Goal: Task Accomplishment & Management: Use online tool/utility

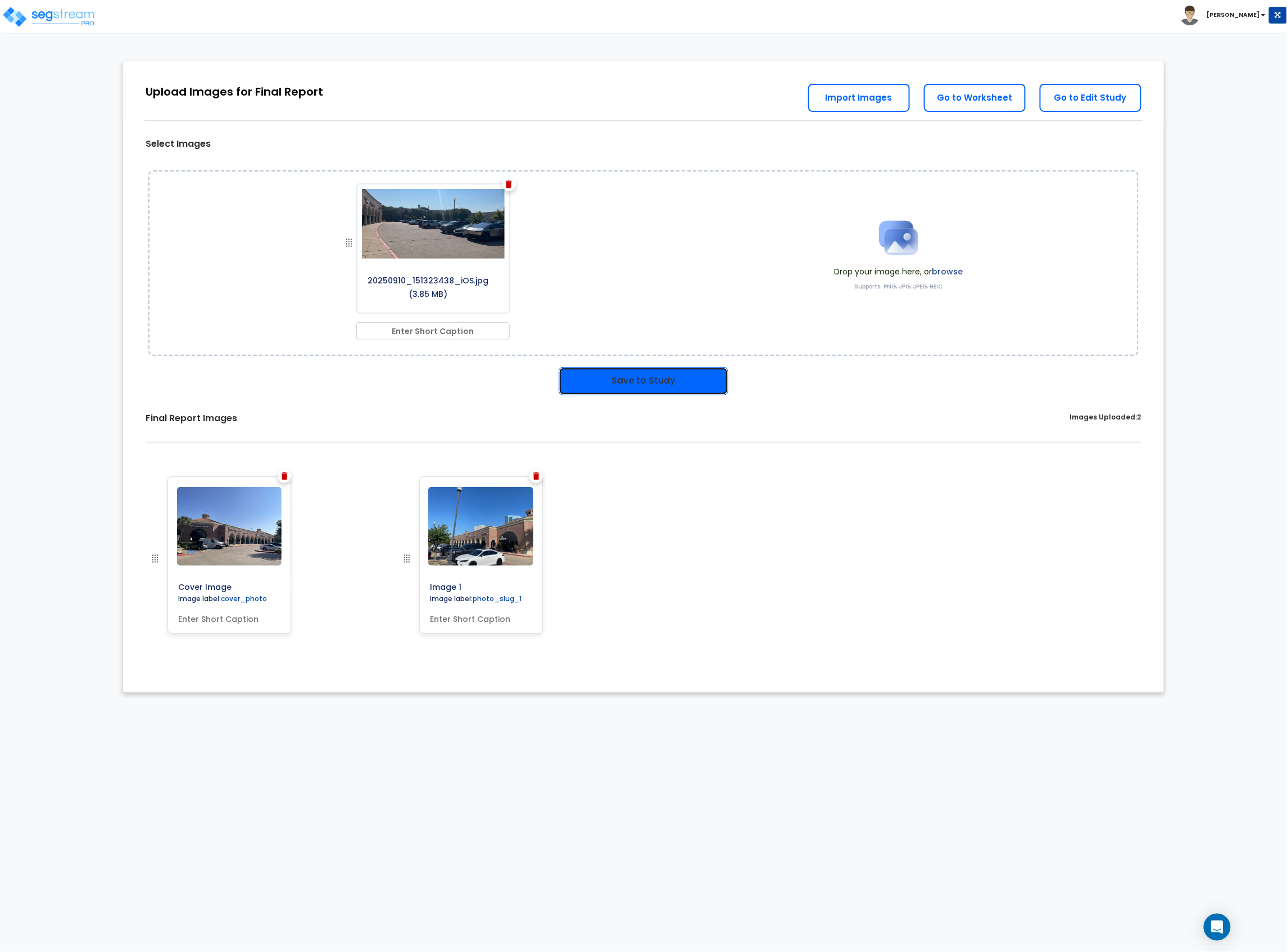
click at [635, 389] on button "Save to Study" at bounding box center [644, 381] width 170 height 28
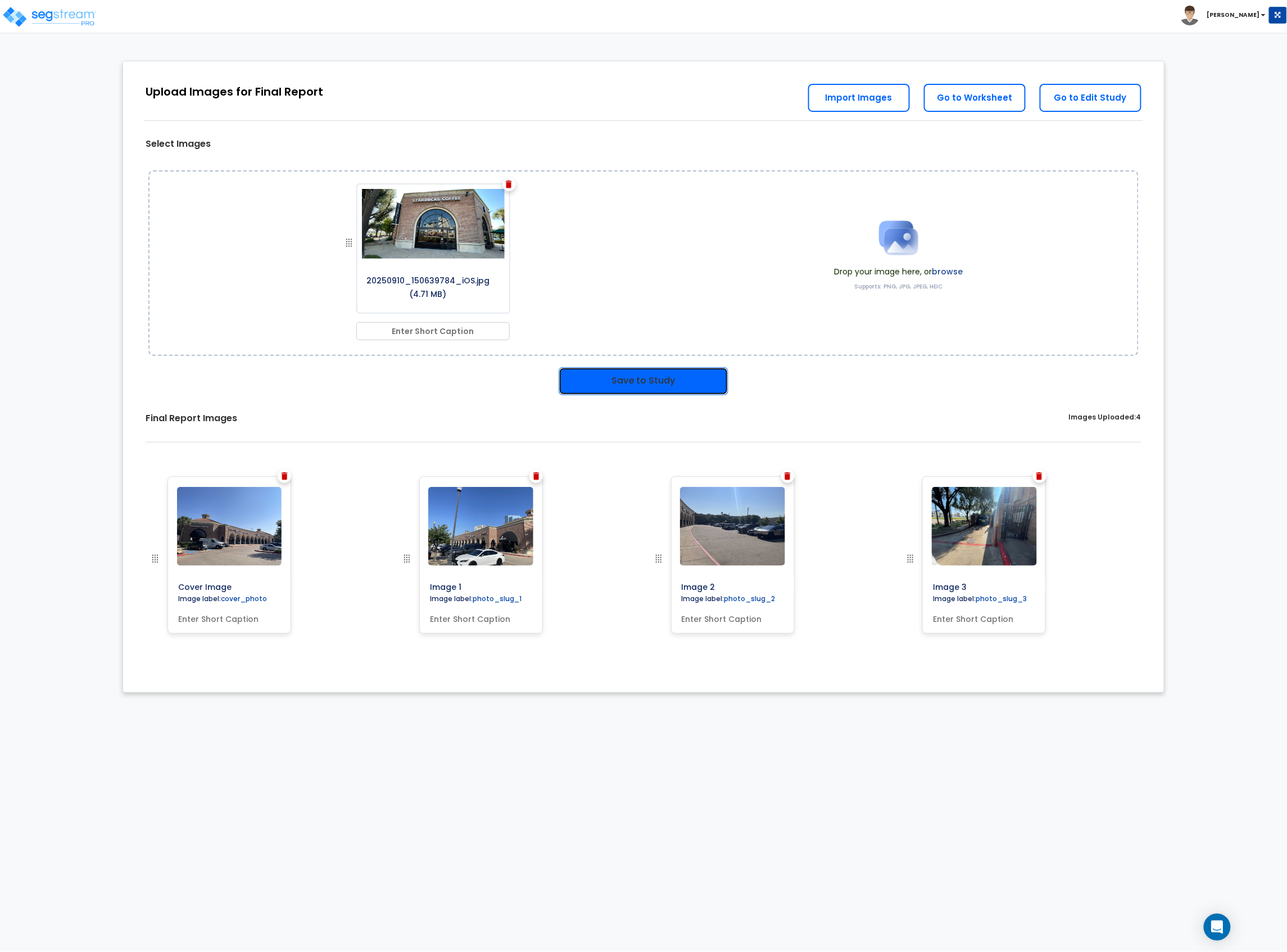
click at [648, 376] on button "Save to Study" at bounding box center [644, 381] width 170 height 28
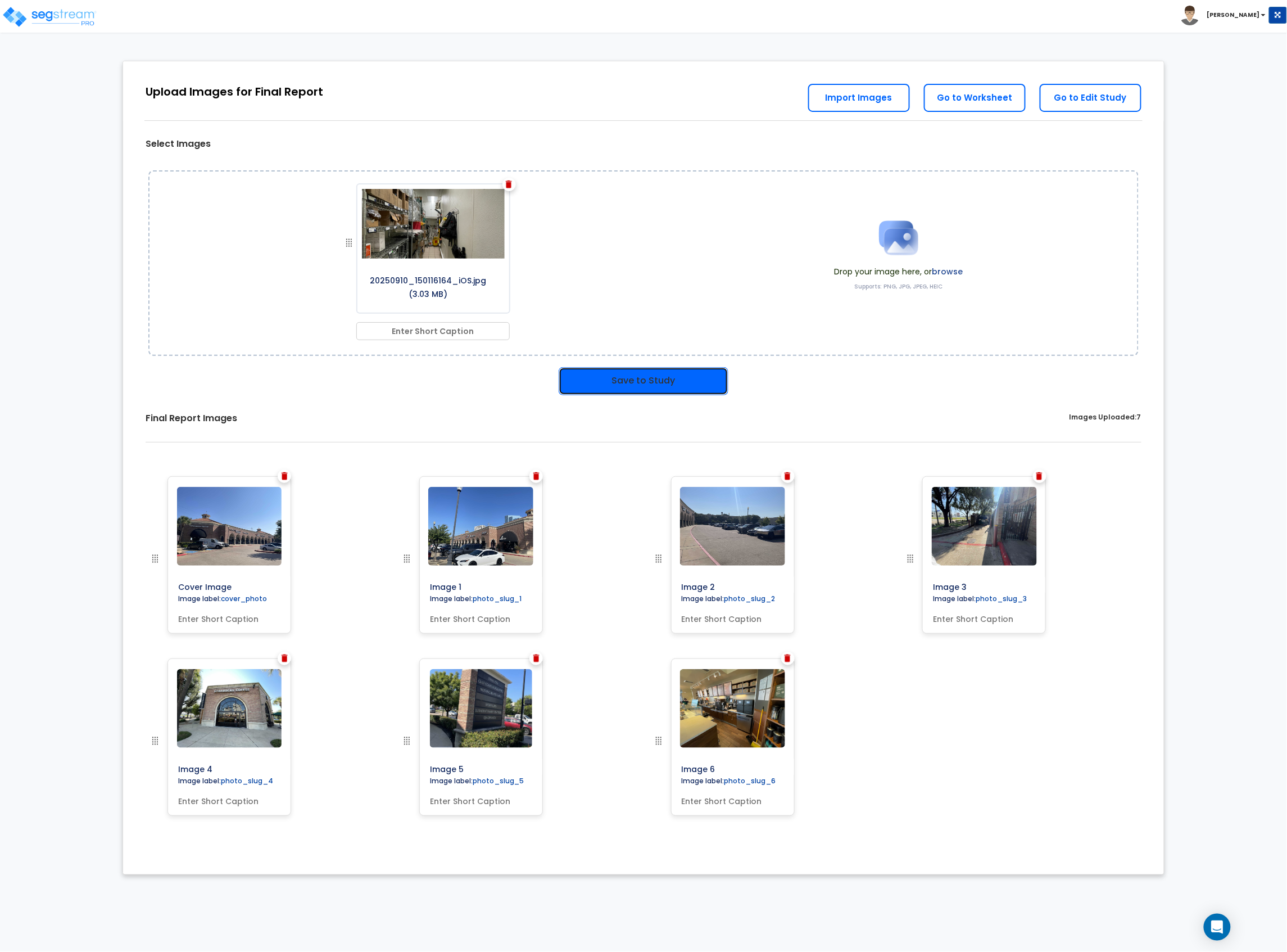
click at [639, 374] on button "Save to Study" at bounding box center [644, 381] width 170 height 28
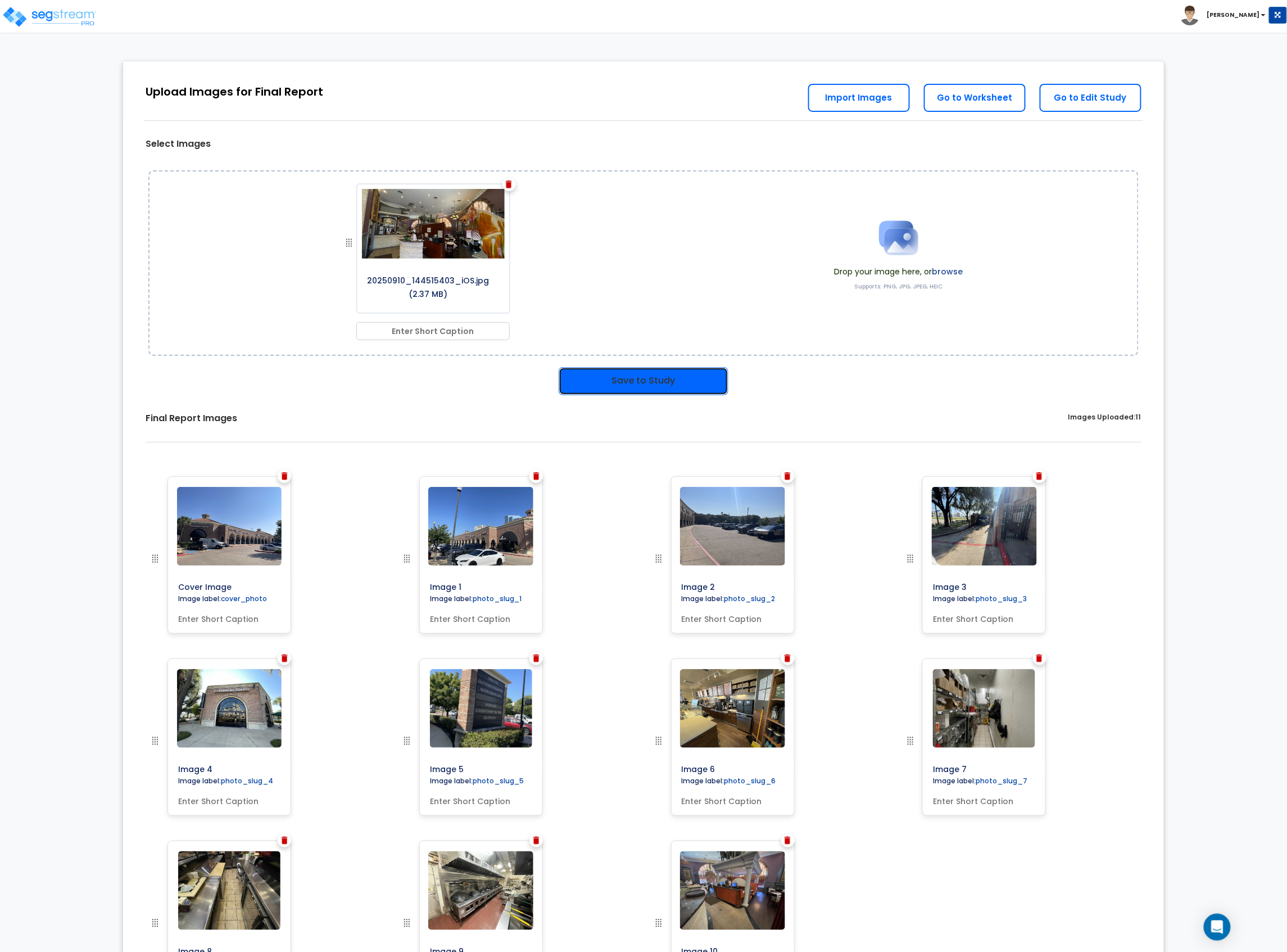
click at [637, 368] on button "Save to Study" at bounding box center [644, 381] width 170 height 28
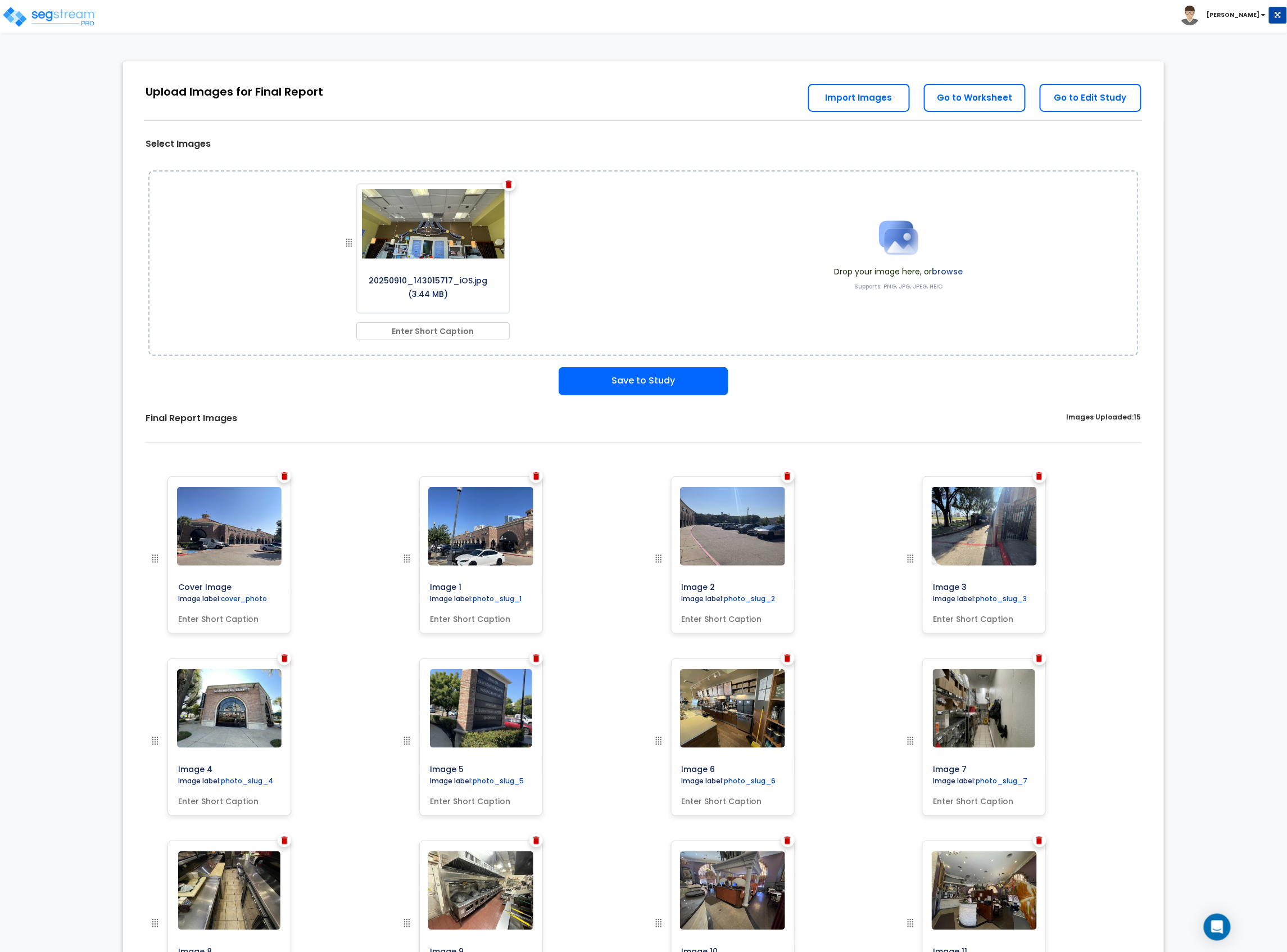
click at [660, 397] on div "Final Report Images Images Uploaded: 15" at bounding box center [643, 427] width 1024 height 64
click at [677, 377] on button "Save to Study" at bounding box center [644, 381] width 170 height 28
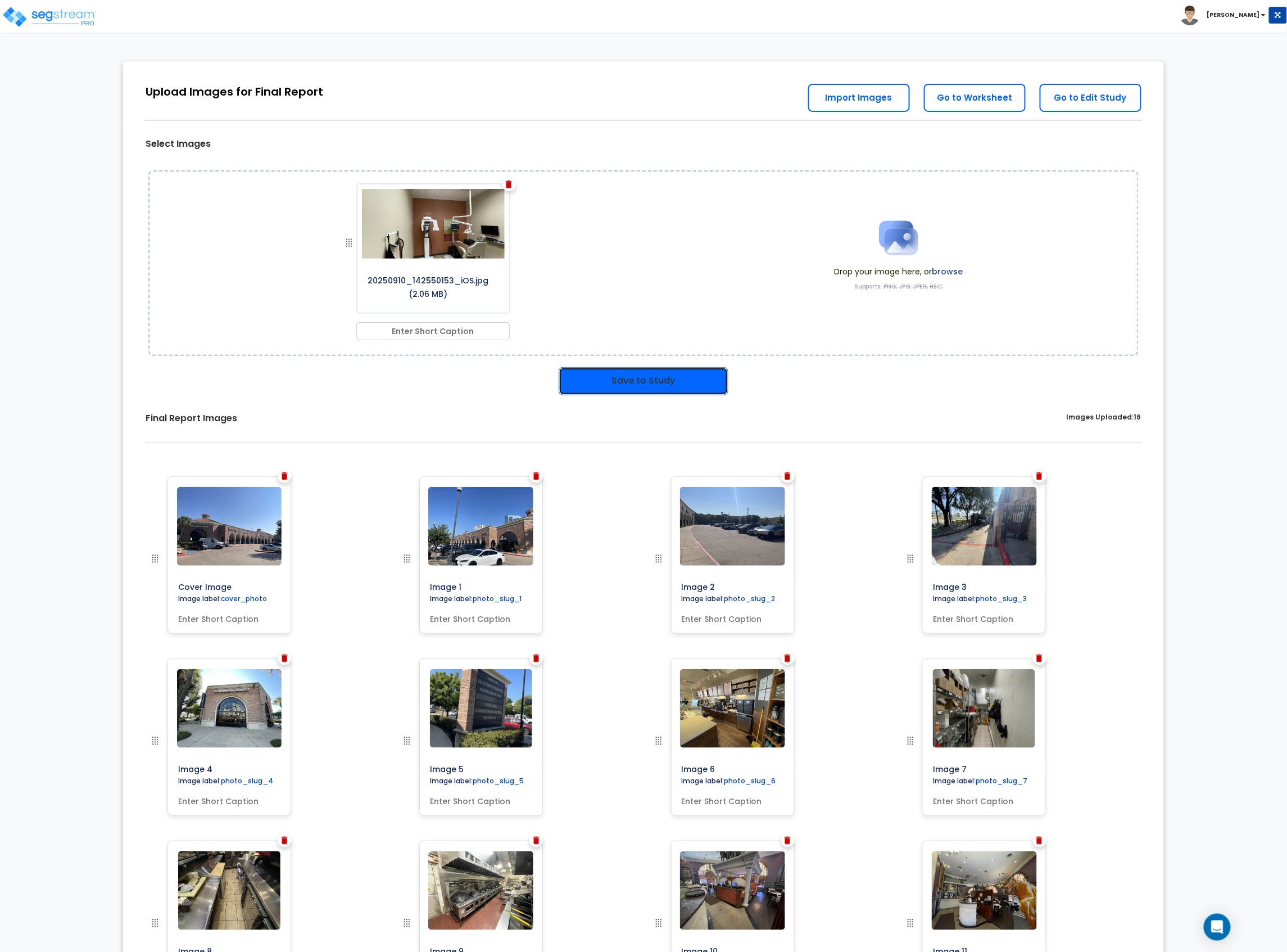
click at [700, 383] on button "Save to Study" at bounding box center [644, 381] width 170 height 28
click at [645, 388] on button "Save to Study" at bounding box center [644, 381] width 170 height 28
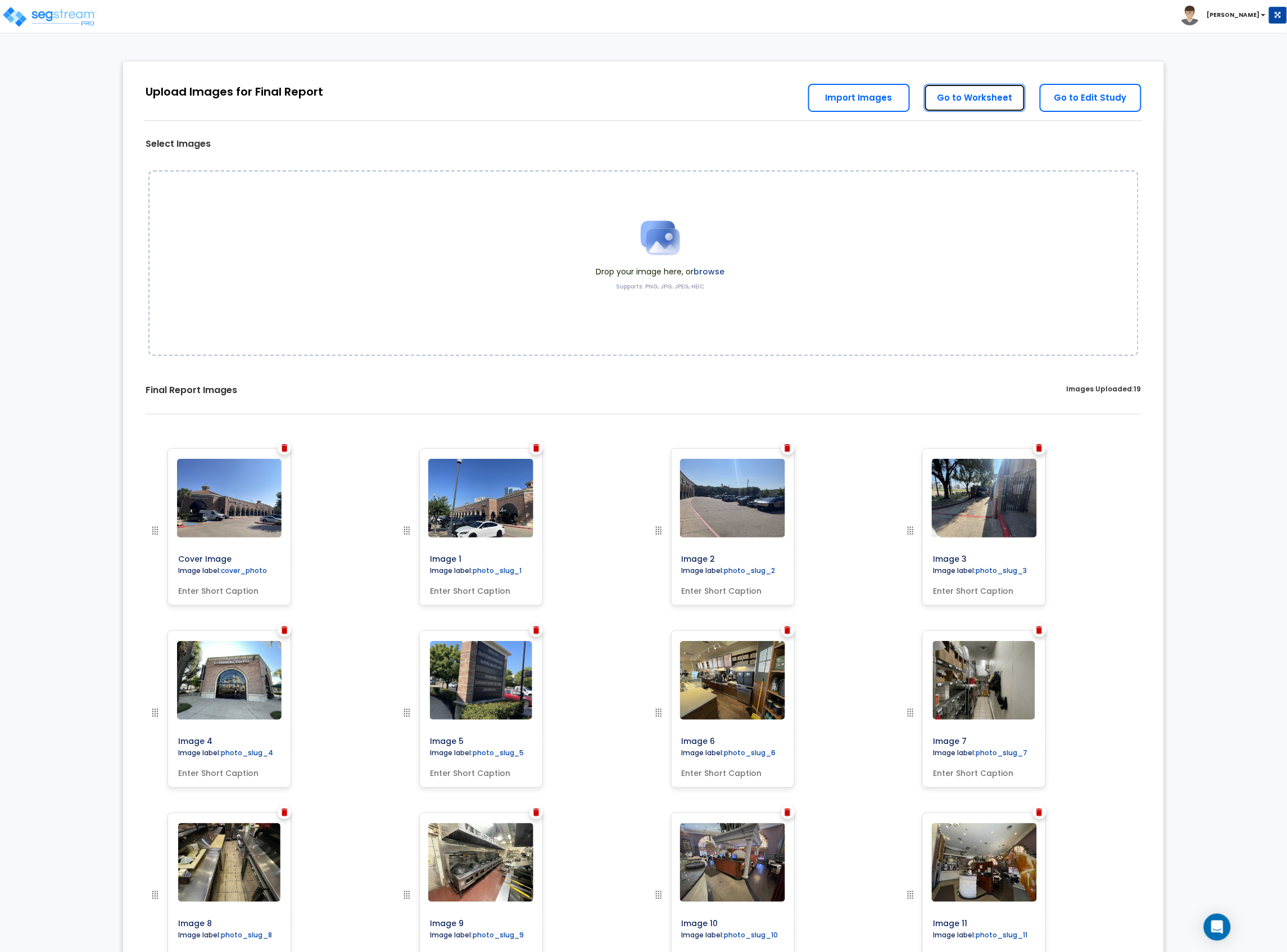
click at [1014, 92] on link "Go to Worksheet" at bounding box center [974, 97] width 102 height 28
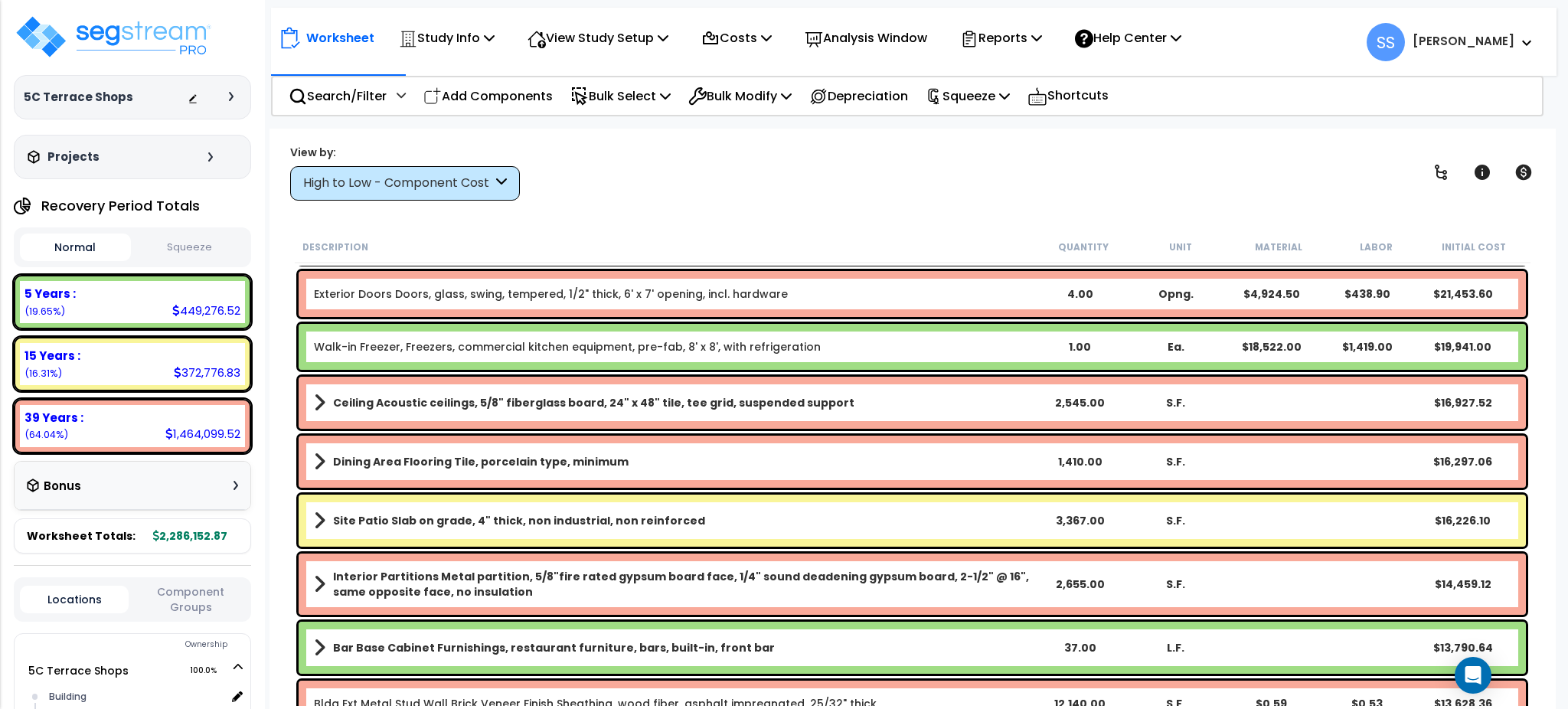
scroll to position [1021, 0]
click at [448, 37] on p "Study Info" at bounding box center [447, 37] width 95 height 20
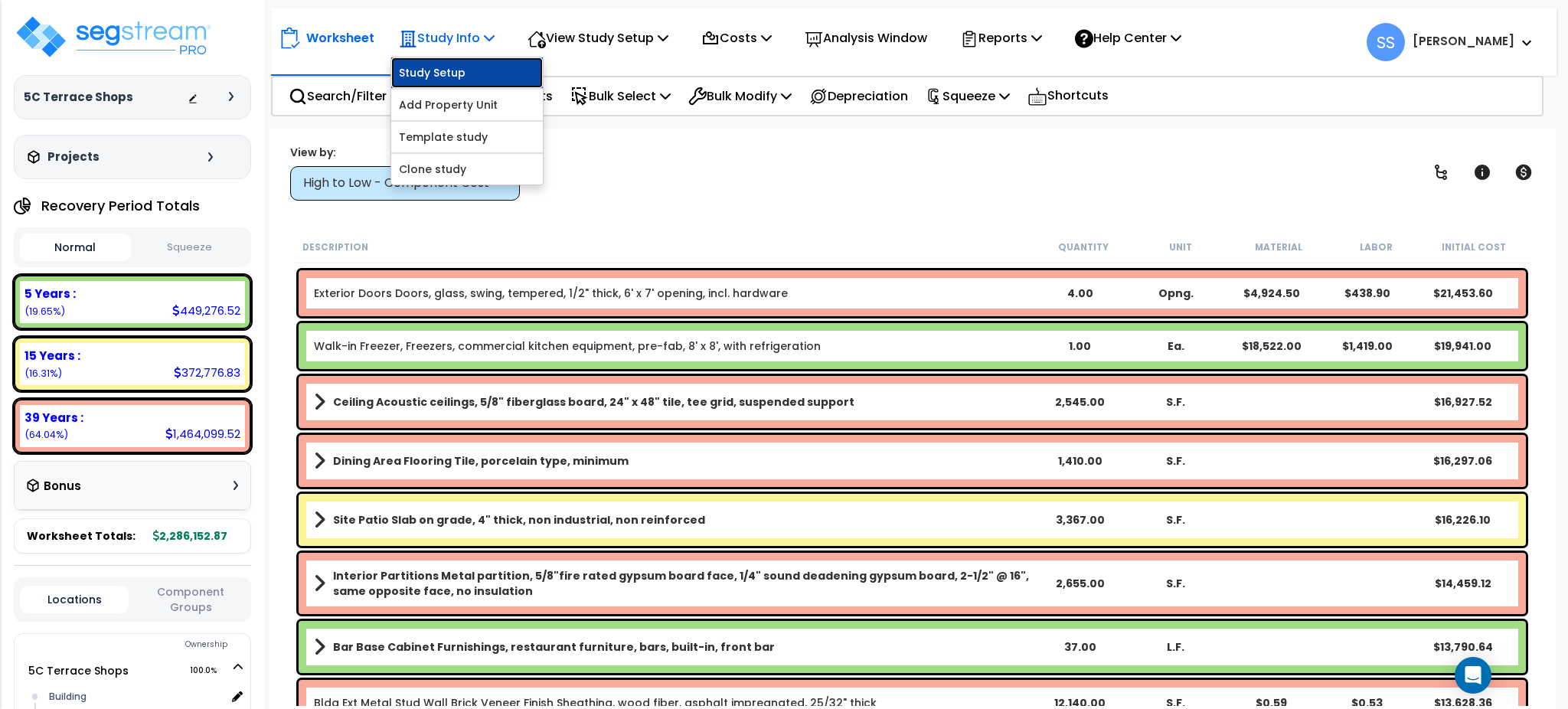
click at [462, 69] on link "Study Setup" at bounding box center [467, 72] width 152 height 31
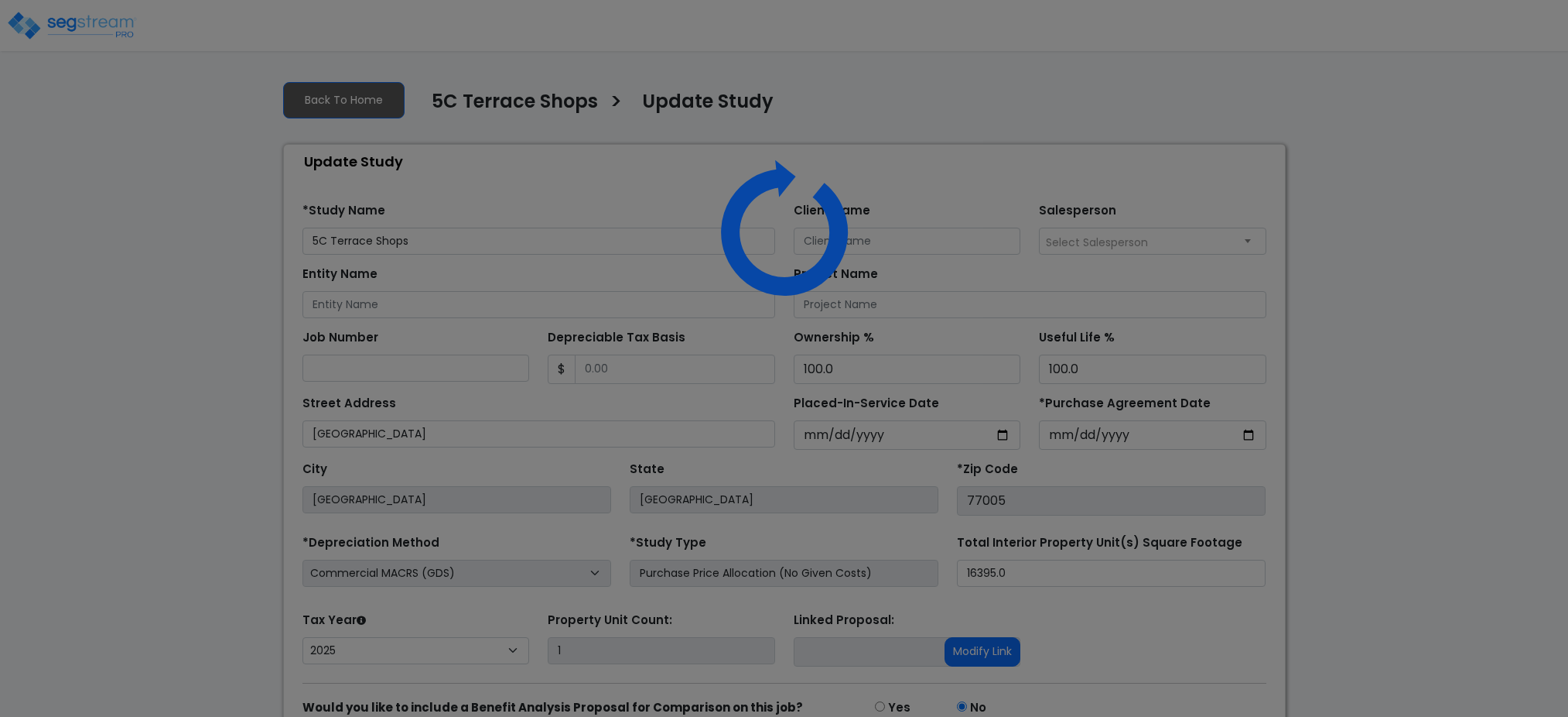
select select "2025"
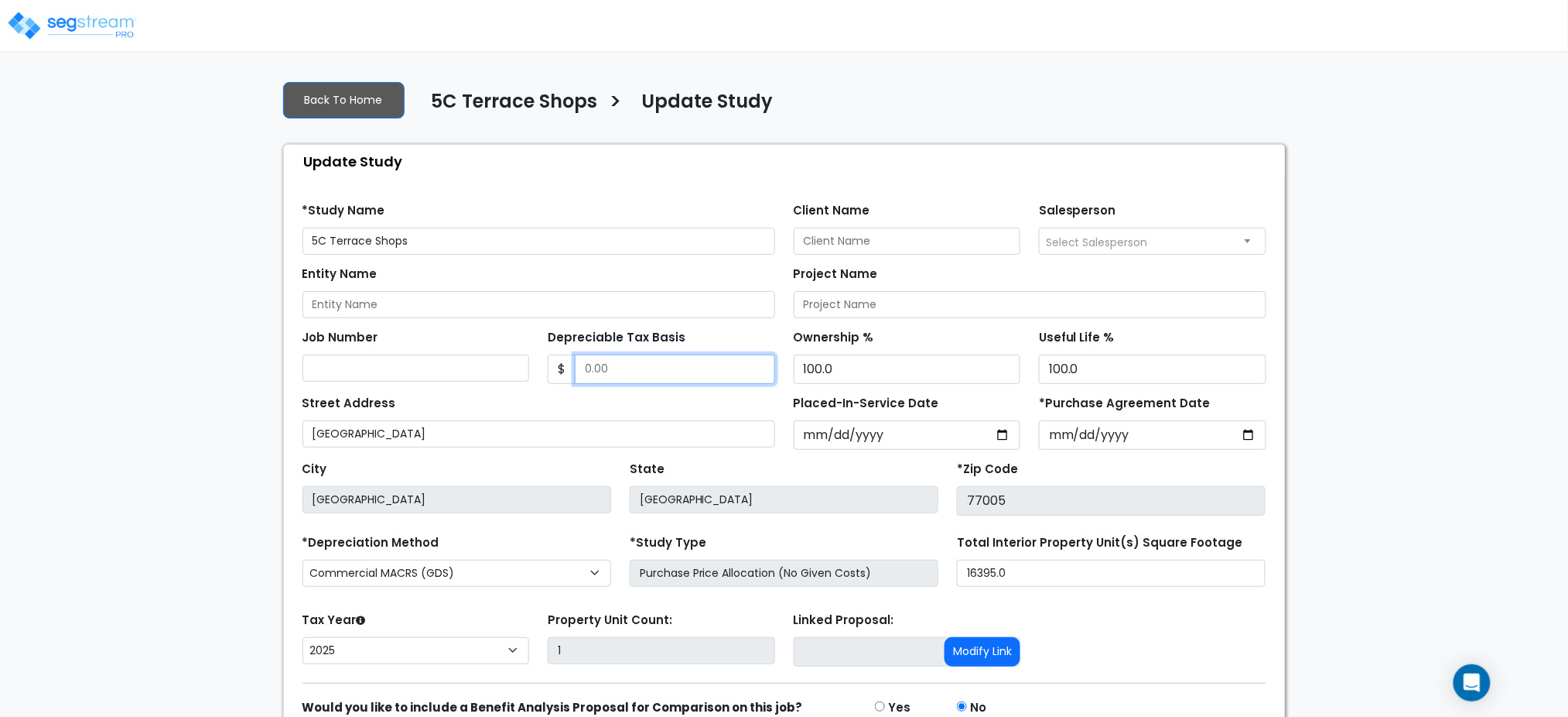
click at [625, 368] on input "Depreciable Tax Basis" at bounding box center [675, 369] width 201 height 29
type input "4,912,385"
click at [1250, 439] on input "2025-01-15" at bounding box center [1152, 435] width 228 height 29
type input "2025-02-03"
click at [1273, 378] on div "Useful Life % 100.0" at bounding box center [1153, 354] width 246 height 58
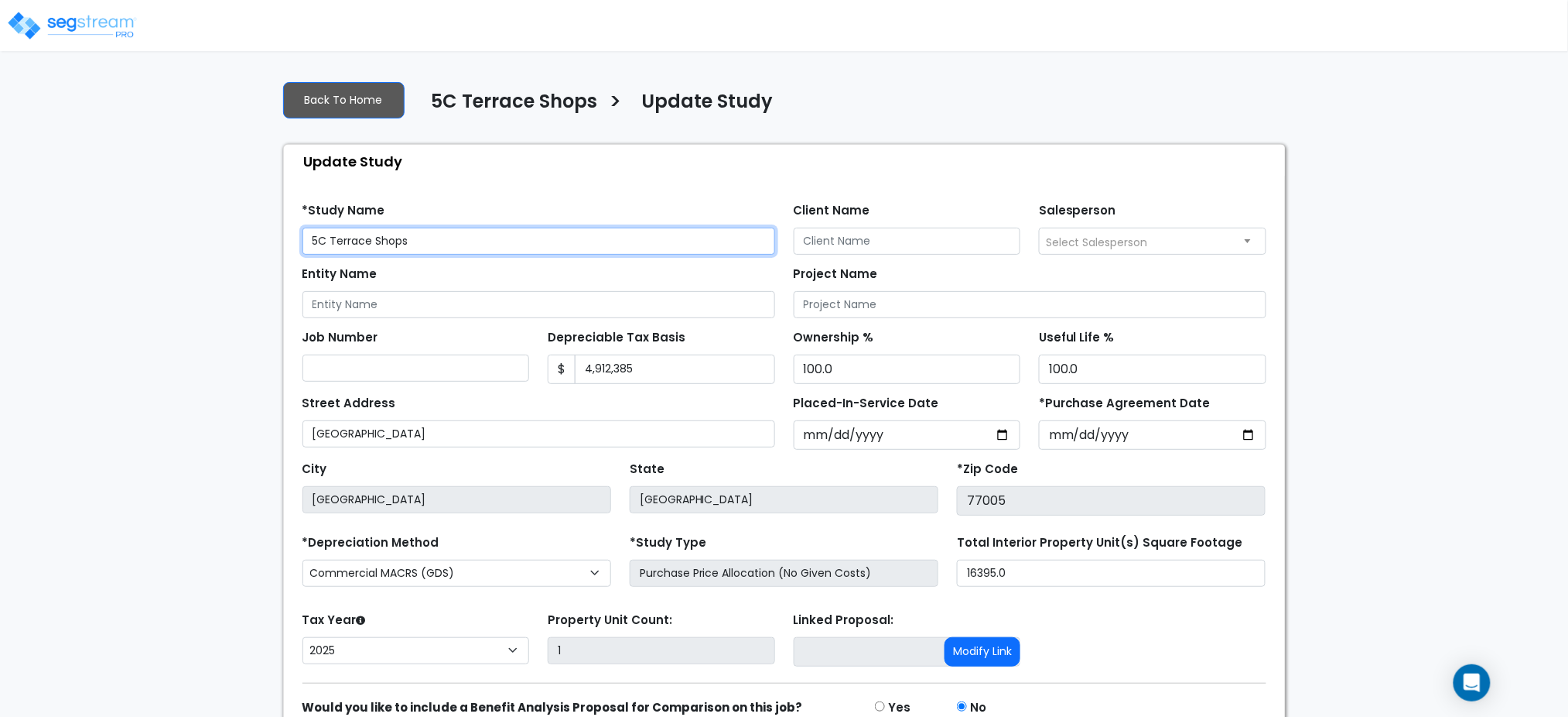
click at [492, 228] on input "5C Terrace Shops" at bounding box center [539, 241] width 473 height 27
drag, startPoint x: 418, startPoint y: 233, endPoint x: 275, endPoint y: 236, distance: 143.0
click at [275, 236] on div "Back To Home 5C Terrace Shops > Update Study Update Study Find these errors bel…" at bounding box center [784, 429] width 1021 height 724
type input "[GEOGRAPHIC_DATA]"
click at [898, 236] on input "Client Name" at bounding box center [907, 241] width 228 height 27
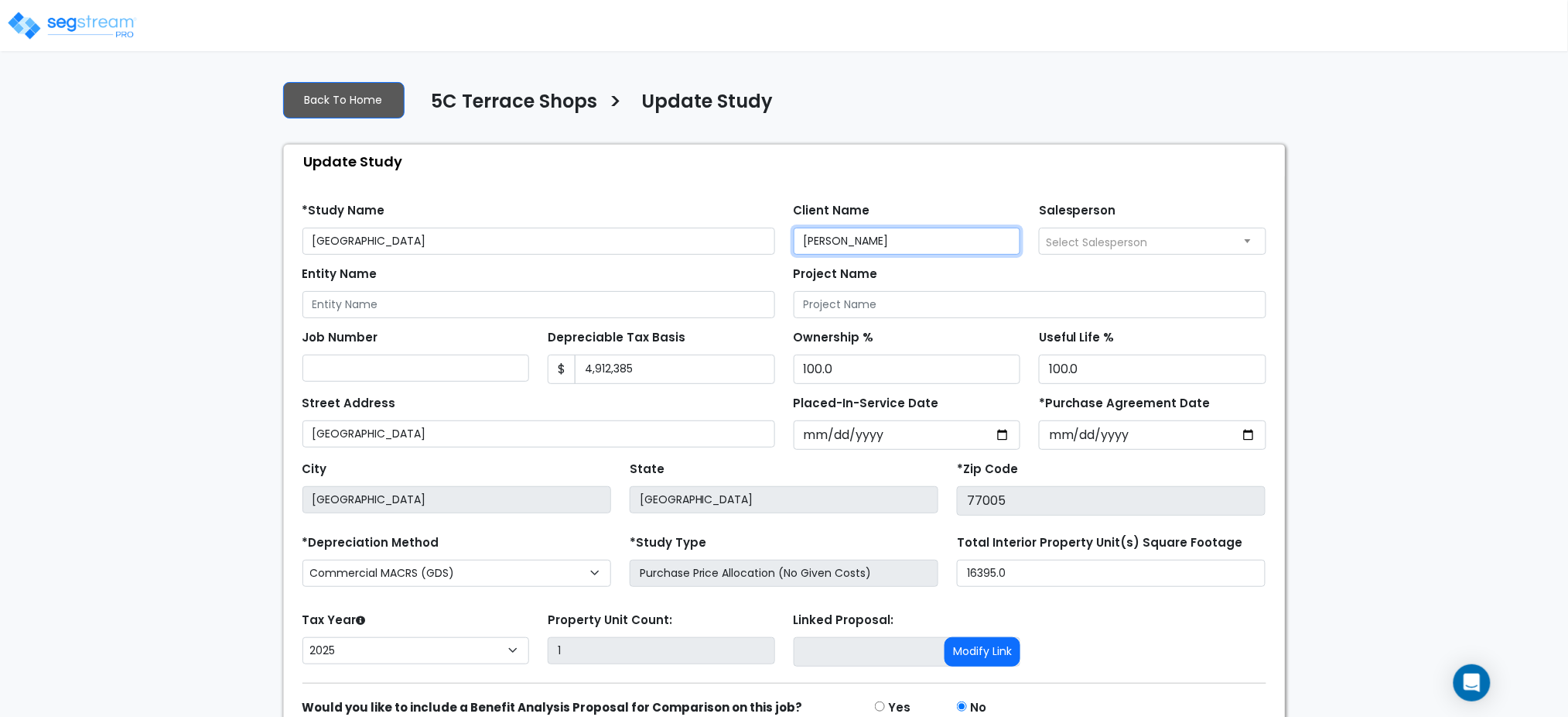
click at [875, 247] on input "Chad" at bounding box center [907, 241] width 228 height 27
type input "[PERSON_NAME]"
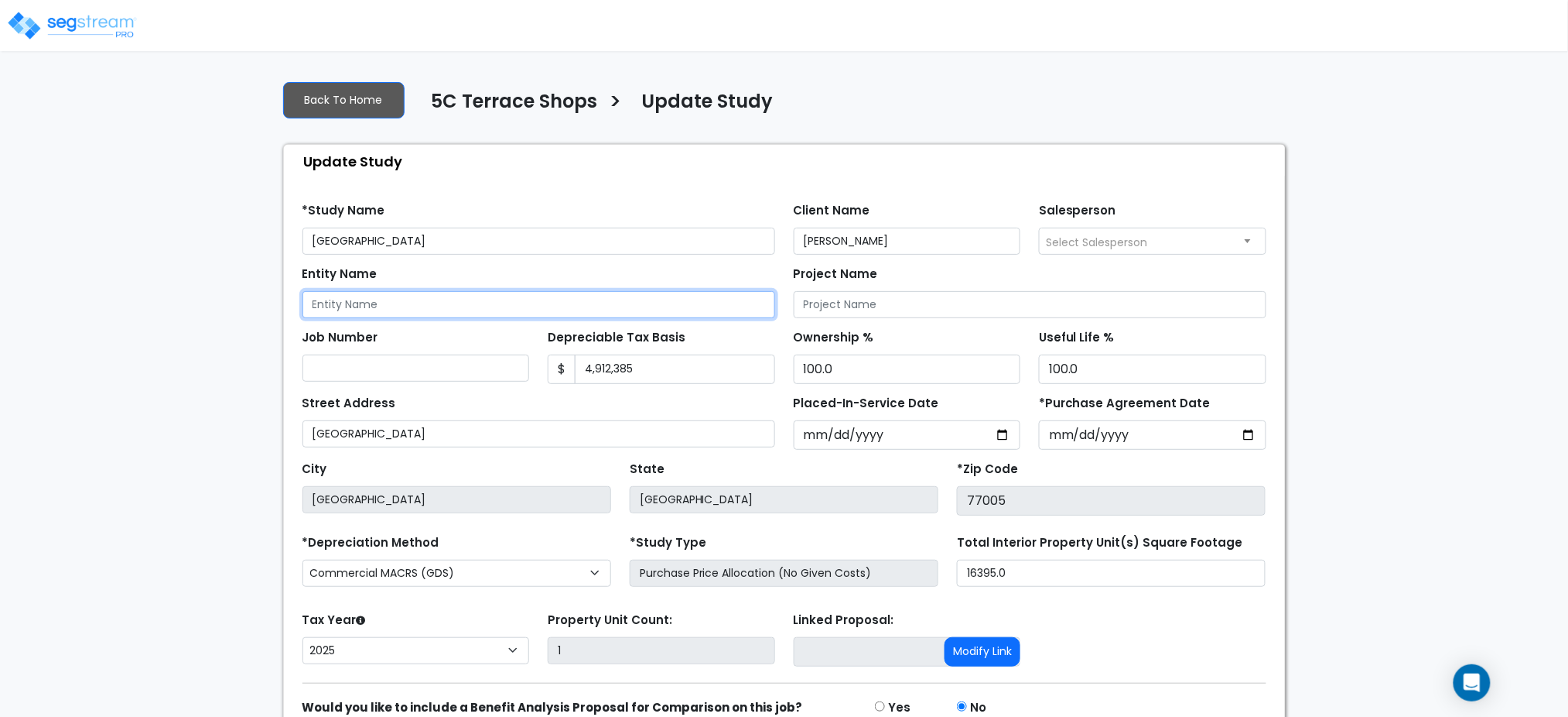
click at [632, 295] on input "Entity Name" at bounding box center [539, 304] width 473 height 27
type input "5C Terrace Shops, LLC"
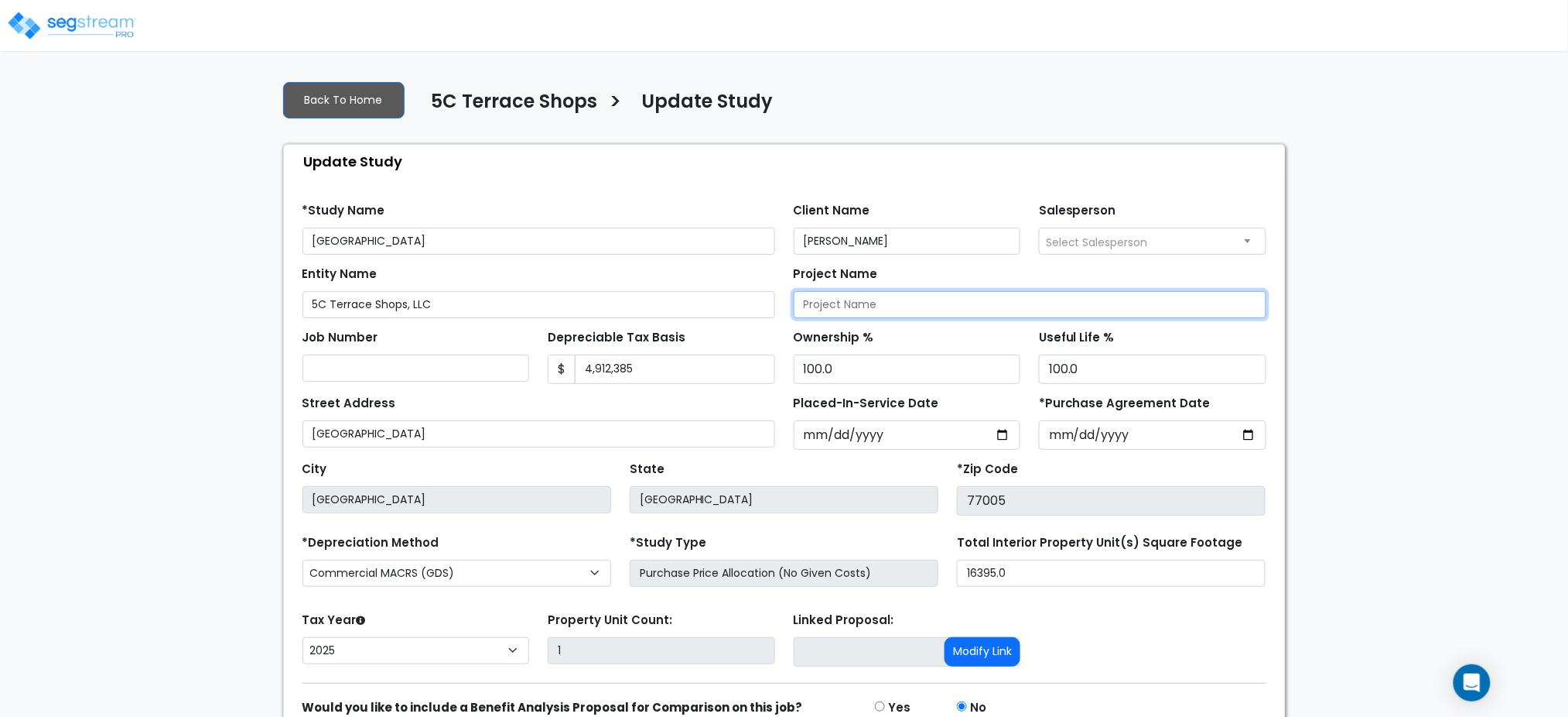
click at [955, 304] on input "Project Name" at bounding box center [1030, 304] width 473 height 27
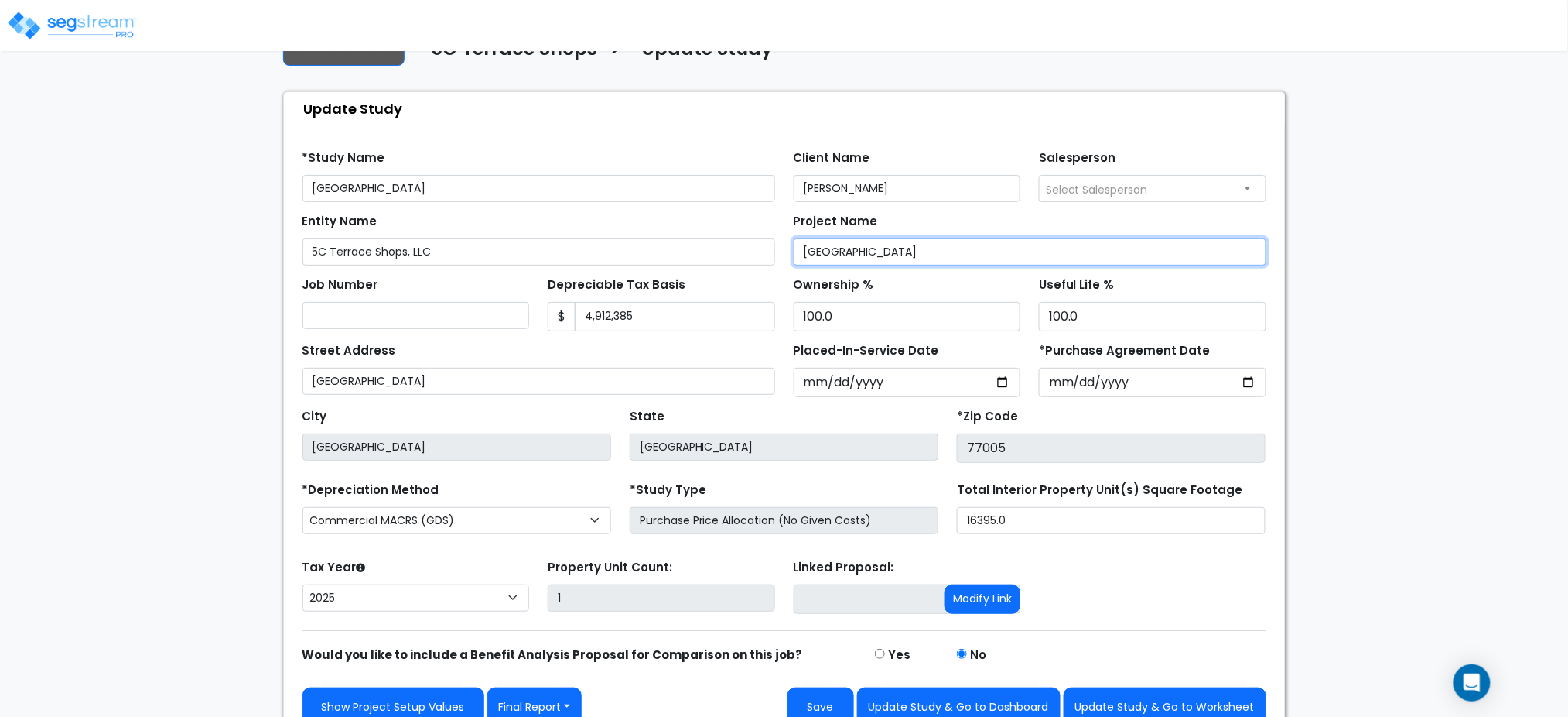
scroll to position [76, 0]
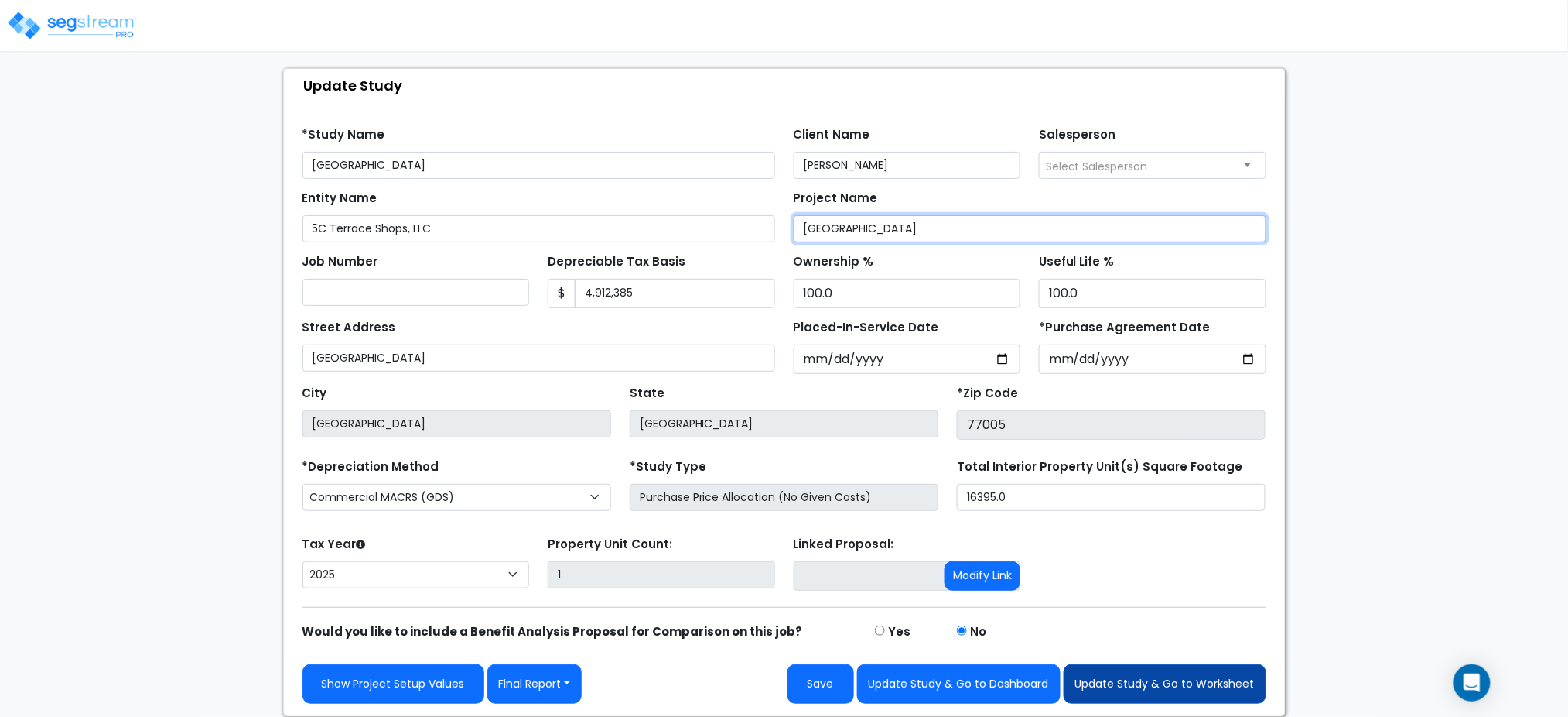
type input "[GEOGRAPHIC_DATA]"
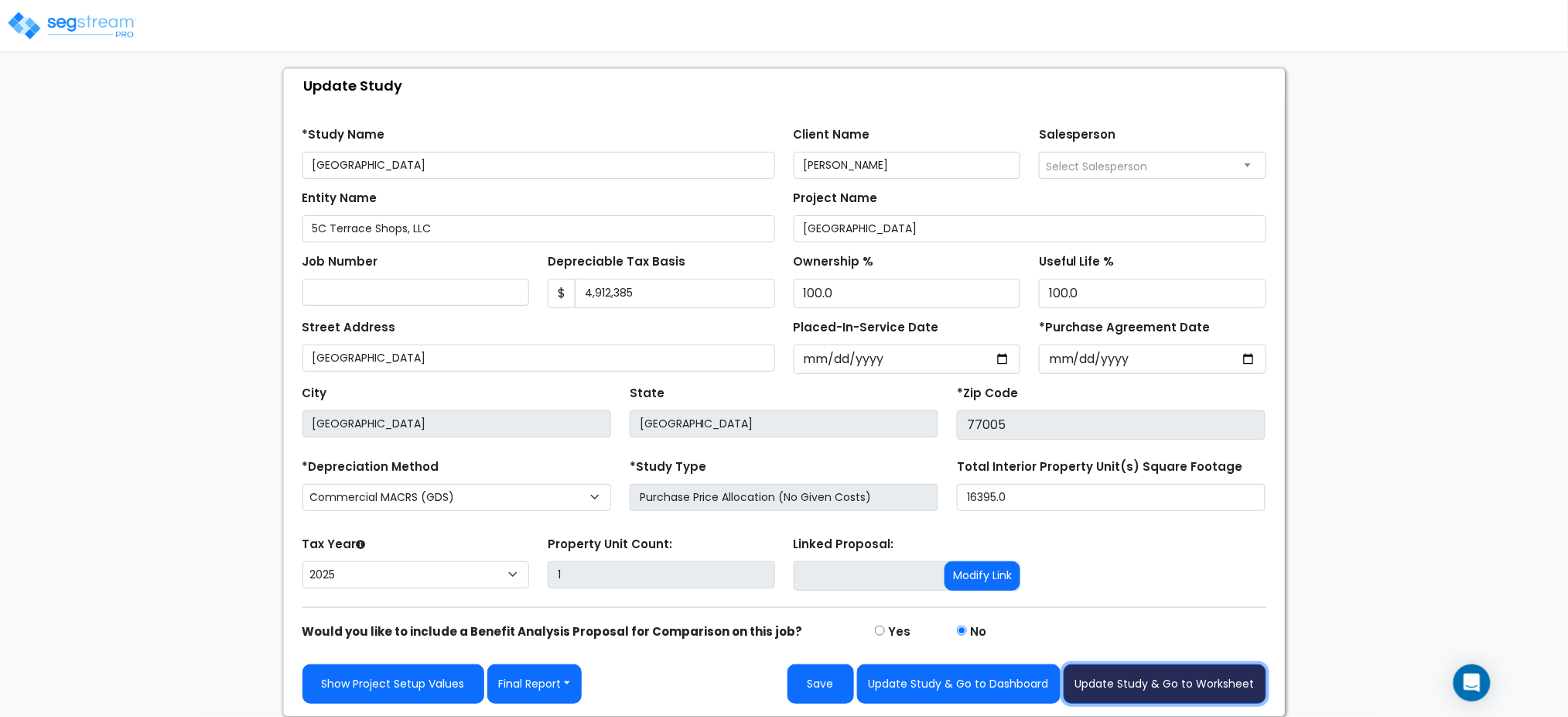
click at [1191, 680] on button "Update Study & Go to Worksheet" at bounding box center [1165, 684] width 203 height 39
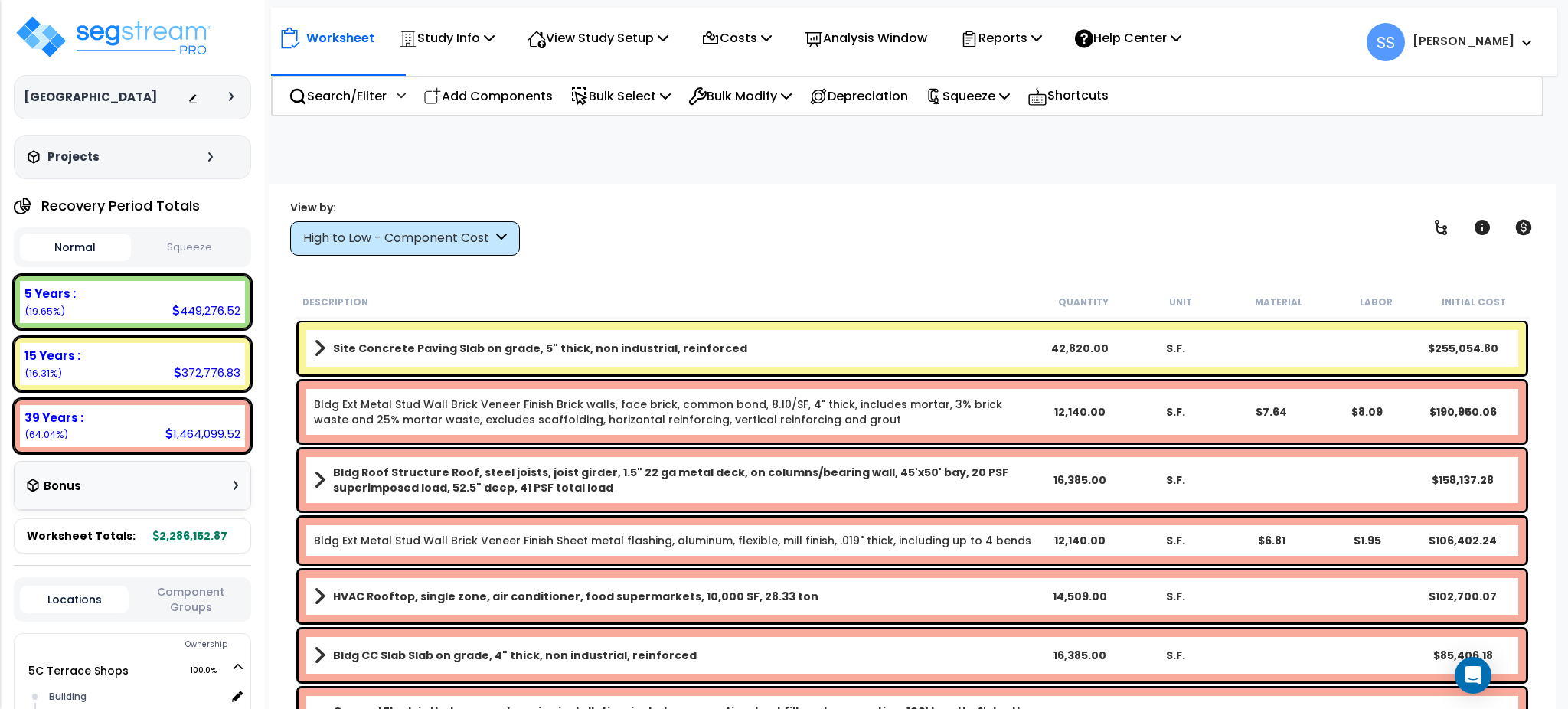
click at [124, 303] on div "5 Years : 449,276.52 (19.65%)" at bounding box center [132, 302] width 225 height 42
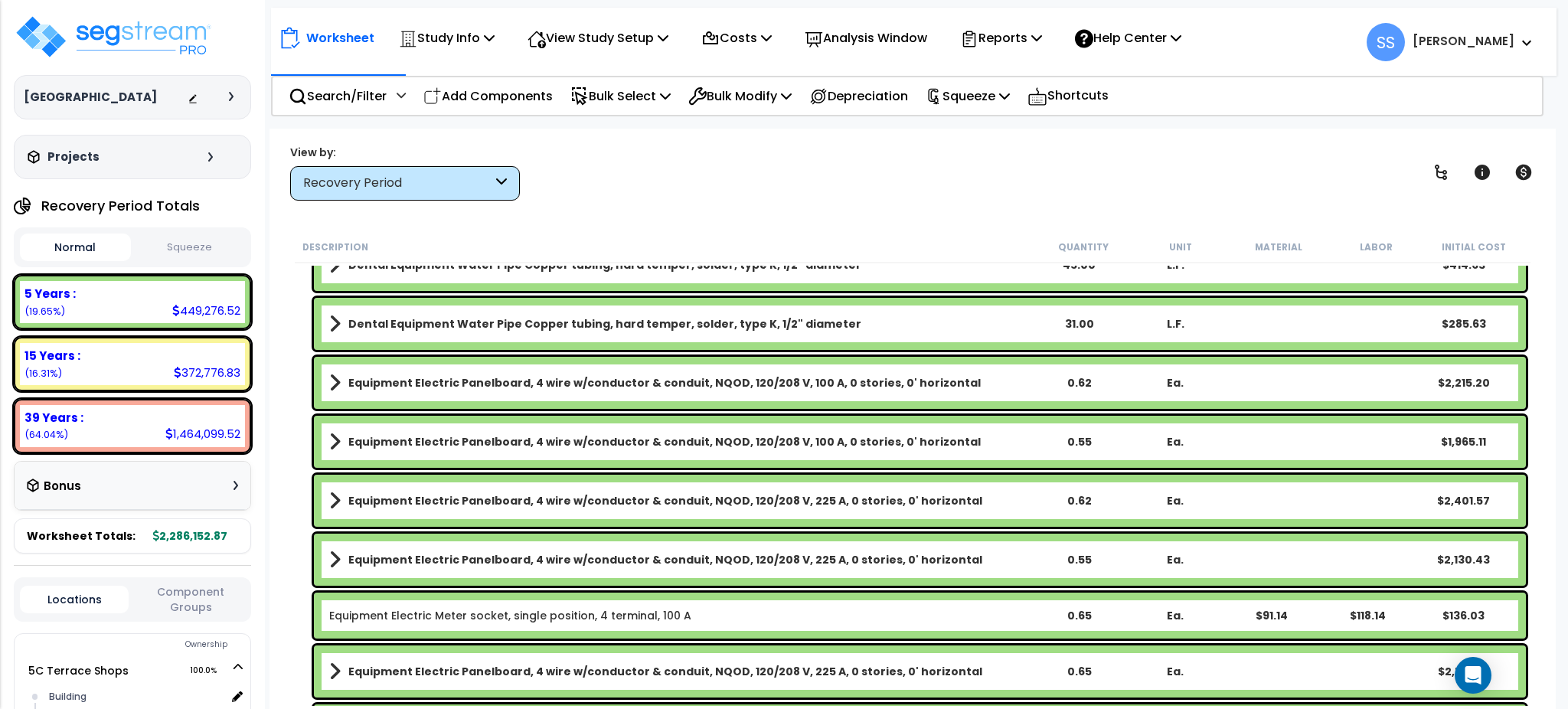
scroll to position [1429, 0]
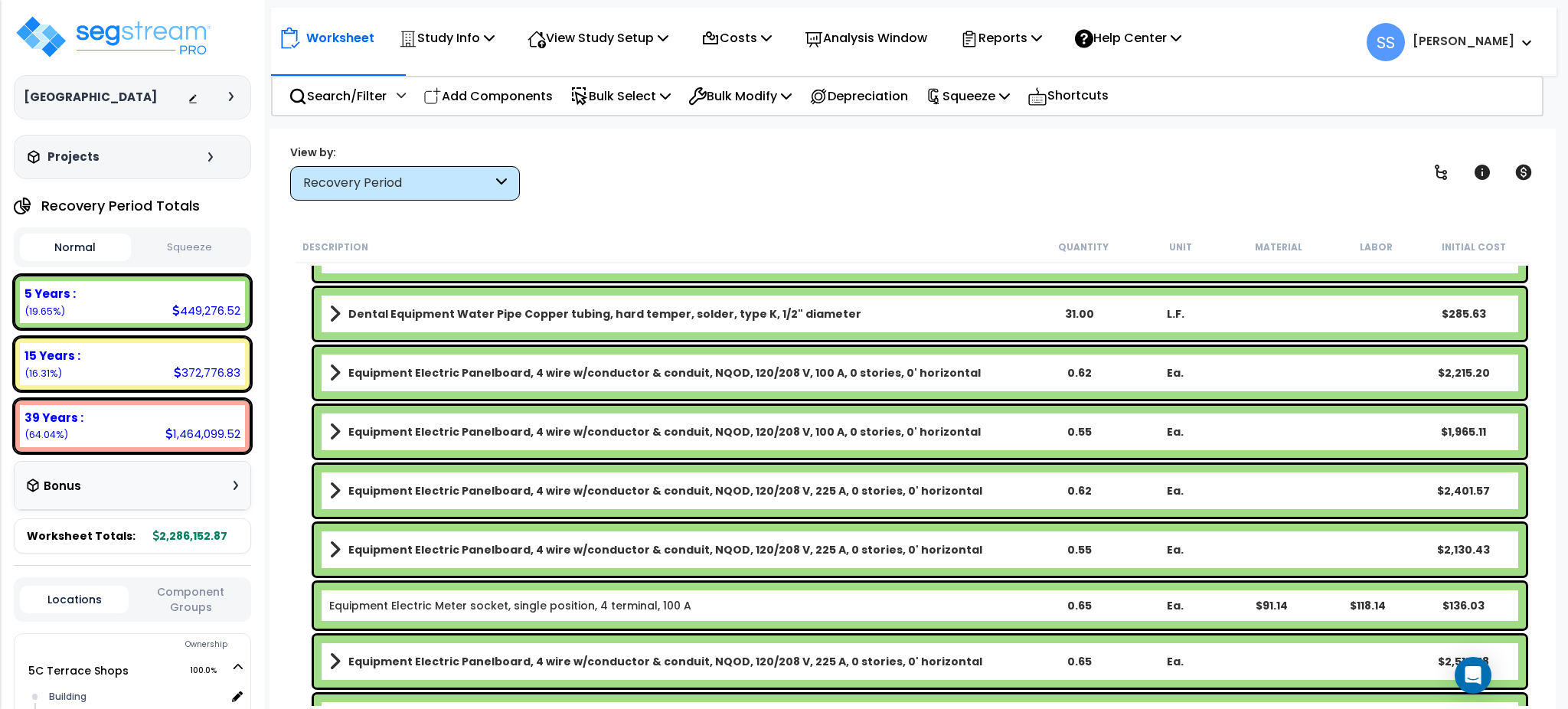
click at [480, 182] on div "Recovery Period" at bounding box center [397, 184] width 189 height 18
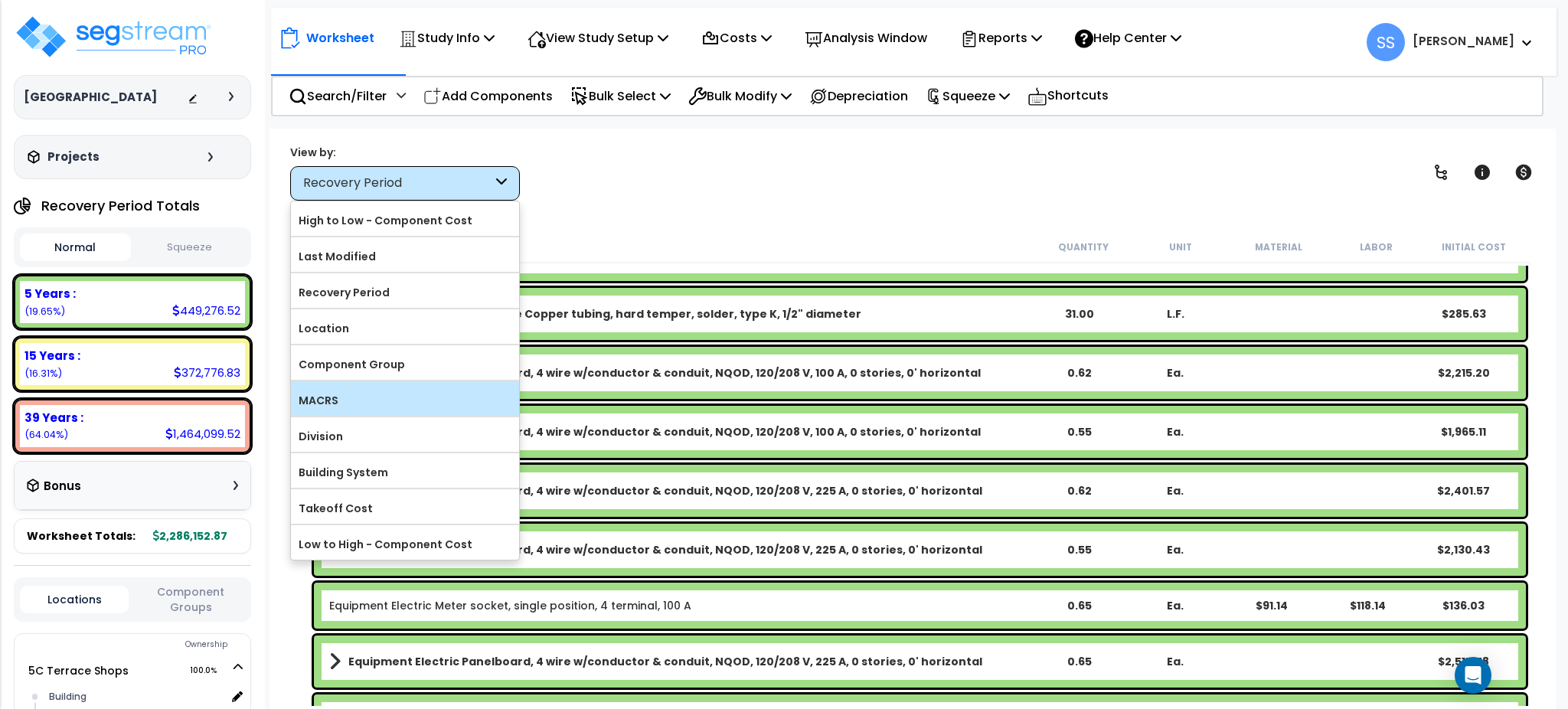
click at [423, 395] on label "MACRS" at bounding box center [404, 400] width 228 height 23
click at [0, 0] on input "MACRS" at bounding box center [0, 0] width 0 height 0
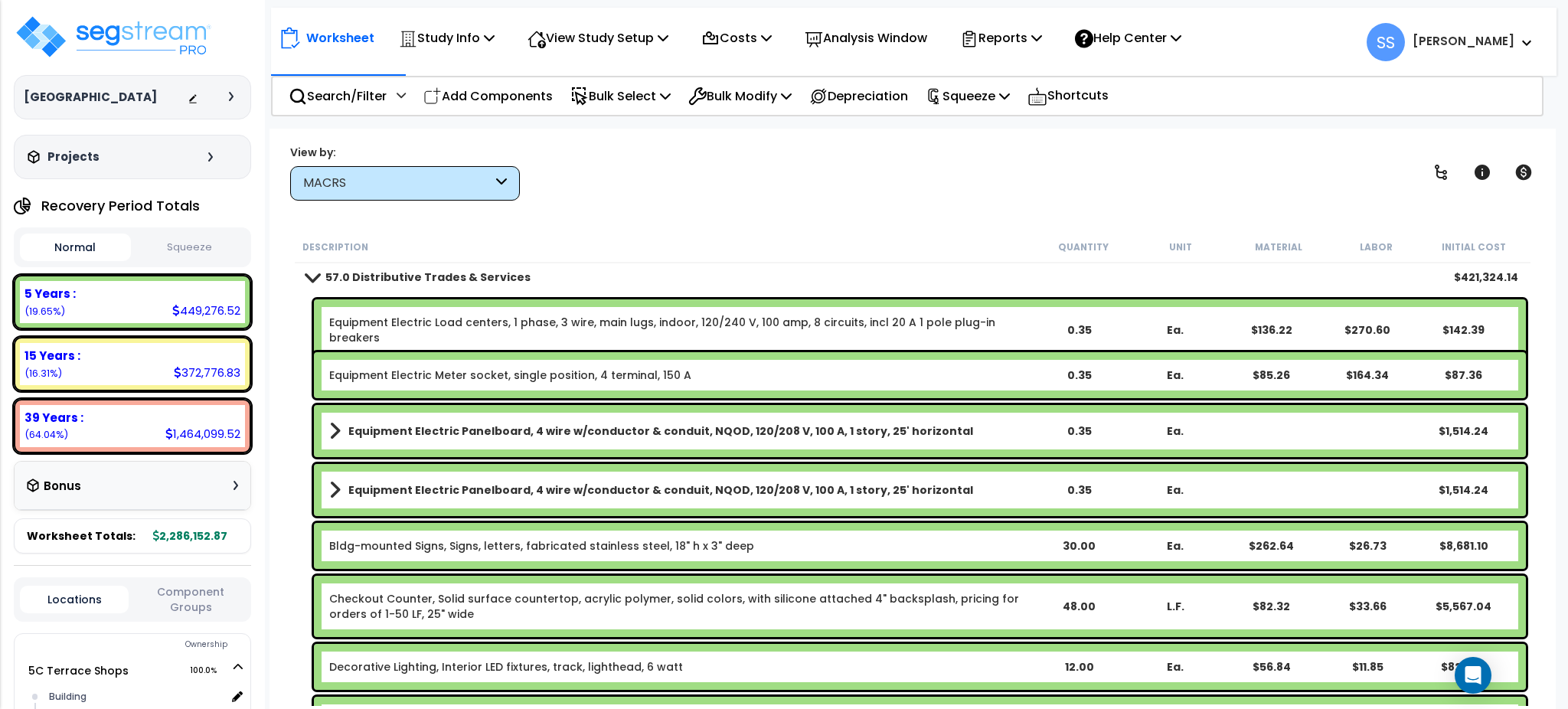
click at [313, 273] on span at bounding box center [313, 276] width 21 height 11
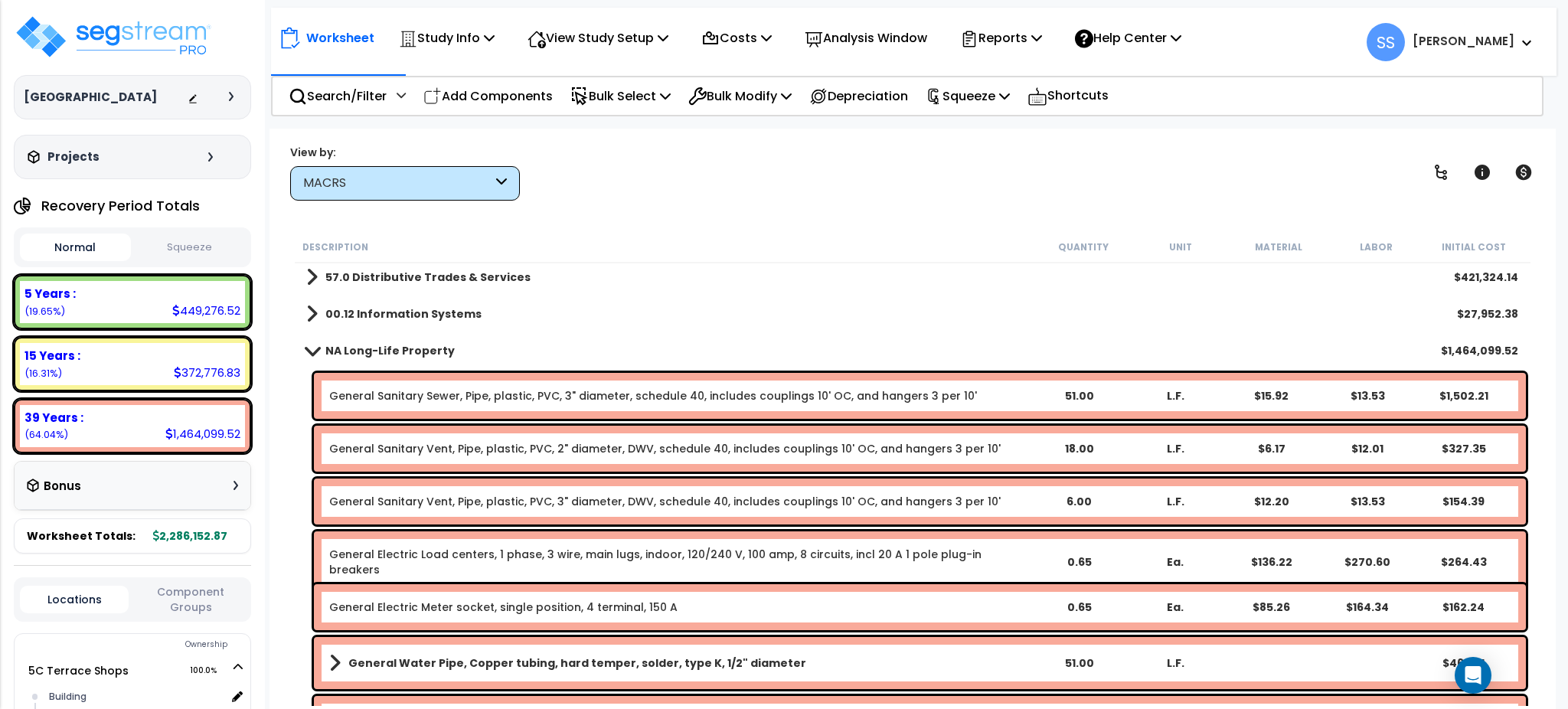
click at [313, 349] on span at bounding box center [313, 350] width 21 height 11
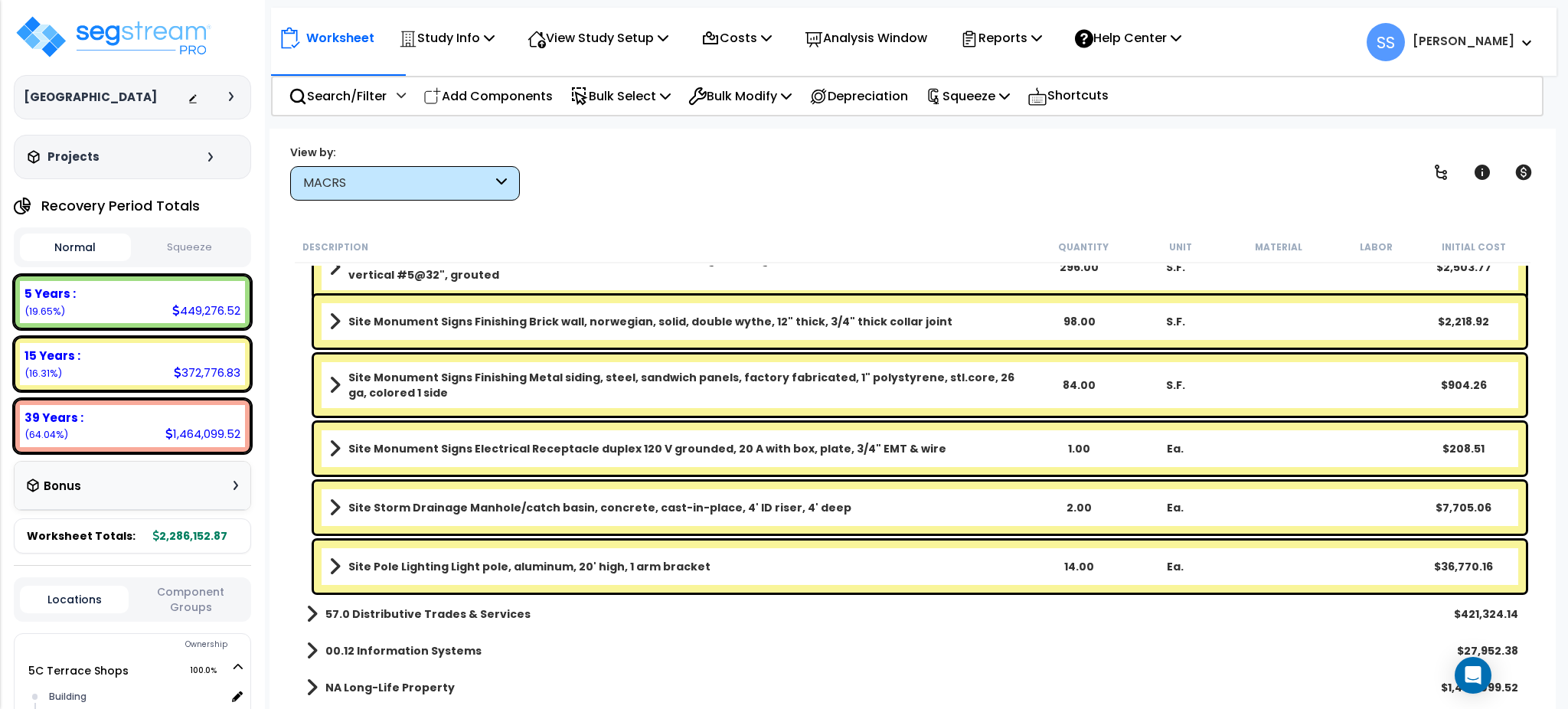
scroll to position [1090, 0]
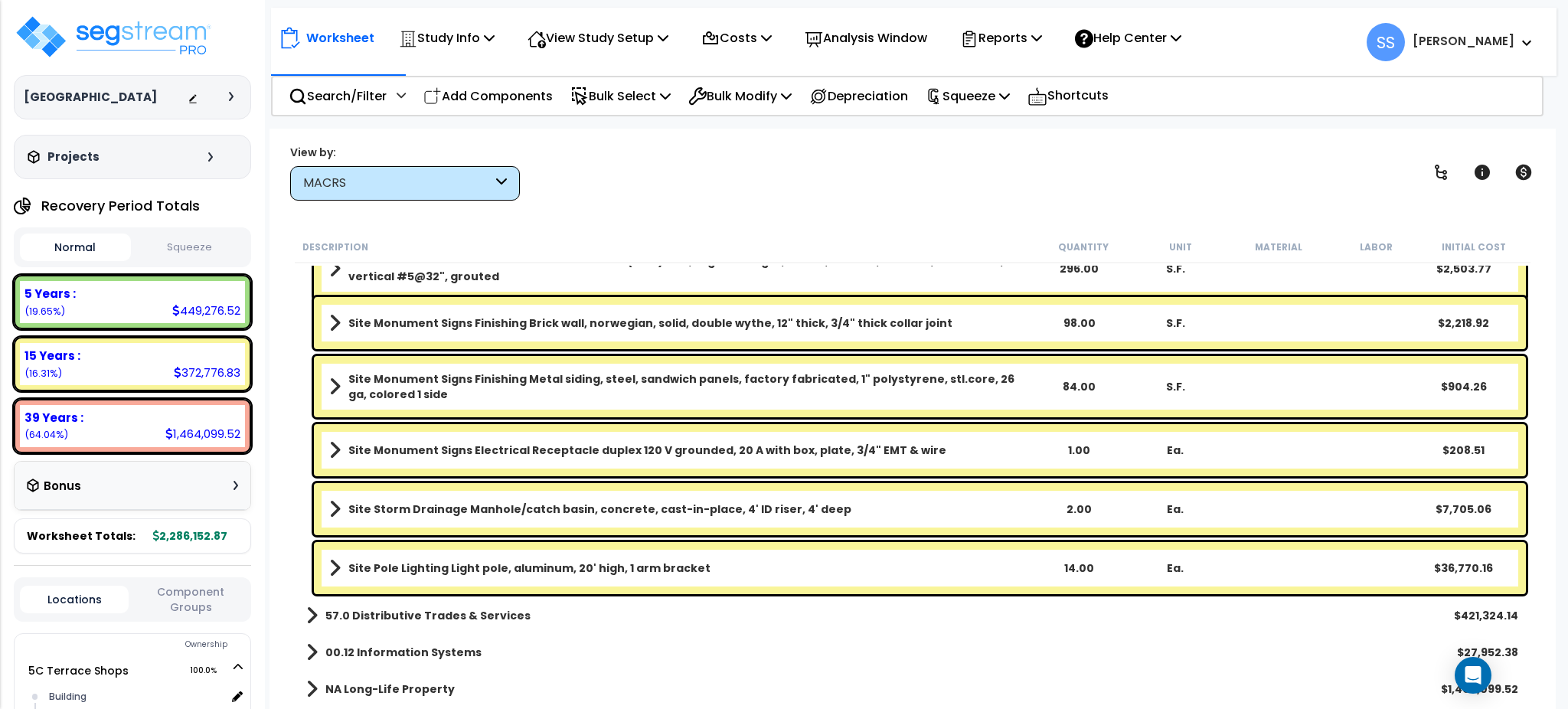
click at [308, 654] on span at bounding box center [312, 652] width 11 height 21
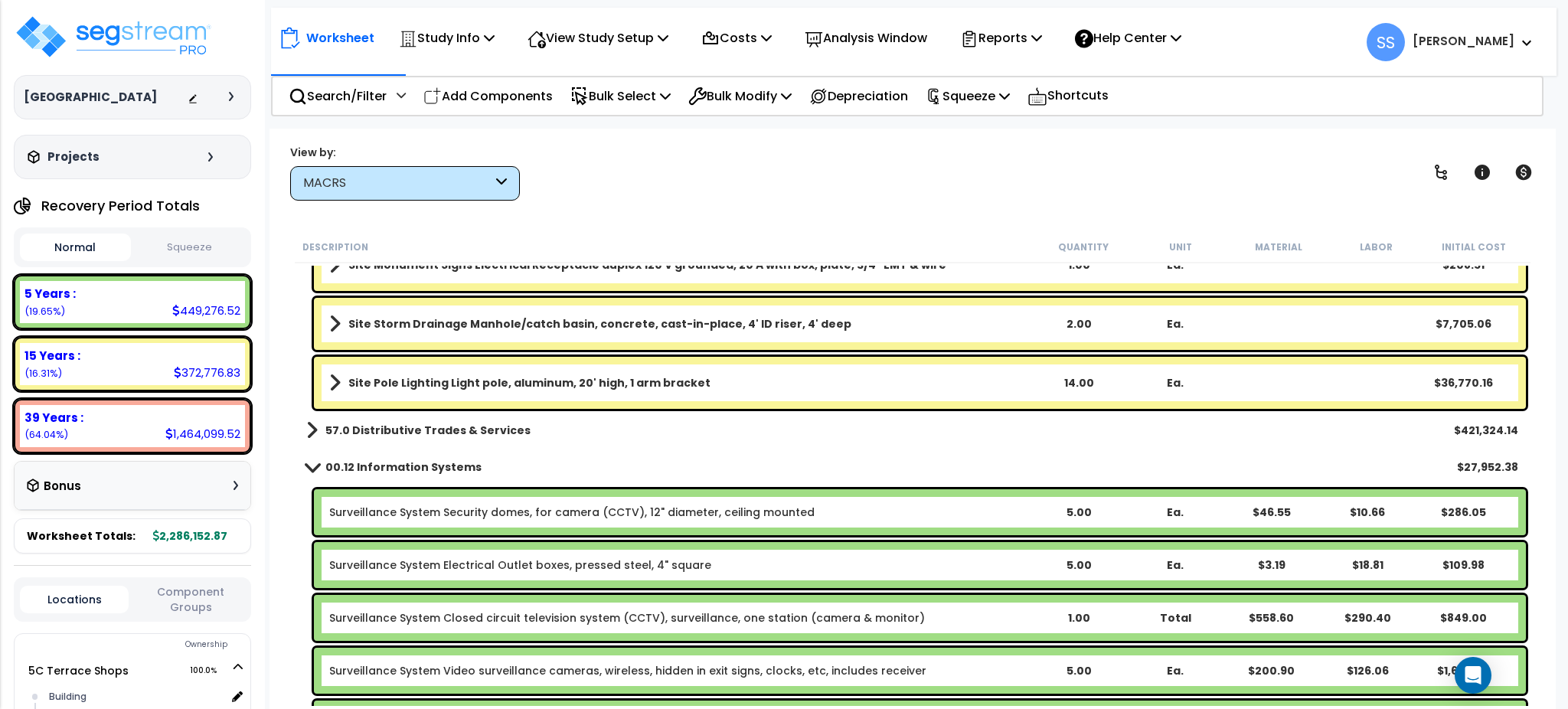
scroll to position [1396, 0]
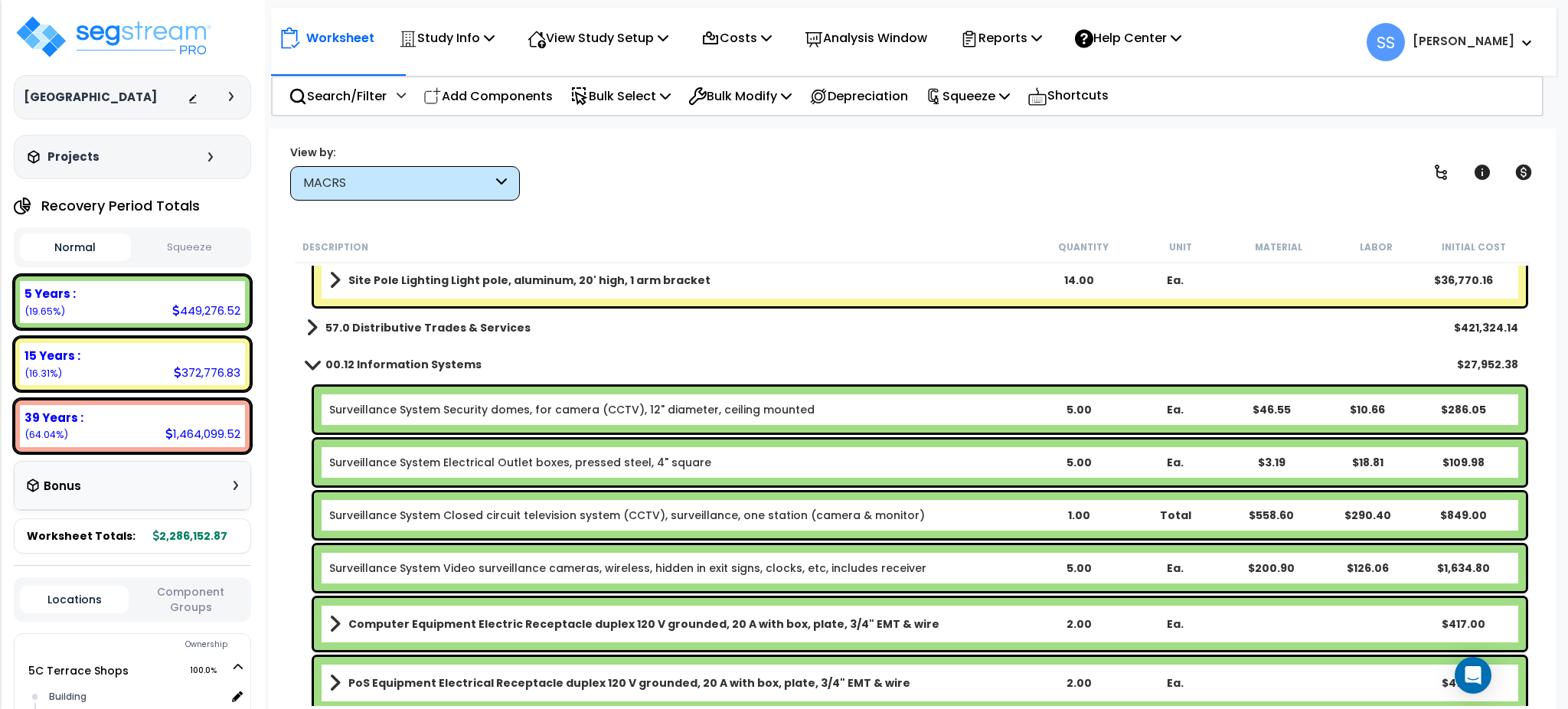
click at [211, 489] on div "Bonus" at bounding box center [132, 486] width 211 height 30
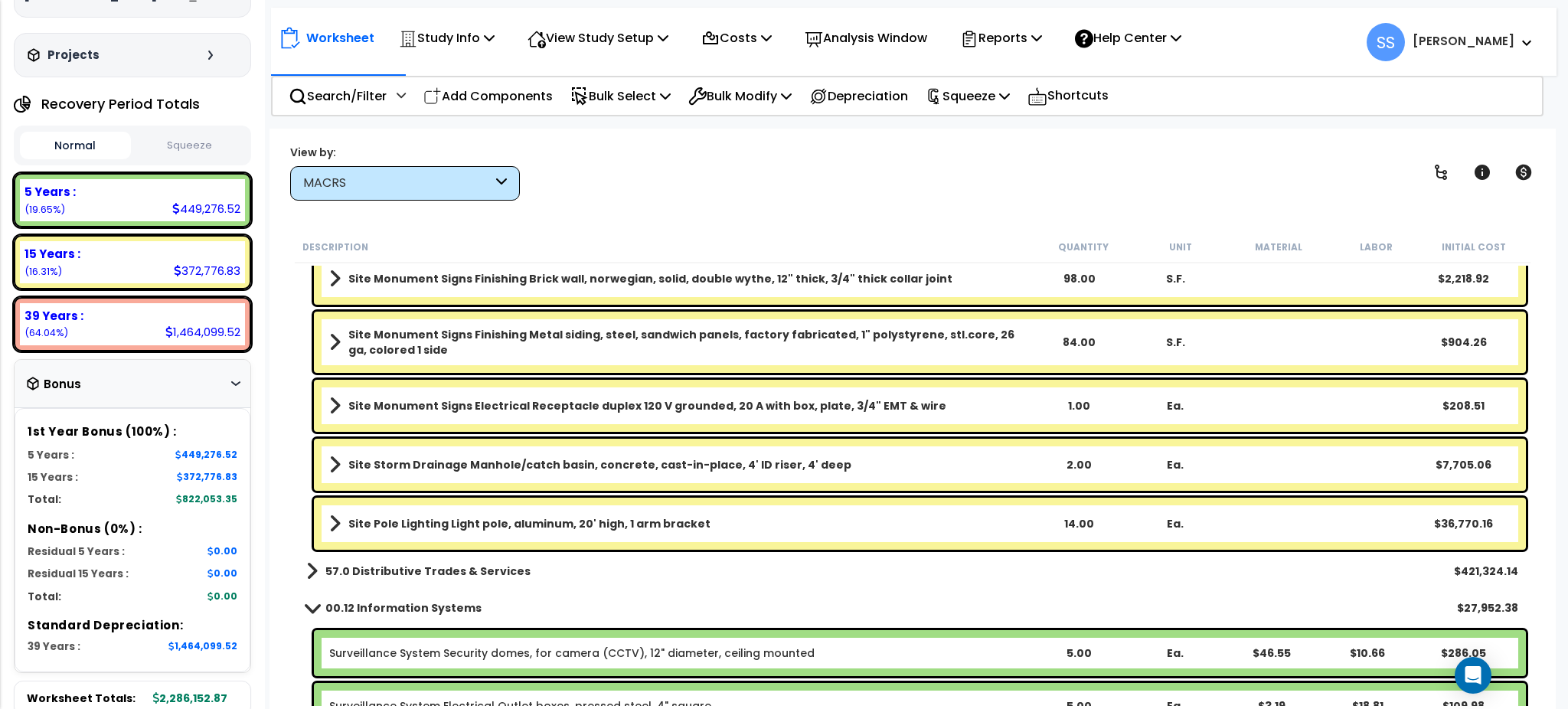
scroll to position [1192, 0]
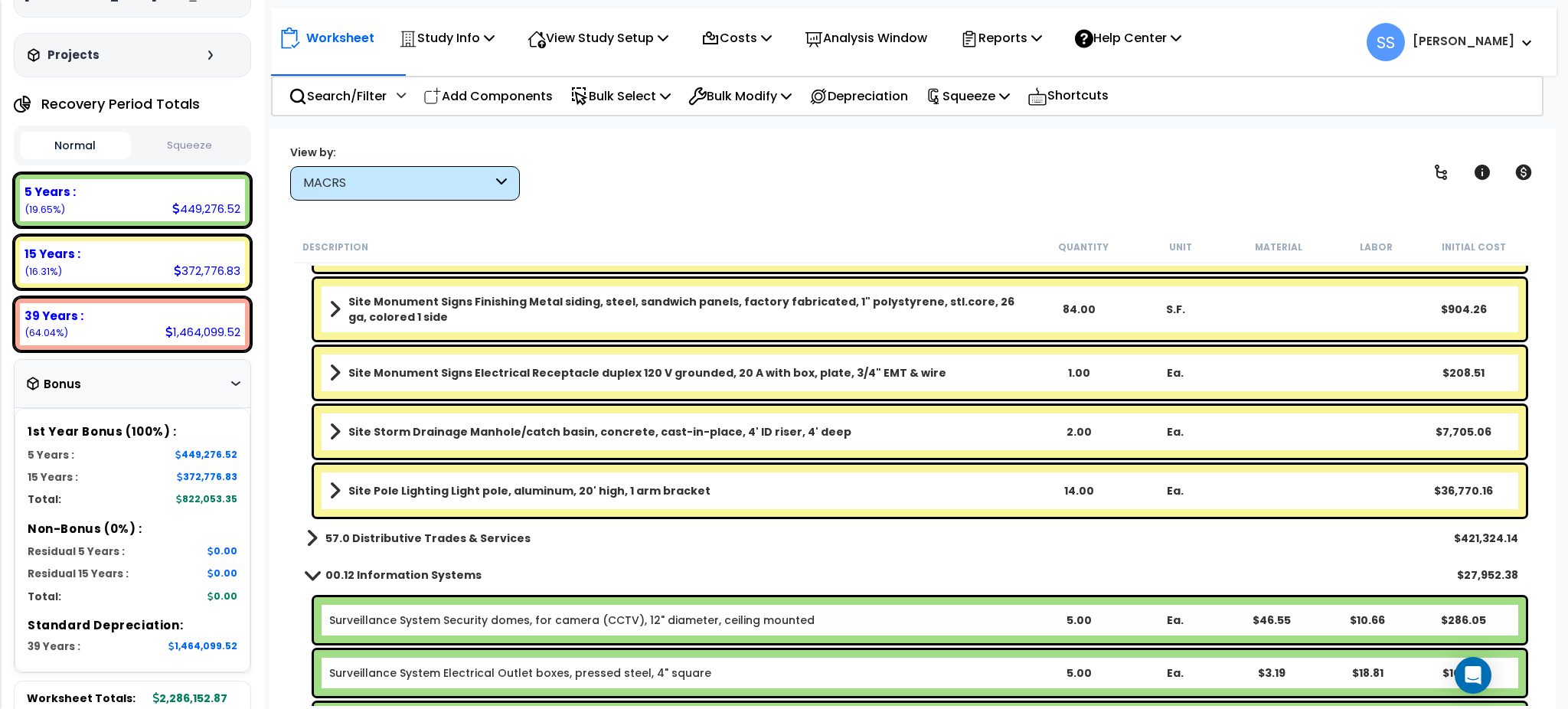
click at [313, 535] on span at bounding box center [312, 538] width 11 height 21
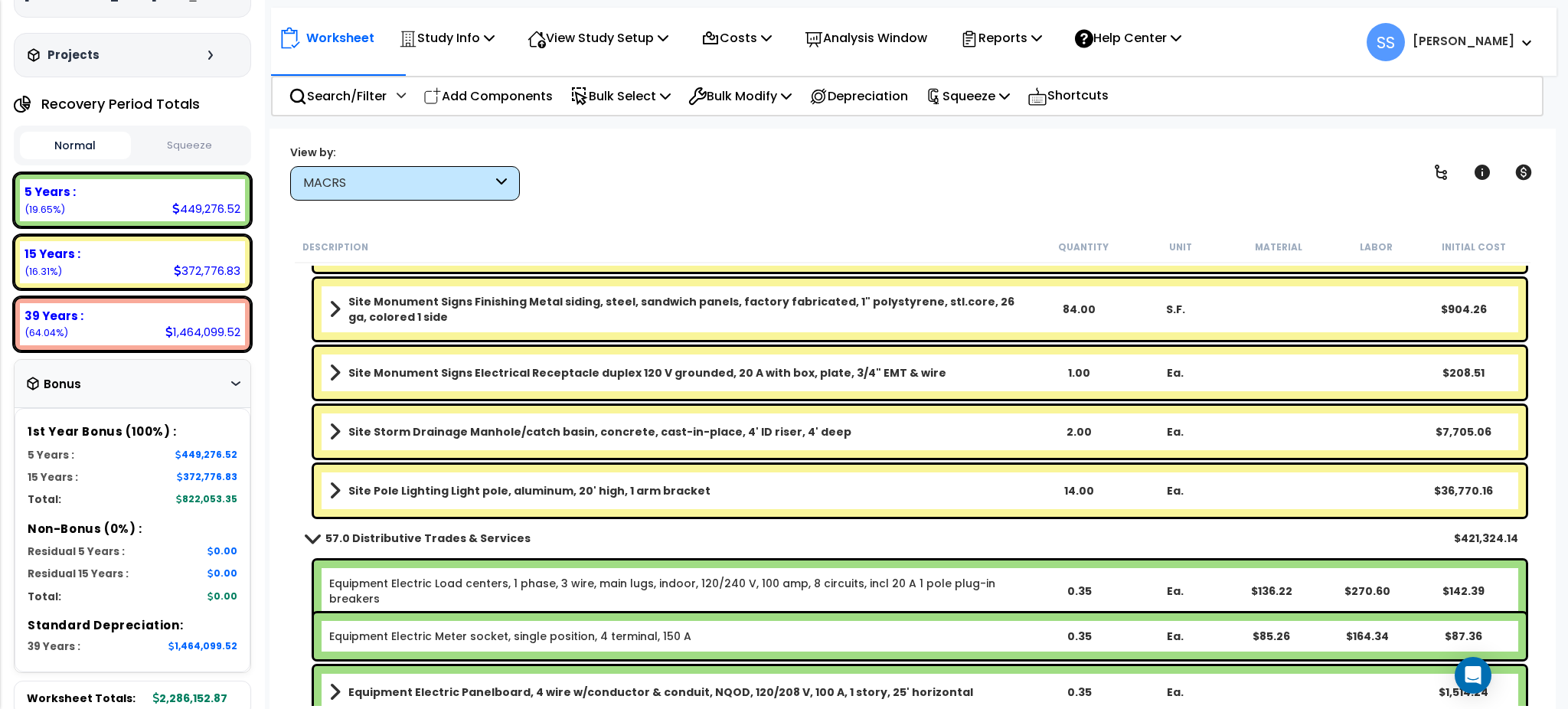
click at [313, 544] on link "57.0 Distributive Trades & Services" at bounding box center [418, 538] width 224 height 21
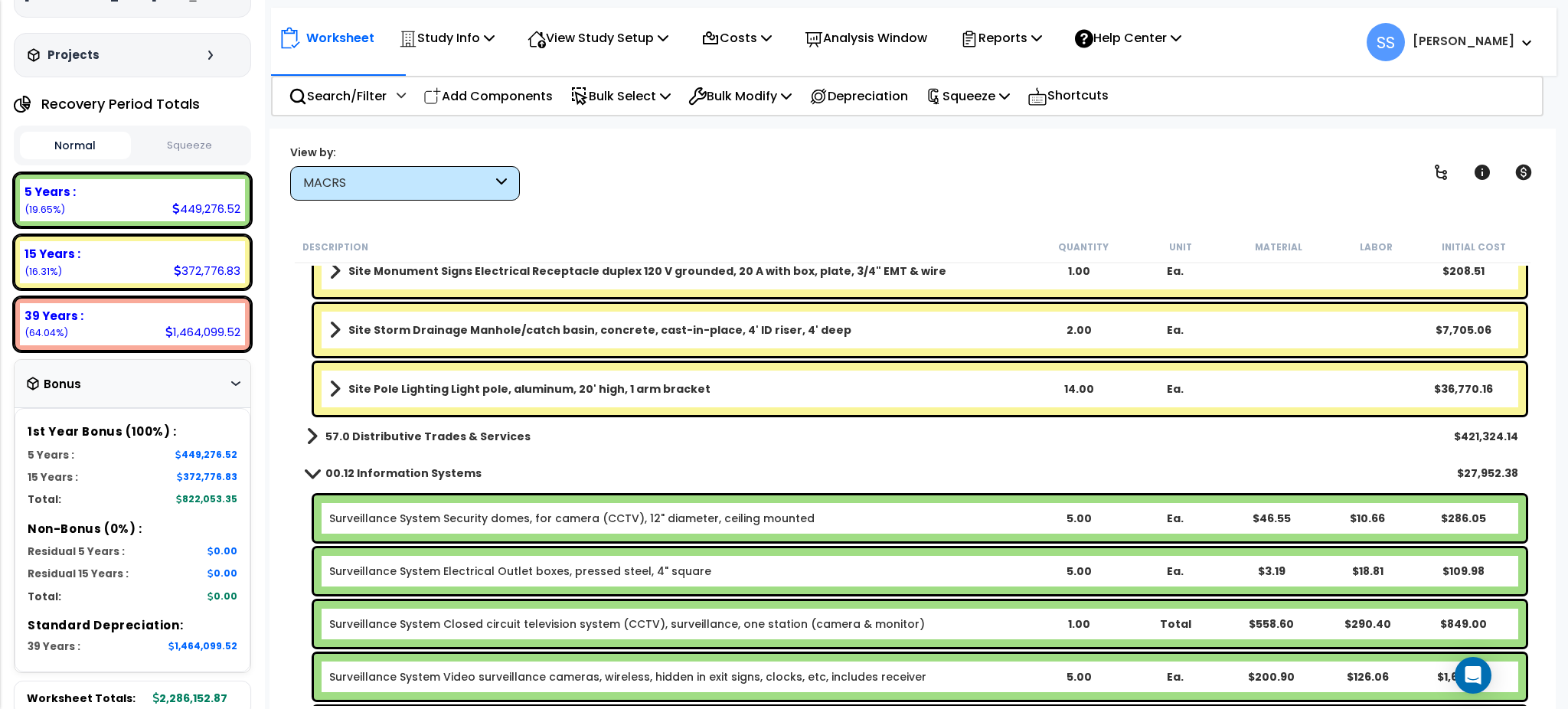
click at [305, 471] on span at bounding box center [313, 472] width 21 height 11
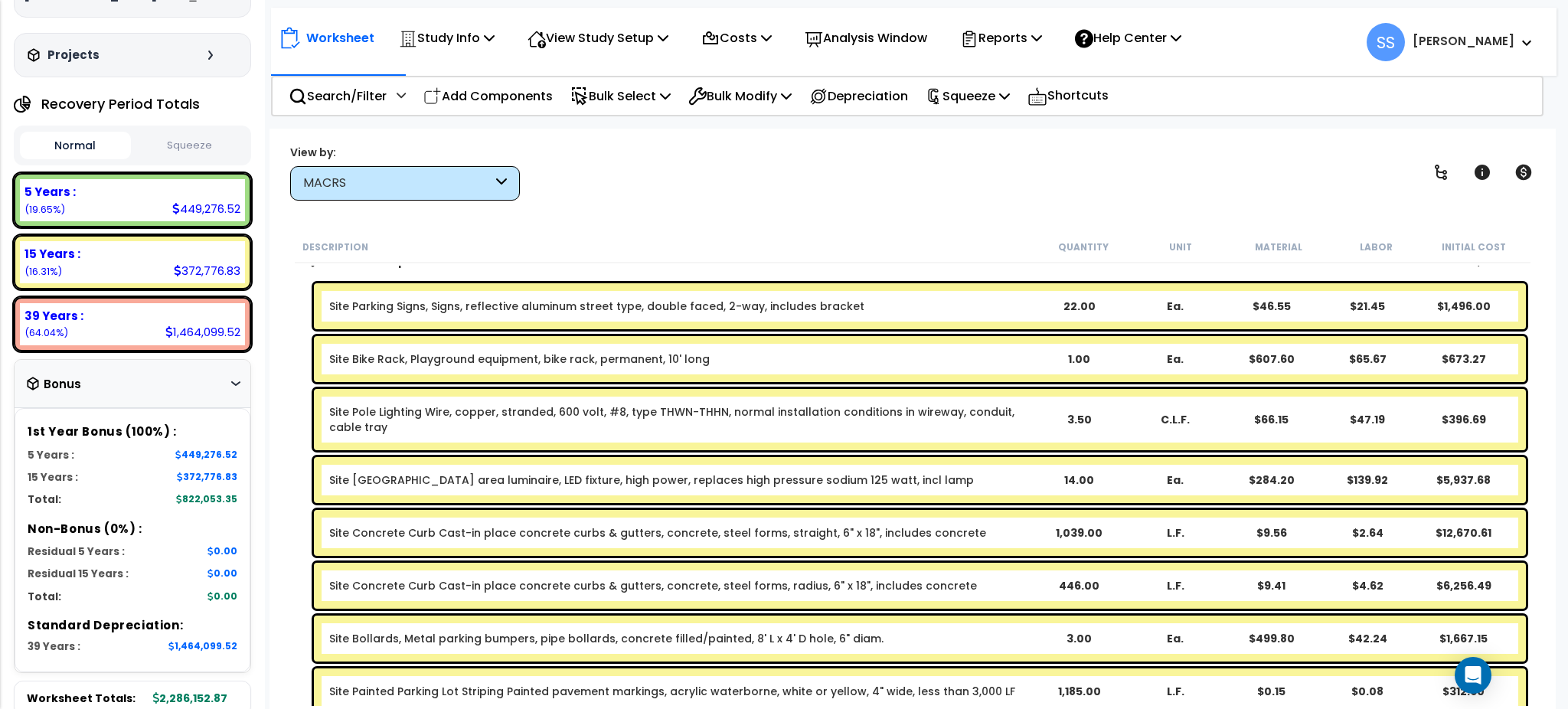
scroll to position [0, 0]
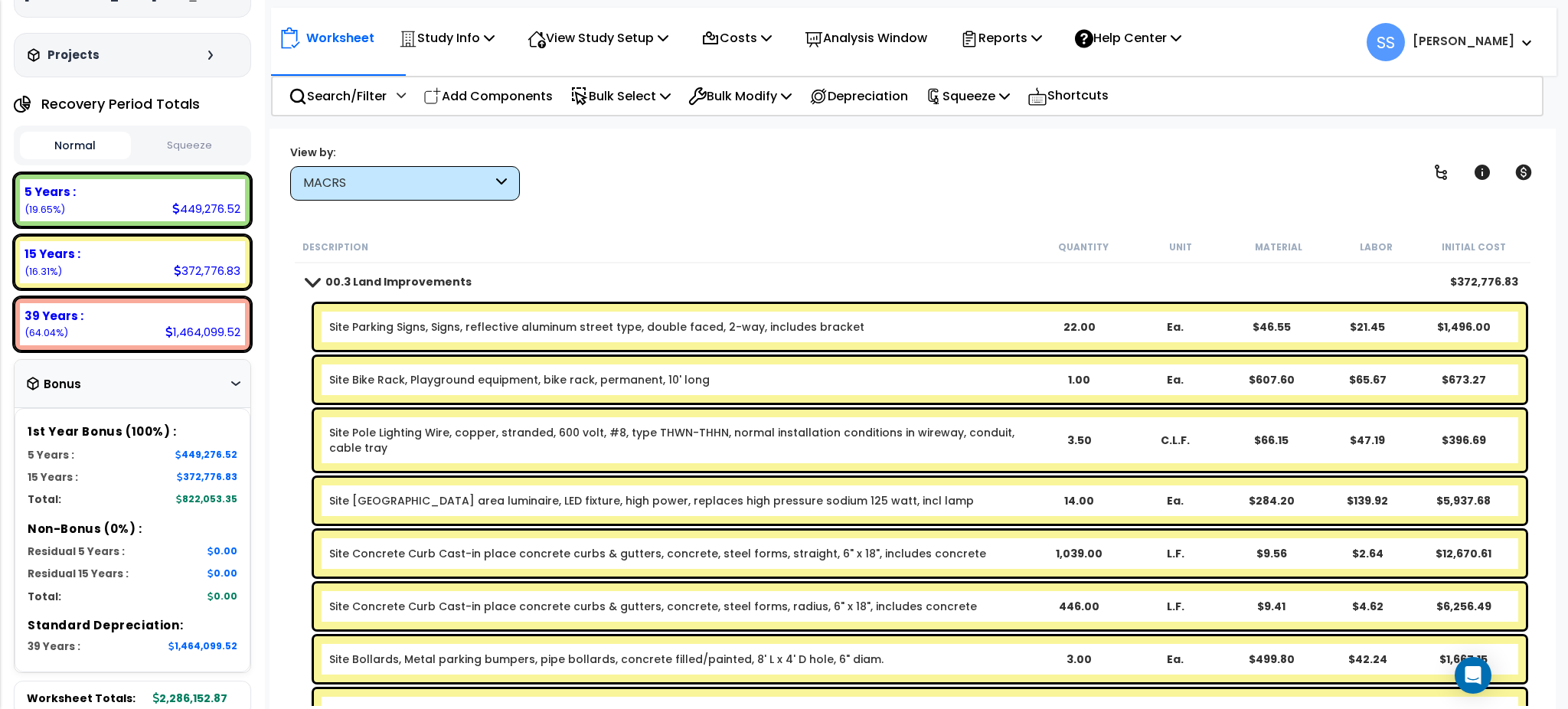
click at [315, 287] on link "00.3 Land Improvements" at bounding box center [388, 282] width 165 height 21
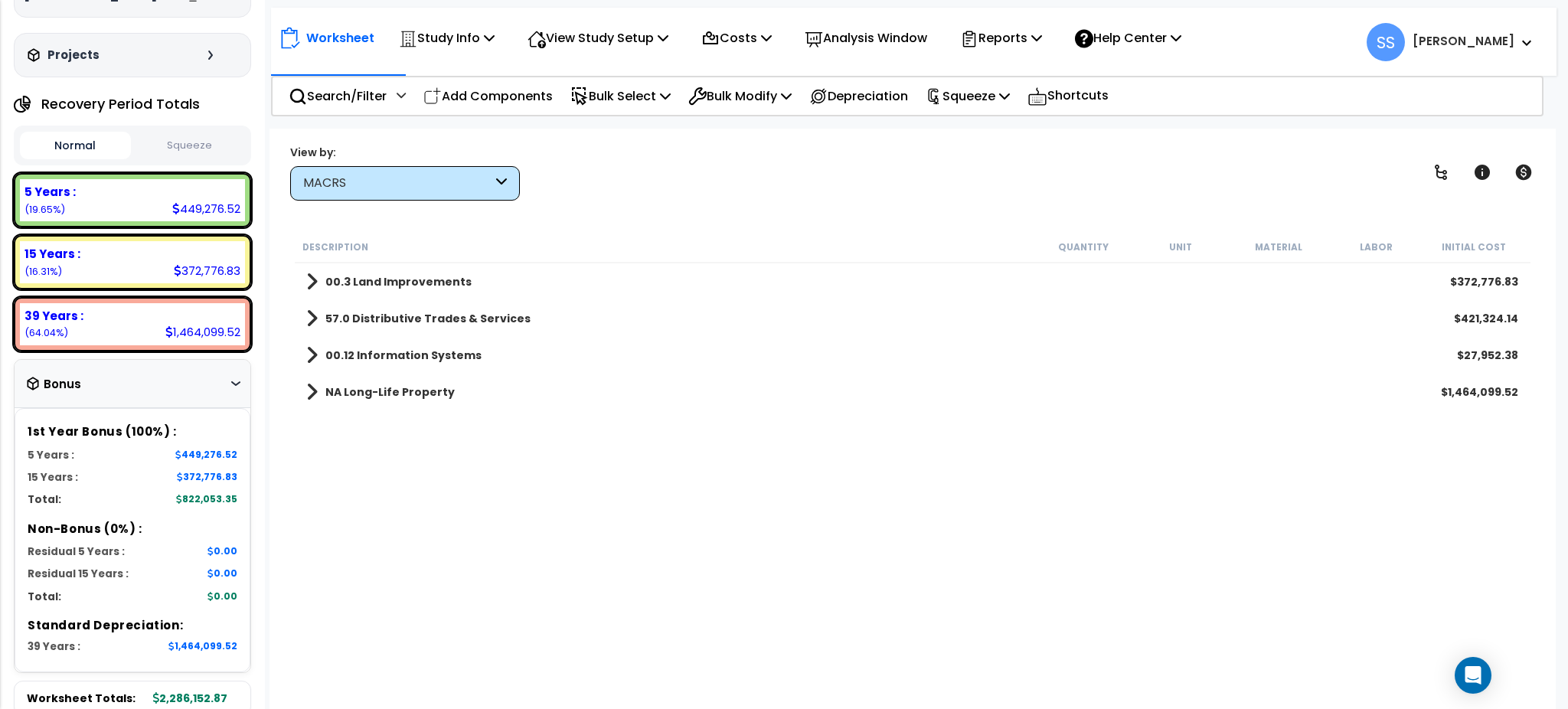
click at [319, 313] on link "57.0 Distributive Trades & Services" at bounding box center [418, 319] width 224 height 21
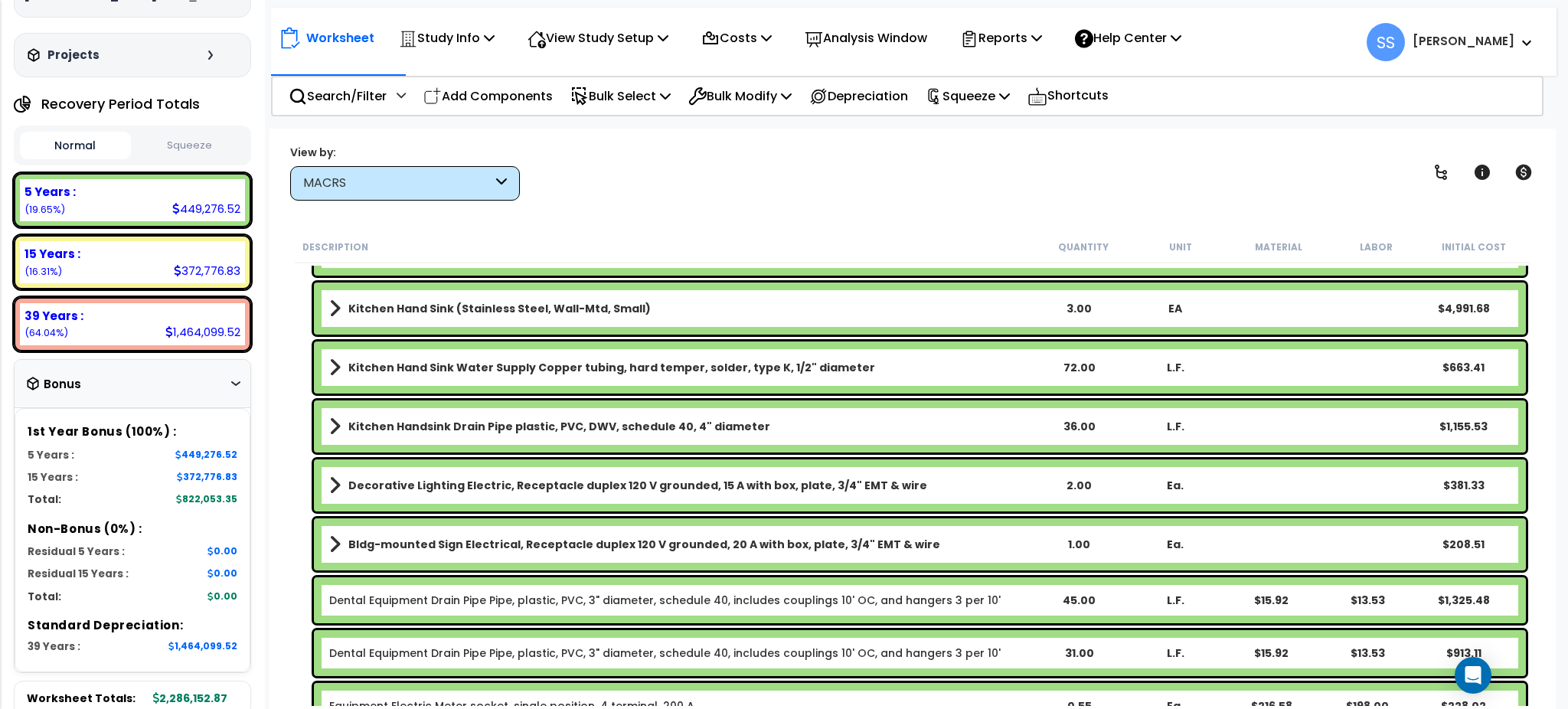
scroll to position [613, 0]
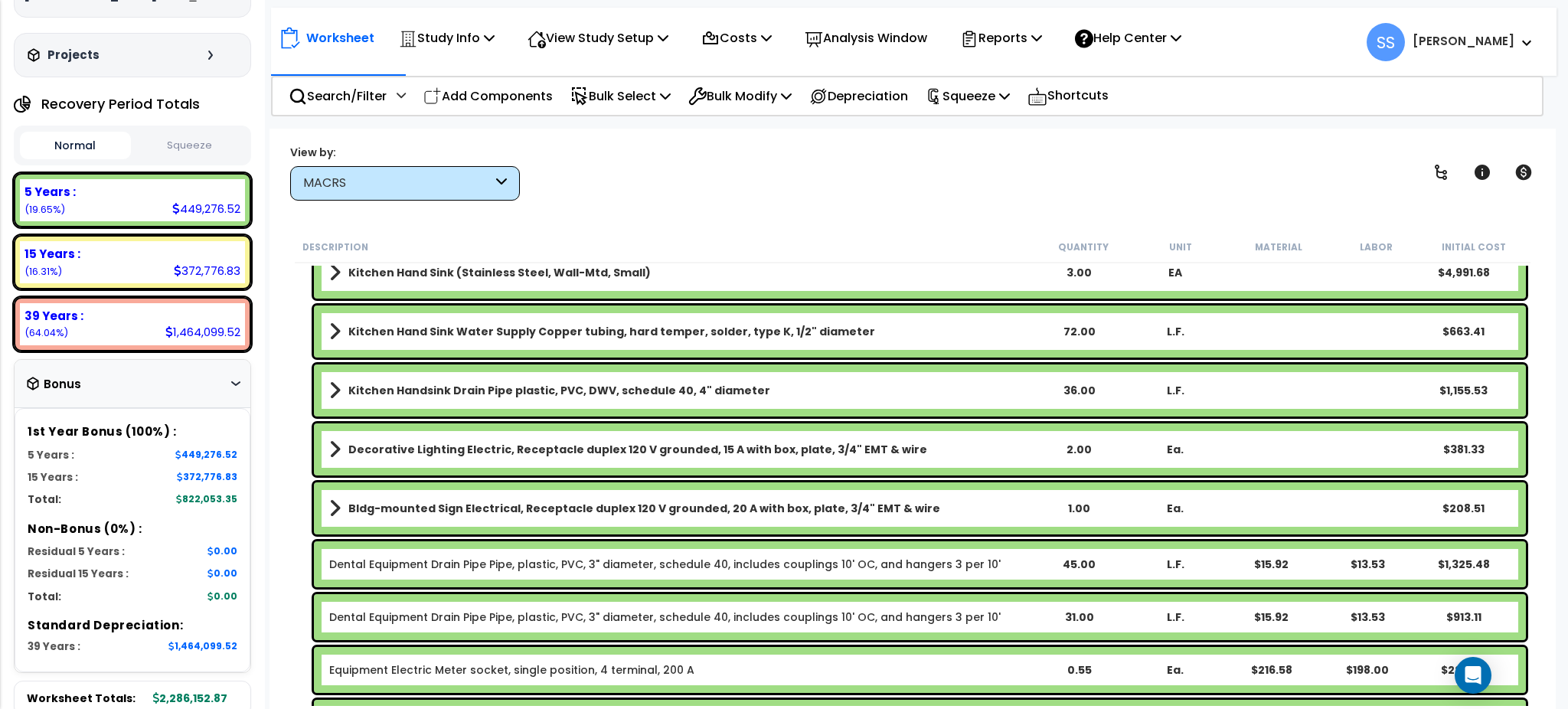
click at [327, 449] on div "Decorative Lighting Electric, Receptacle duplex 120 V grounded, 15 A with box, …" at bounding box center [919, 449] width 1211 height 52
click at [334, 449] on span at bounding box center [335, 449] width 11 height 21
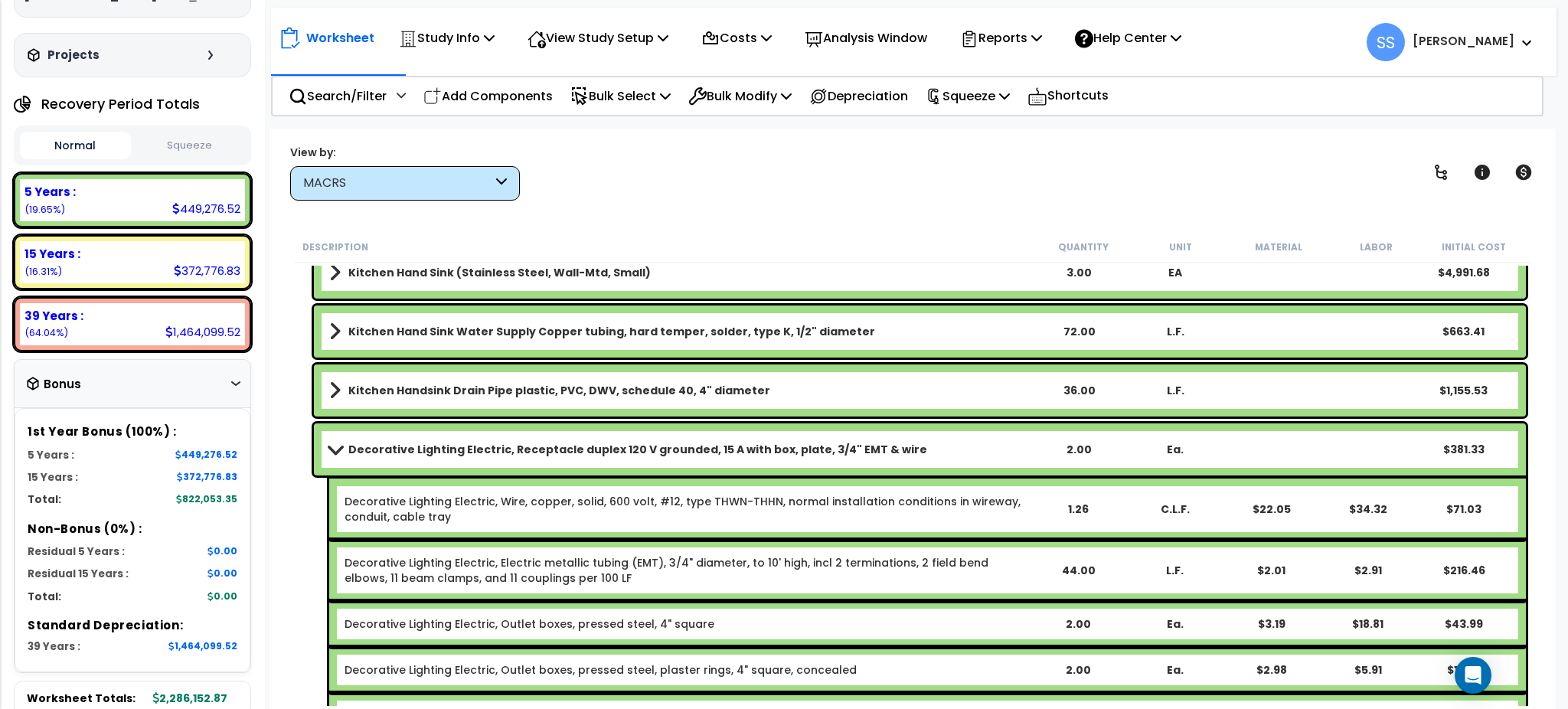
click at [334, 449] on span at bounding box center [335, 449] width 21 height 11
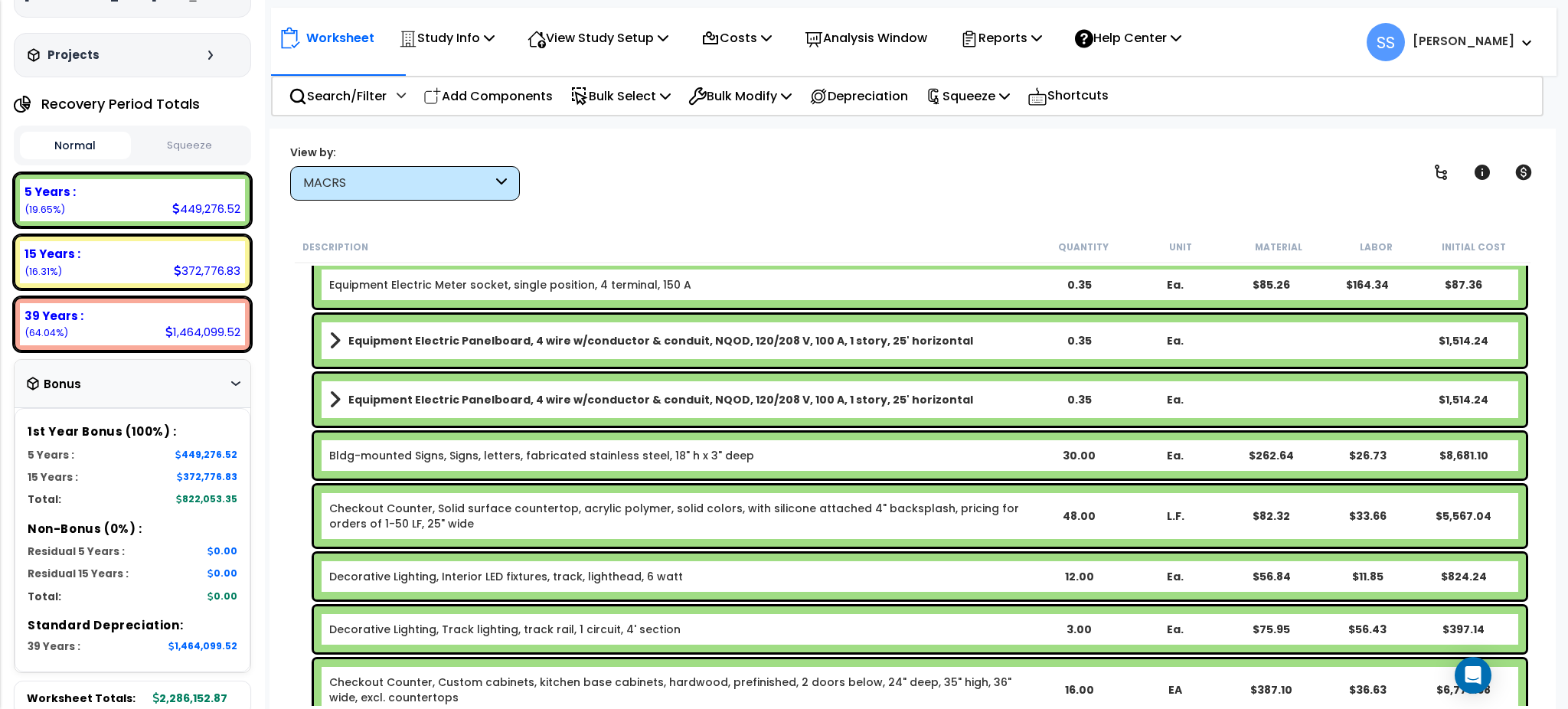
scroll to position [0, 0]
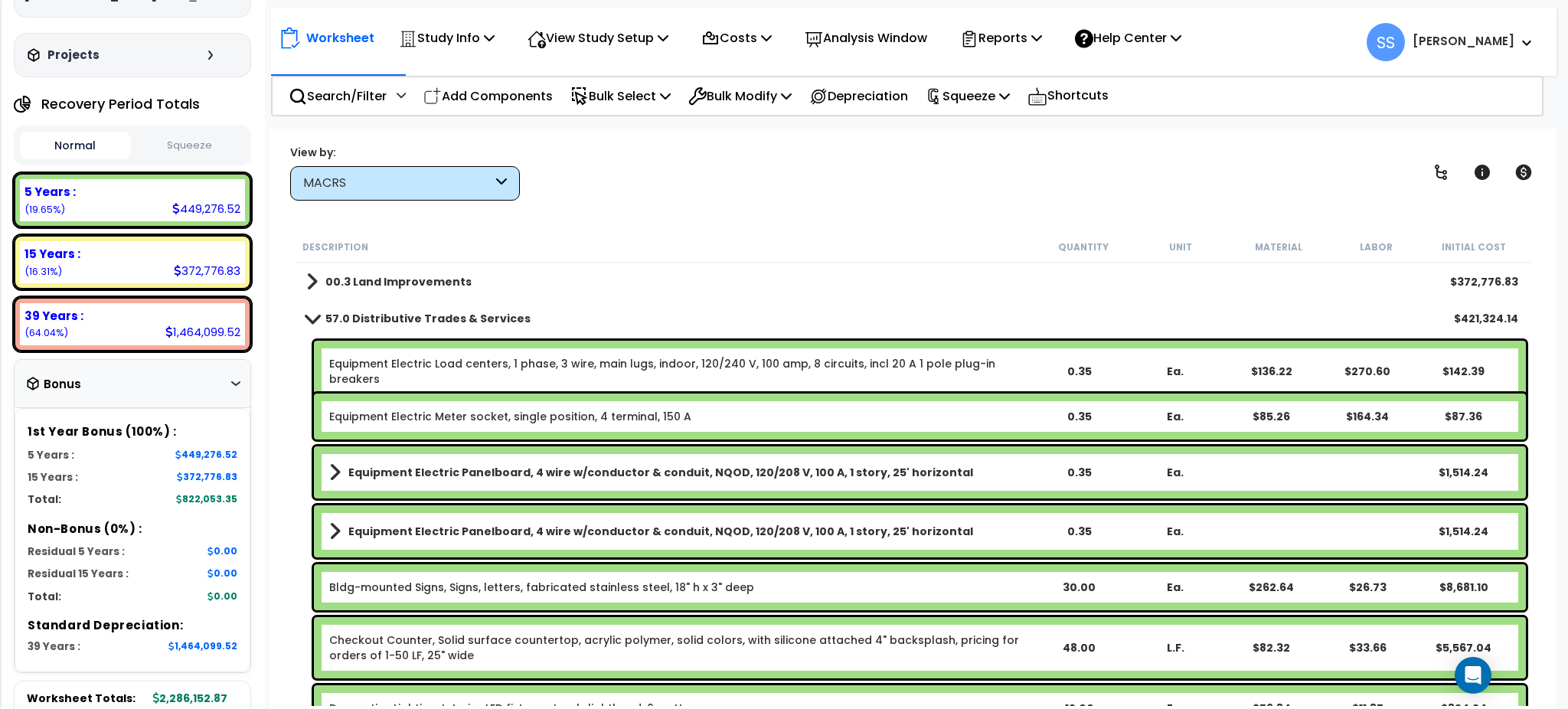
click at [315, 313] on span at bounding box center [313, 318] width 21 height 11
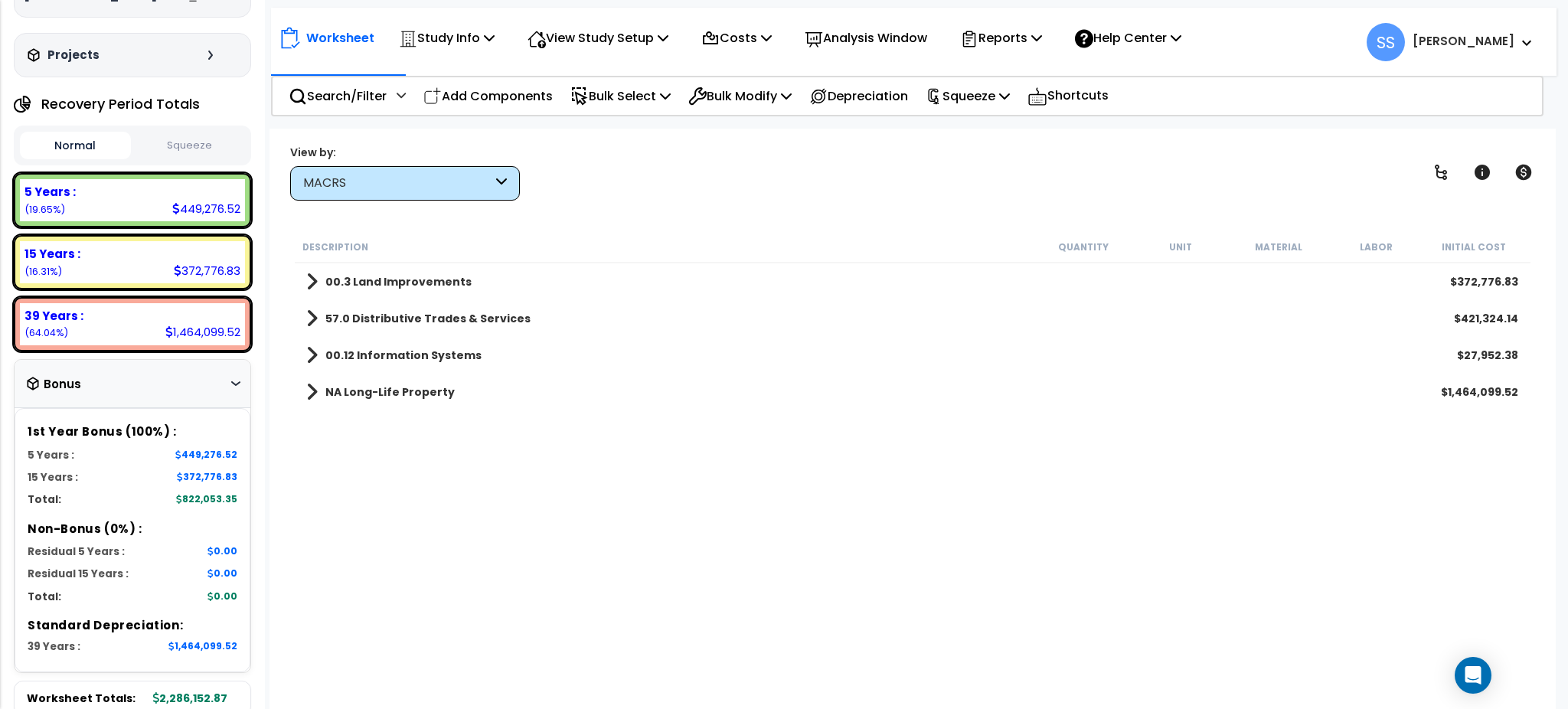
click at [313, 274] on span at bounding box center [312, 282] width 11 height 21
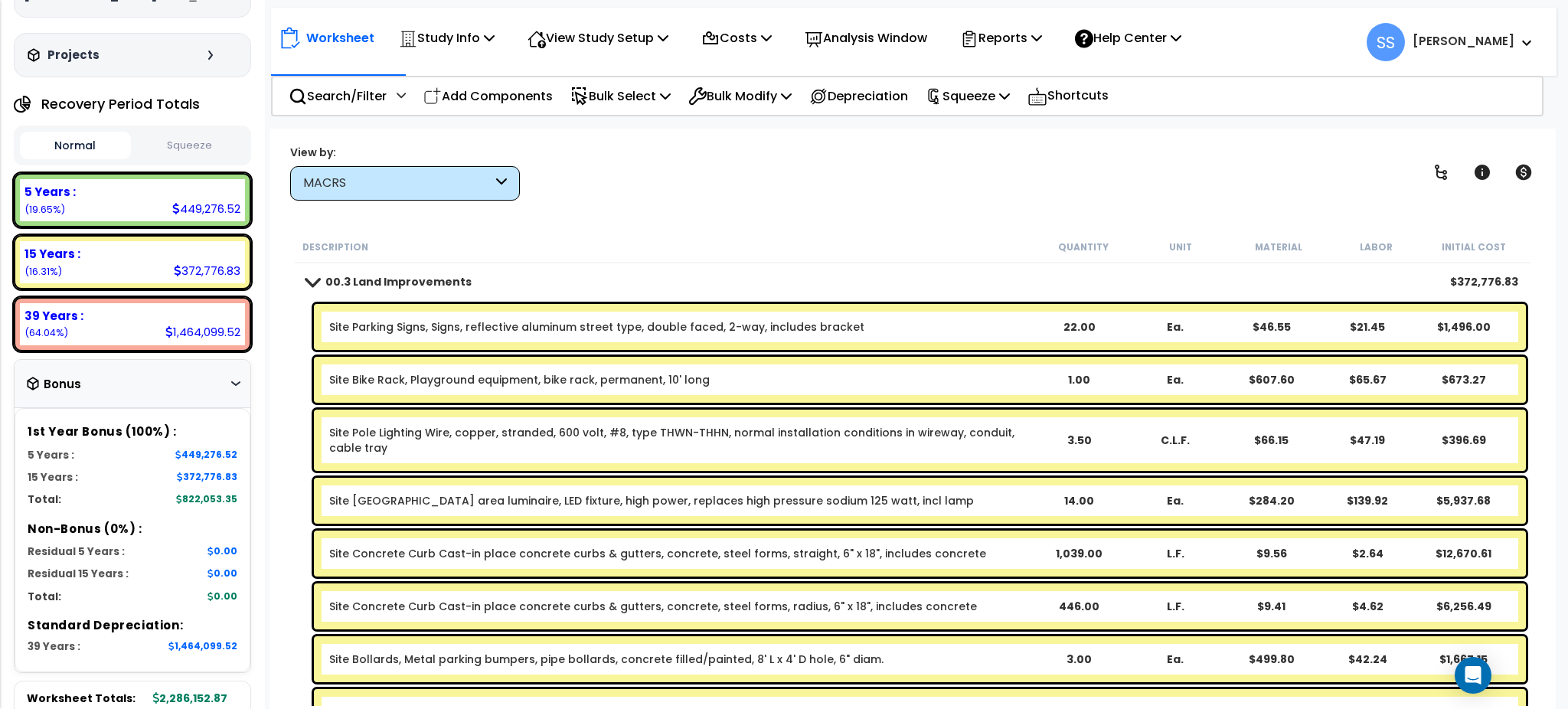
click at [313, 278] on span at bounding box center [313, 281] width 21 height 11
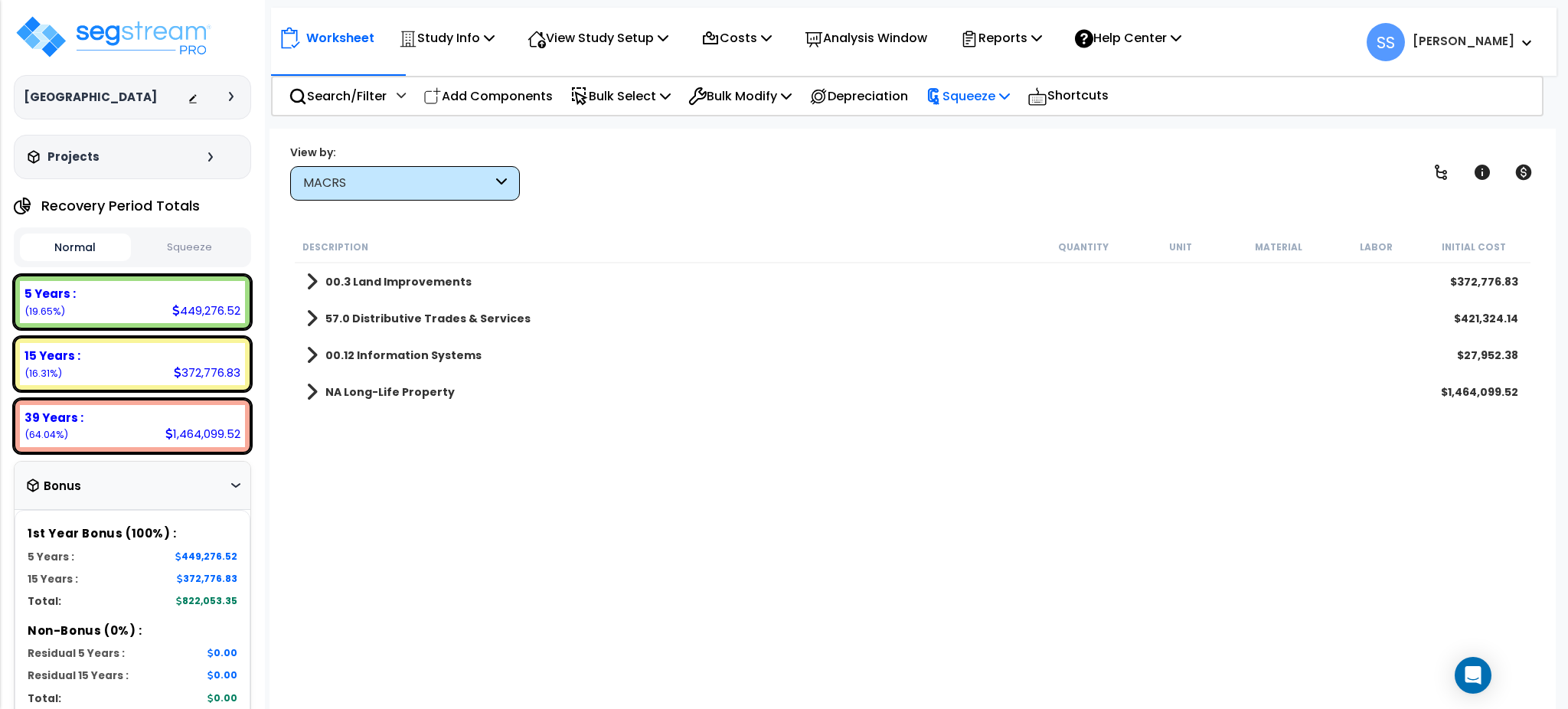
click at [1010, 101] on icon at bounding box center [1004, 95] width 11 height 12
click at [999, 122] on link "Squeeze" at bounding box center [993, 130] width 152 height 31
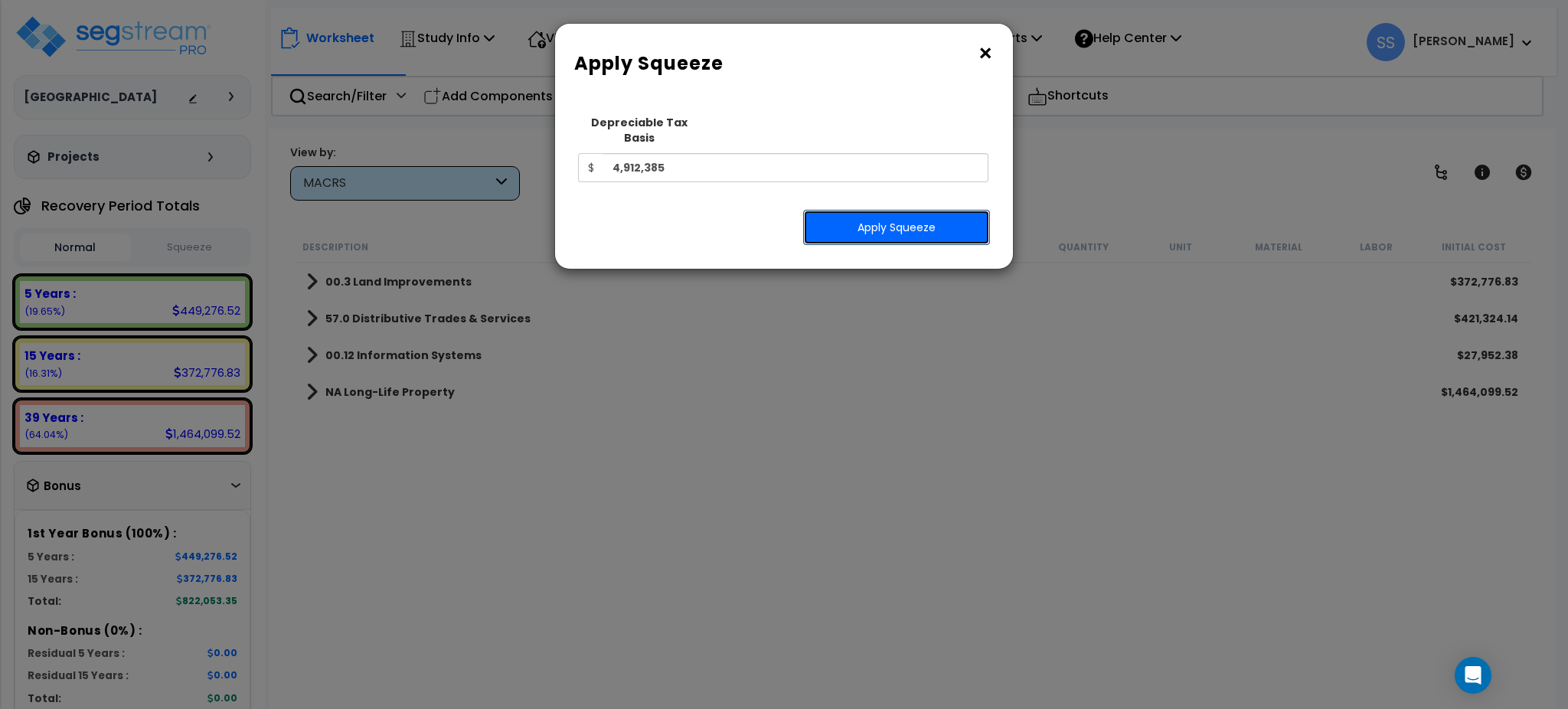
click at [882, 210] on button "Apply Squeeze" at bounding box center [896, 228] width 187 height 35
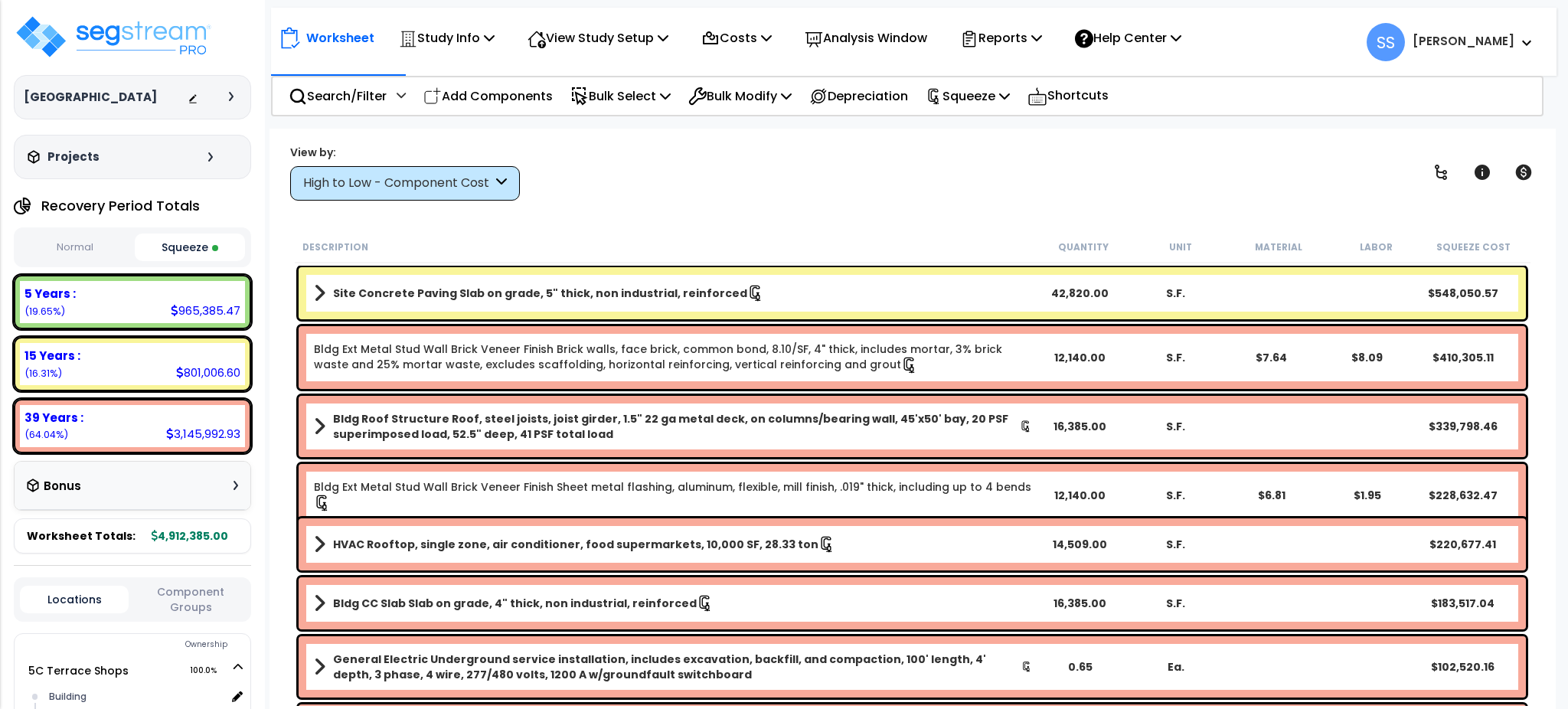
click at [180, 253] on button "Squeeze" at bounding box center [191, 246] width 111 height 27
click at [200, 248] on button "Squeeze" at bounding box center [191, 246] width 111 height 27
click at [494, 179] on div "High to Low - Component Cost" at bounding box center [405, 183] width 230 height 34
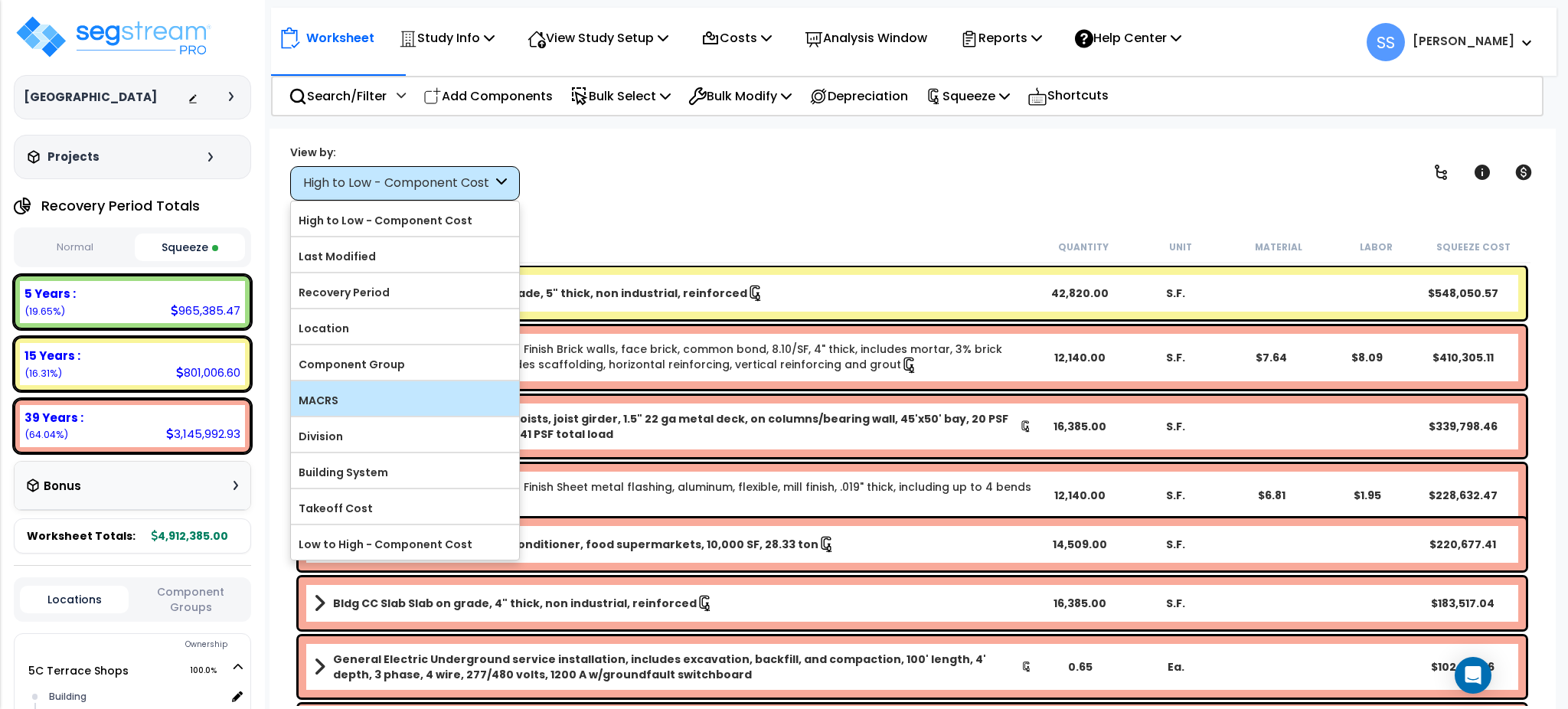
click at [397, 410] on label "MACRS" at bounding box center [404, 400] width 228 height 23
click at [0, 0] on input "MACRS" at bounding box center [0, 0] width 0 height 0
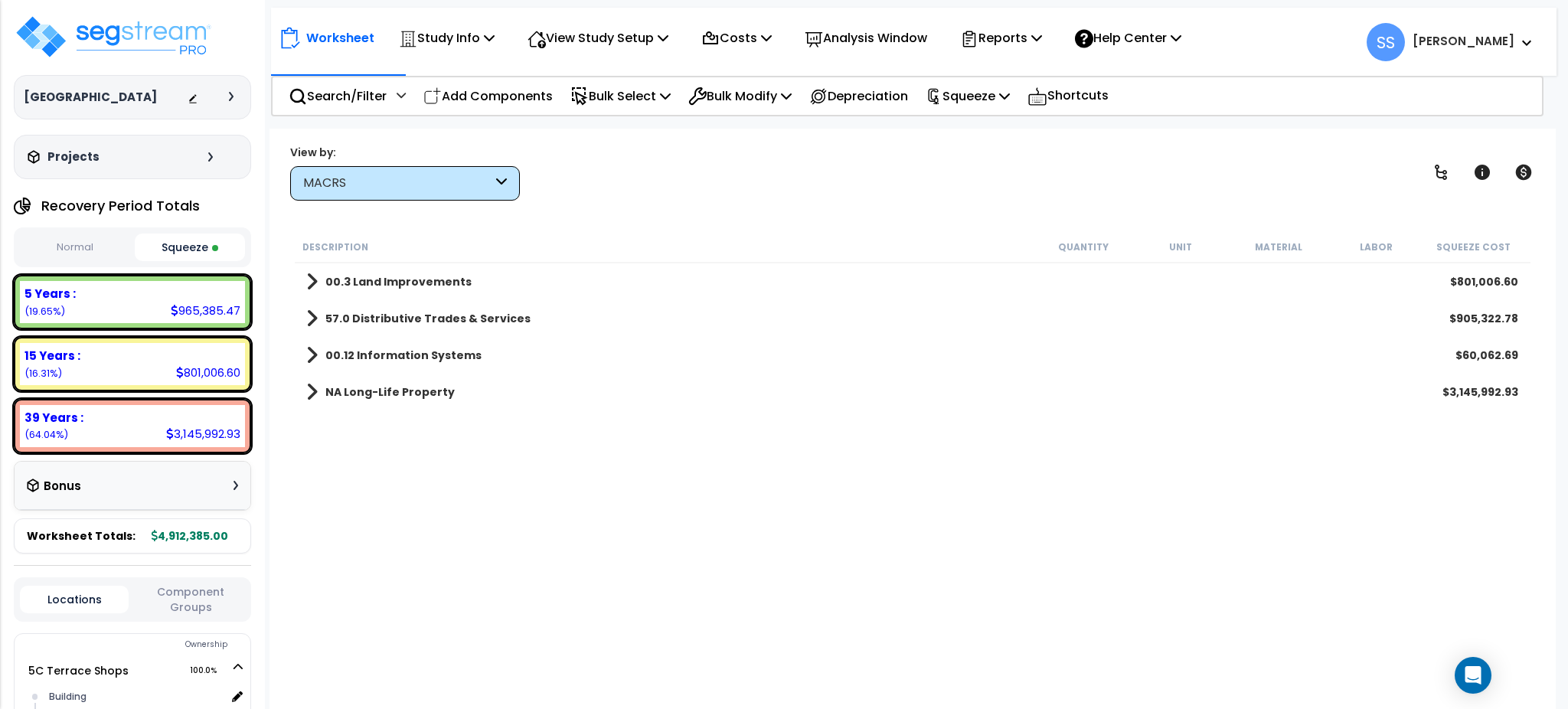
click at [313, 322] on span at bounding box center [312, 319] width 11 height 21
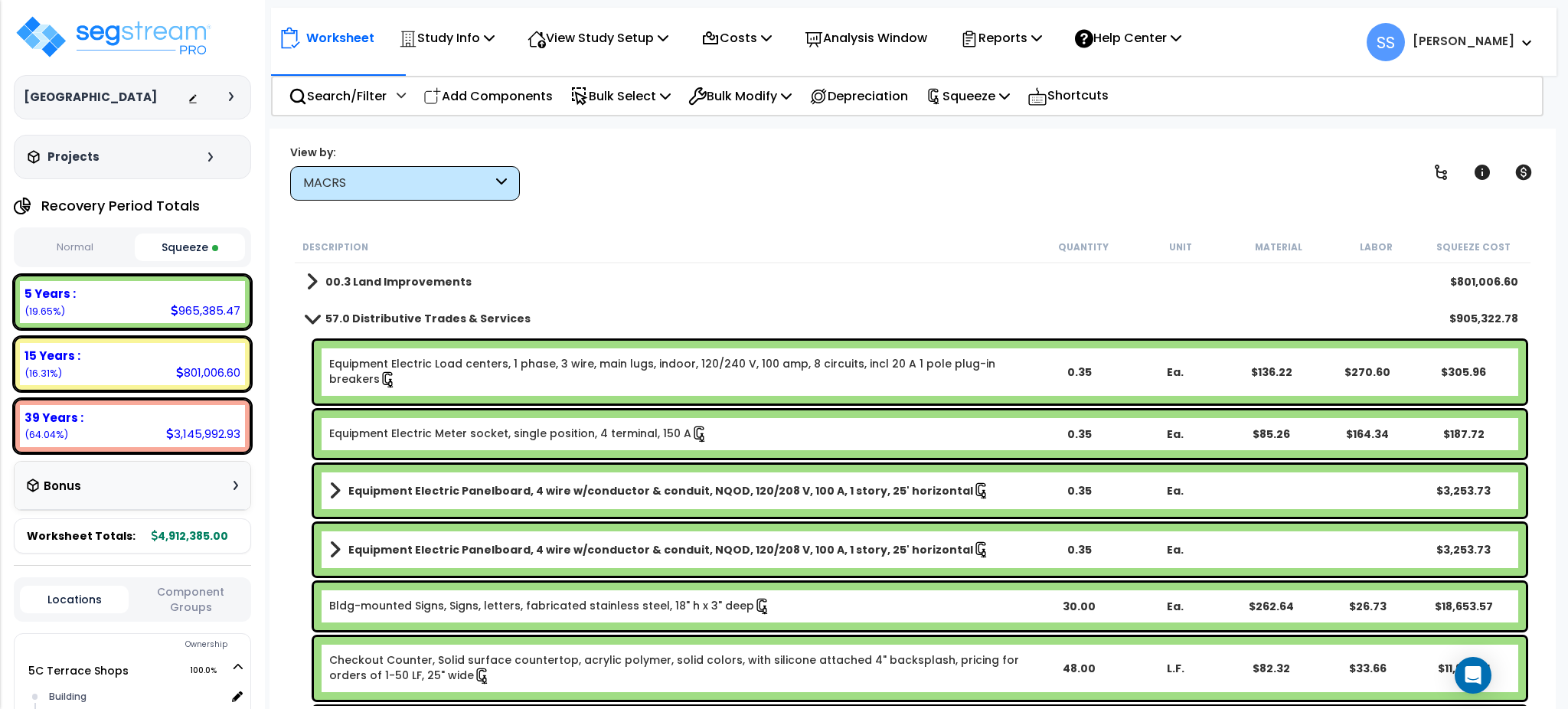
click at [311, 313] on span at bounding box center [313, 318] width 21 height 11
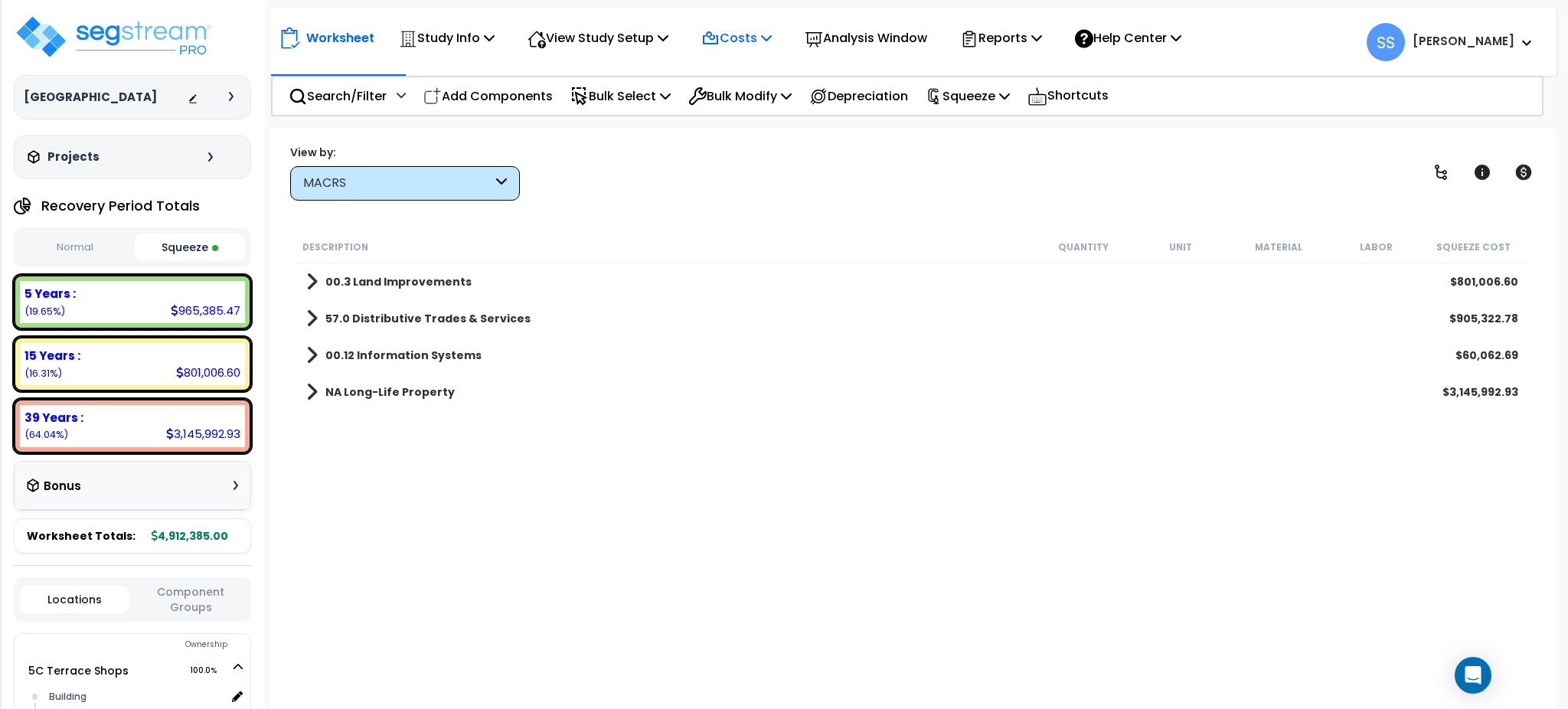
click at [740, 33] on p "Costs" at bounding box center [736, 37] width 71 height 20
drag, startPoint x: 984, startPoint y: 173, endPoint x: 975, endPoint y: 168, distance: 10.3
click at [984, 172] on div "View by: MACRS High to Low - Component Cost" at bounding box center [912, 172] width 1255 height 57
click at [747, 36] on p "Costs" at bounding box center [736, 37] width 71 height 20
click at [516, 94] on p "Add Components" at bounding box center [487, 95] width 130 height 20
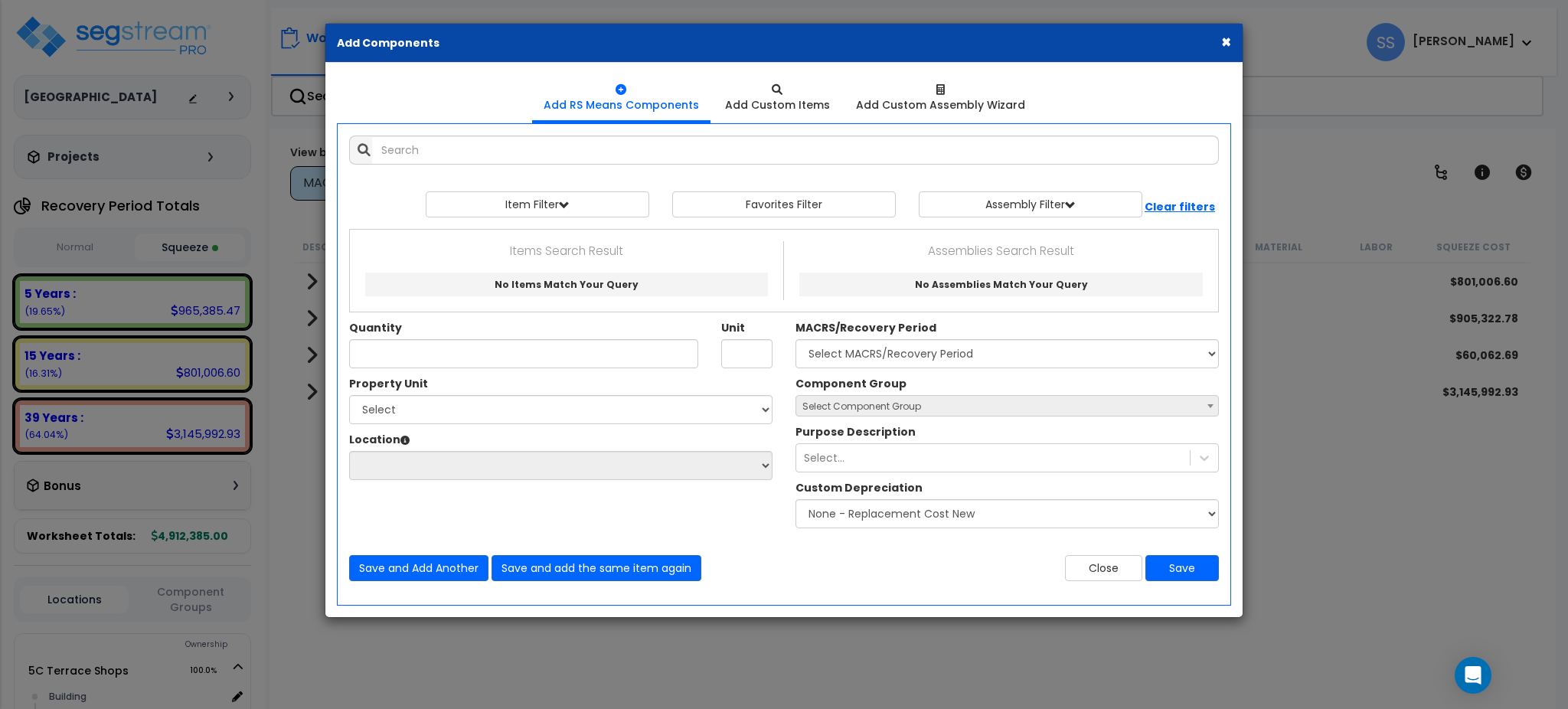
click at [1228, 37] on button "×" at bounding box center [1225, 41] width 10 height 16
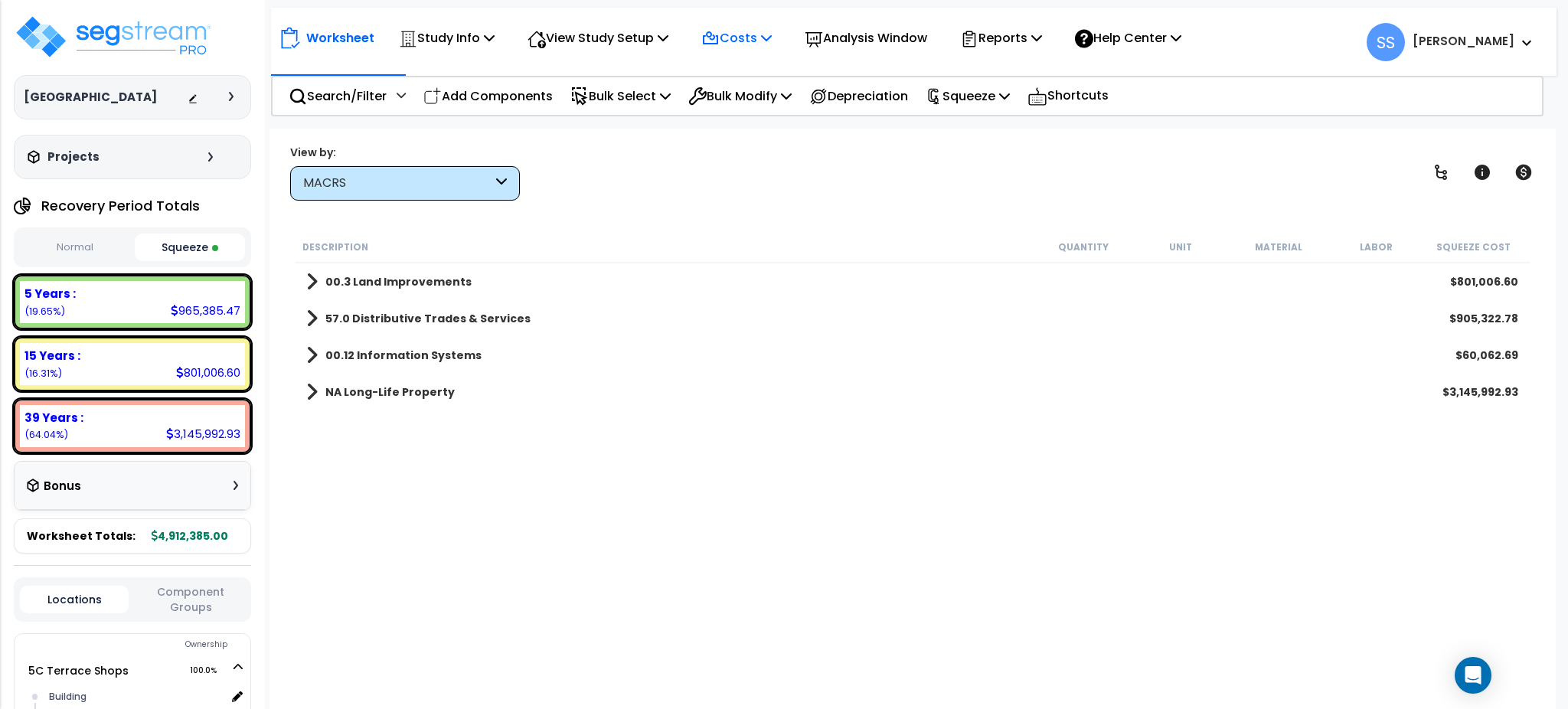
click at [751, 36] on p "Costs" at bounding box center [736, 37] width 71 height 20
click at [777, 111] on link "Direct Costs" at bounding box center [769, 104] width 152 height 31
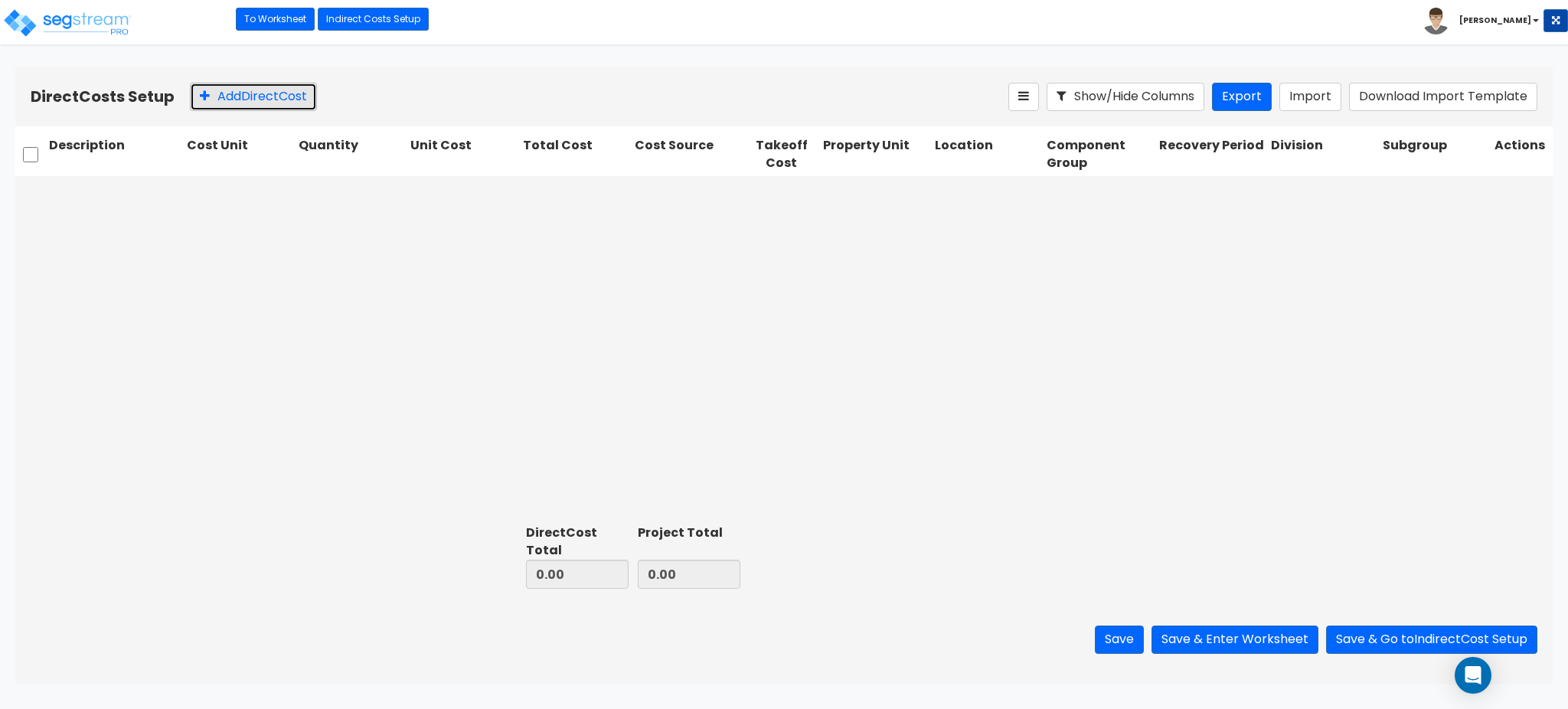
click at [229, 101] on button "Add Direct Cost" at bounding box center [253, 97] width 127 height 28
click at [118, 197] on input "text" at bounding box center [114, 193] width 132 height 29
type input "Roof Replacement"
click at [332, 204] on input "0.00" at bounding box center [353, 193] width 107 height 29
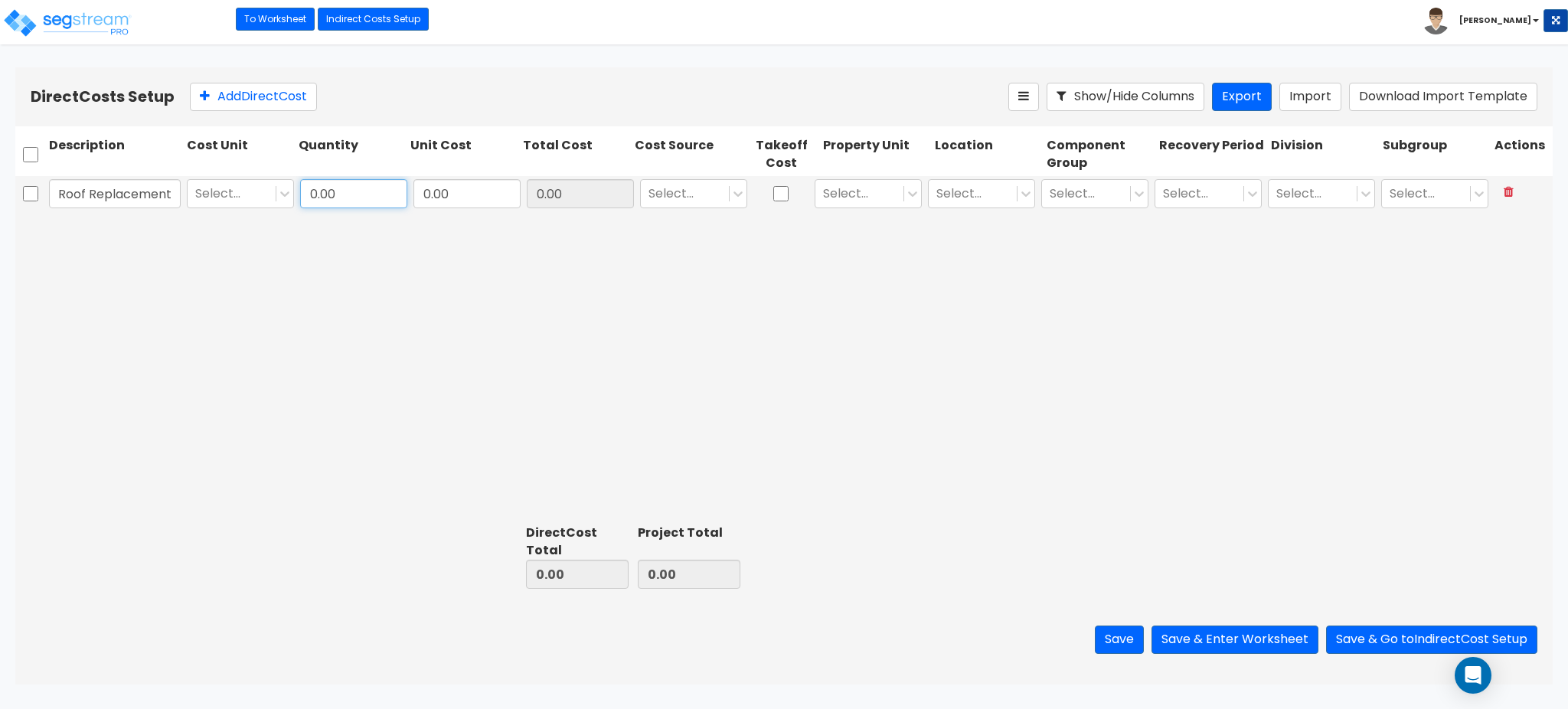
scroll to position [0, 0]
type input "1"
click at [451, 198] on input "0.00" at bounding box center [466, 193] width 107 height 29
type input "183,500"
type input "183,500.00"
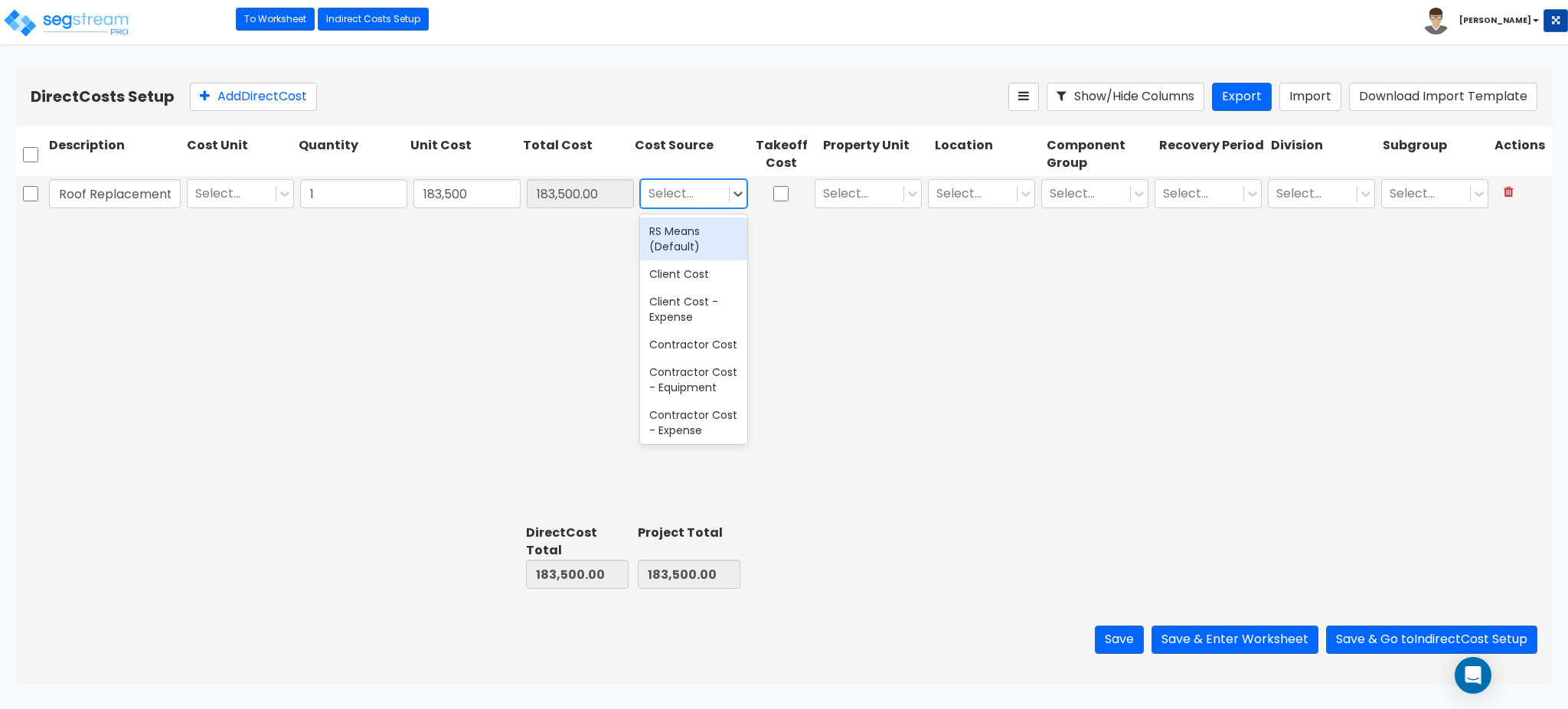
click at [727, 194] on div "Select..." at bounding box center [685, 193] width 88 height 26
click at [688, 275] on div "Client Cost" at bounding box center [693, 274] width 107 height 27
click at [861, 192] on div at bounding box center [859, 192] width 72 height 20
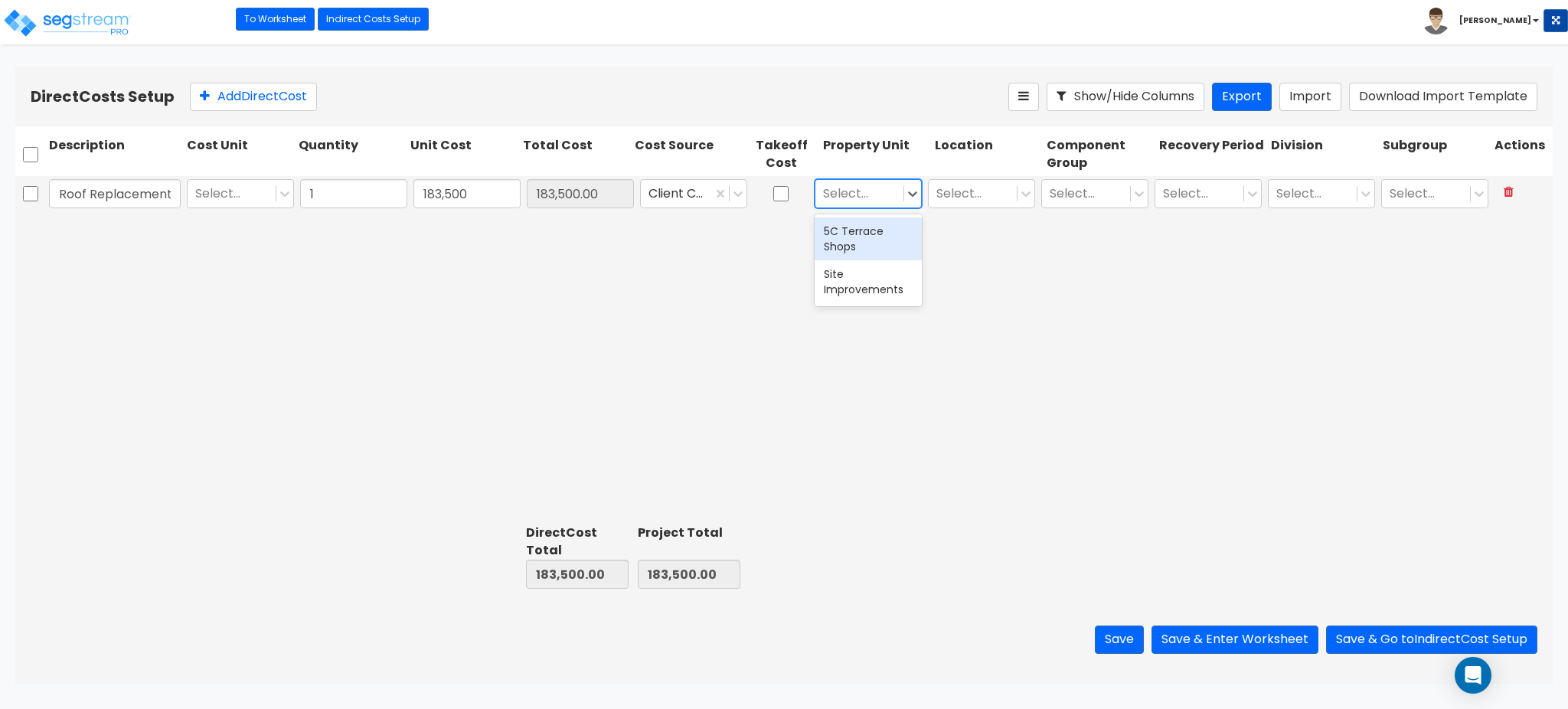
click at [858, 242] on div "5C Terrace Shops" at bounding box center [867, 238] width 107 height 43
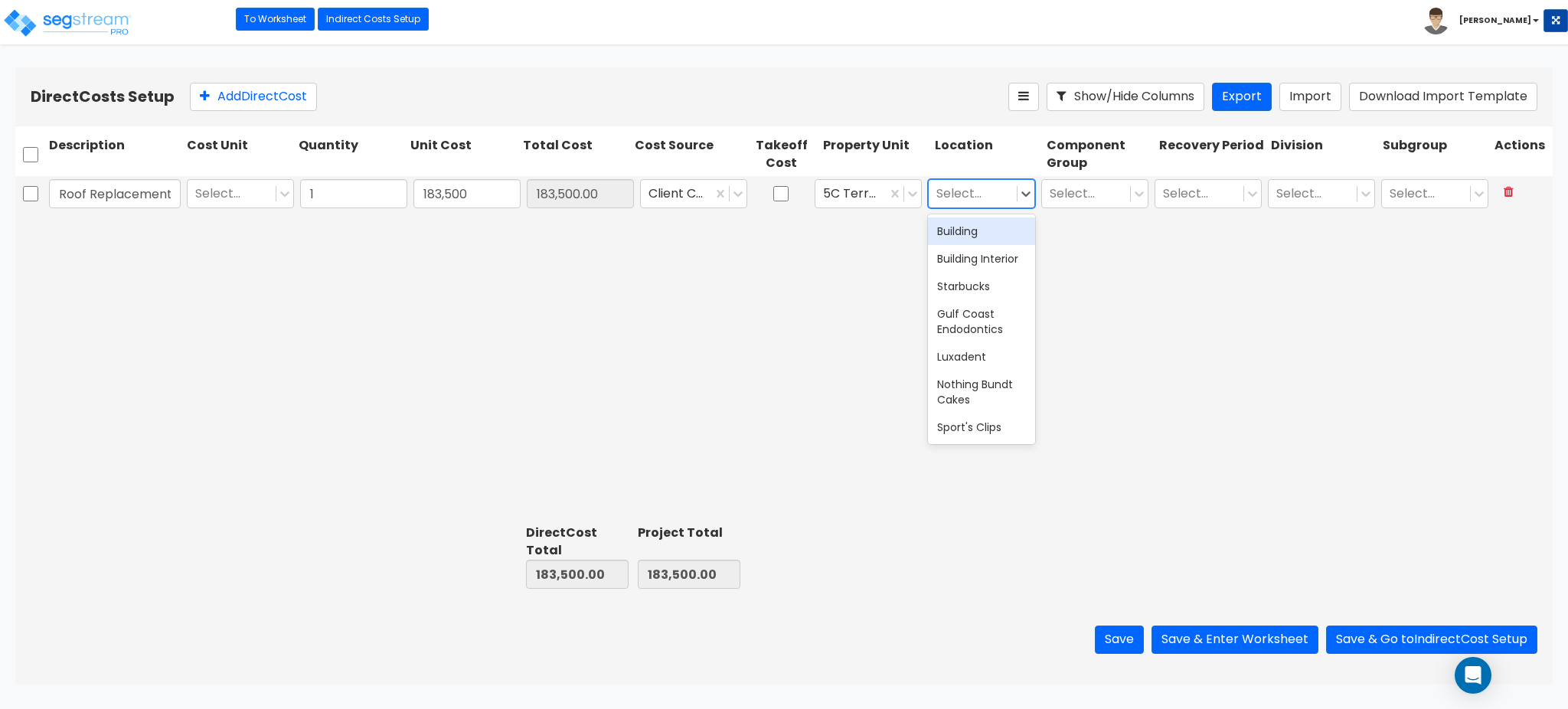
click at [972, 197] on div at bounding box center [972, 192] width 72 height 20
click at [966, 233] on div "Building" at bounding box center [981, 230] width 107 height 27
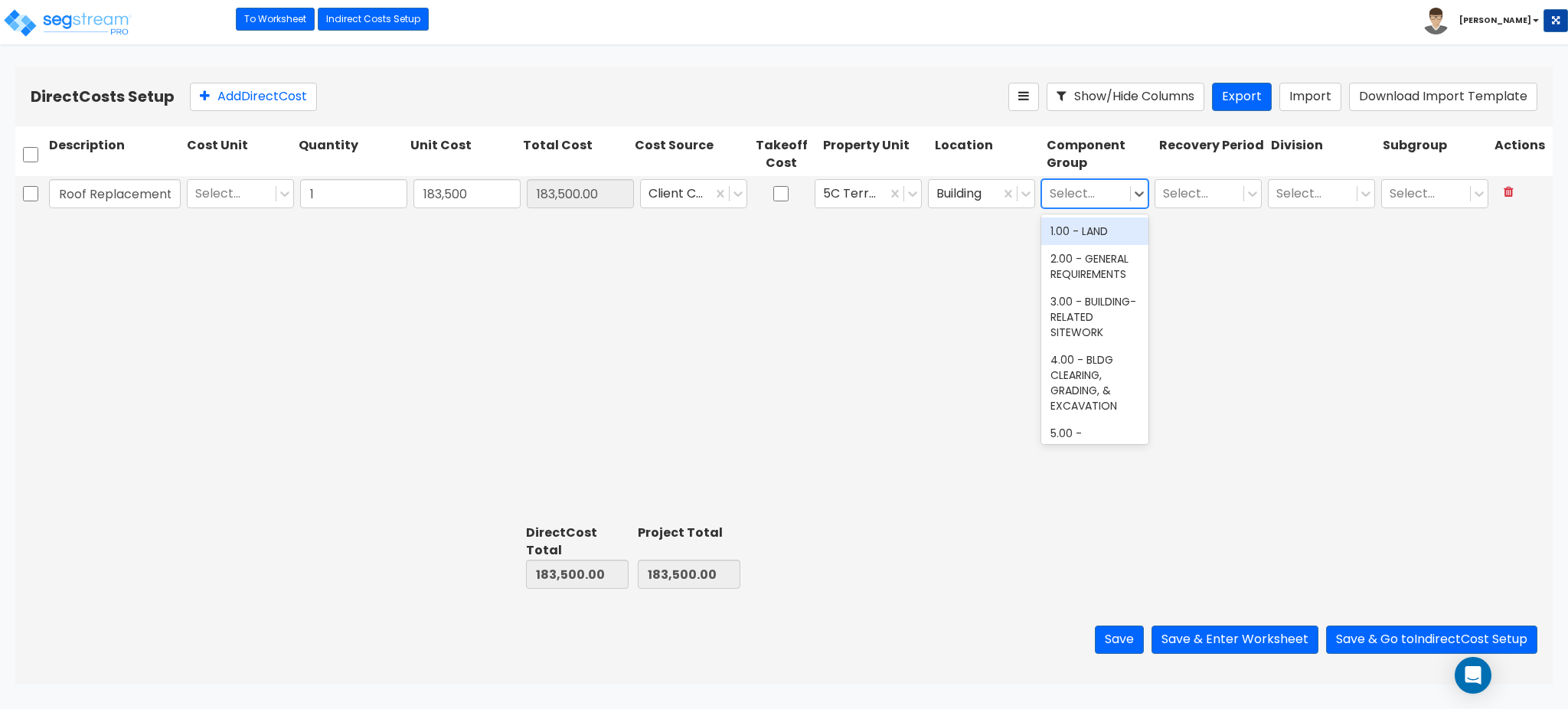
click at [1094, 192] on div at bounding box center [1086, 192] width 72 height 20
type input "mois"
click at [1097, 245] on div "24.00 - THERMAL & MOISTURE PROTECTION" at bounding box center [1094, 246] width 107 height 58
click at [1228, 193] on div at bounding box center [1199, 192] width 72 height 20
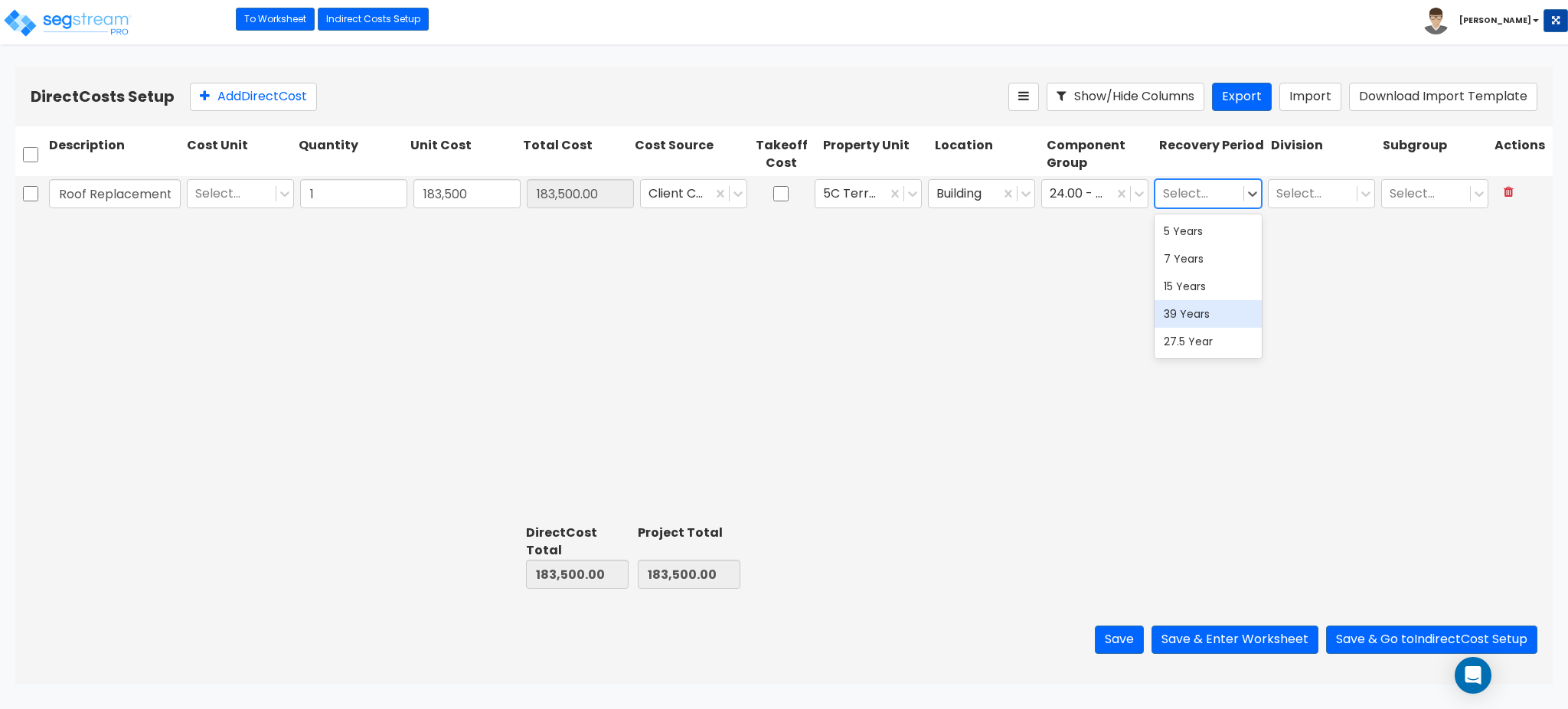
click at [1170, 321] on div "39 Years" at bounding box center [1207, 313] width 107 height 27
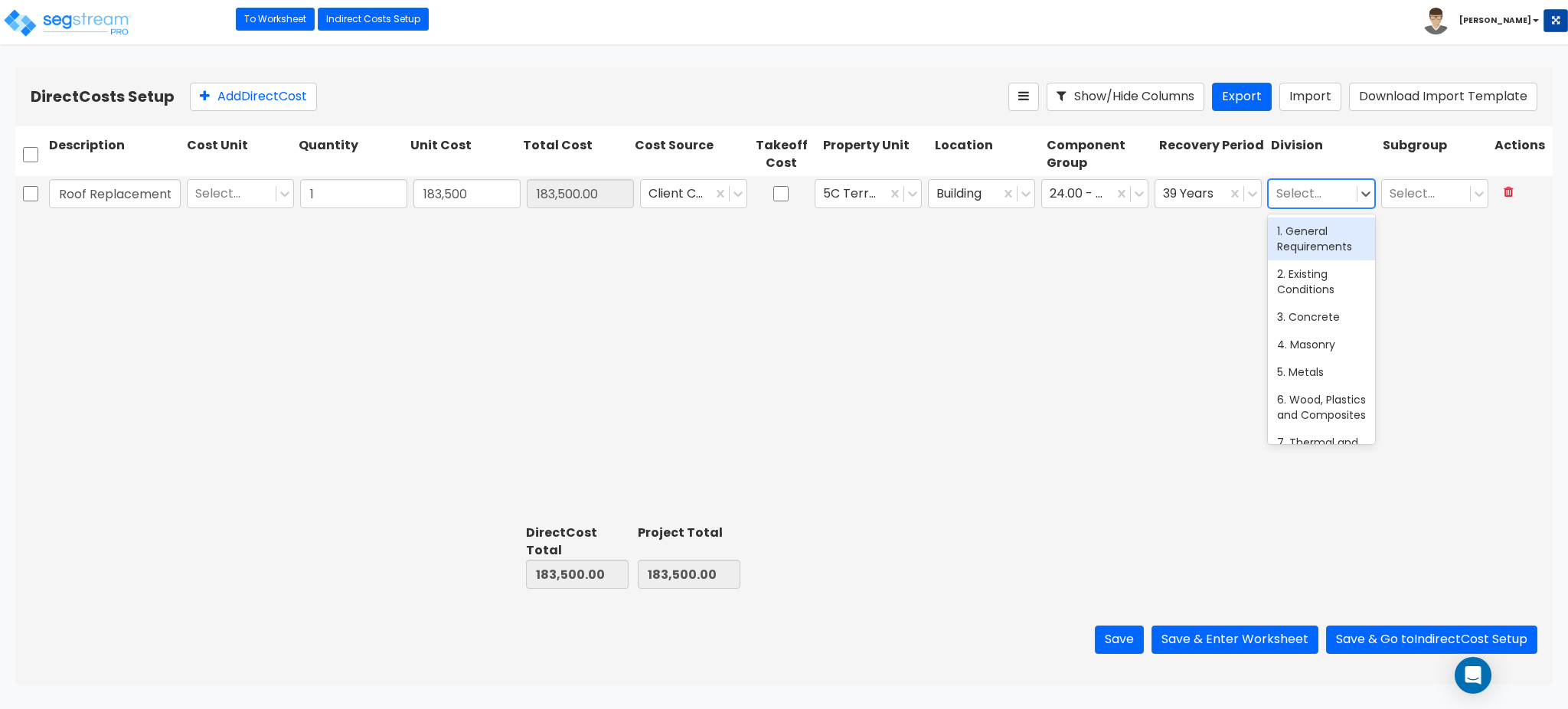
click at [1316, 194] on div at bounding box center [1312, 192] width 72 height 20
click at [1315, 307] on div "8. Openings" at bounding box center [1321, 297] width 107 height 27
click at [1421, 184] on div at bounding box center [1426, 192] width 72 height 20
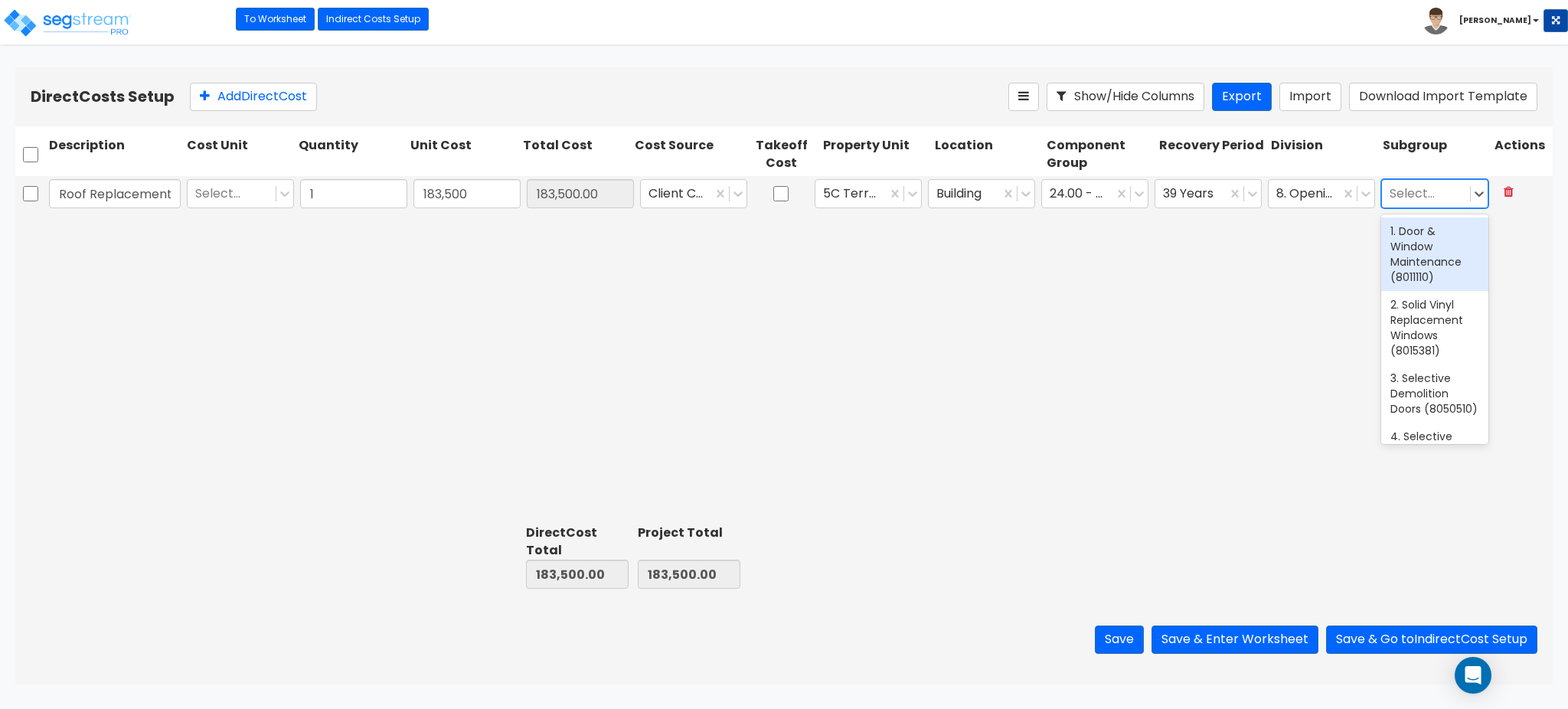
click at [1296, 269] on div "Roof Replacement Select... 1 183,500 183,500.00 Client Cost 5C Terrace Shops Bu…" at bounding box center [783, 347] width 1537 height 343
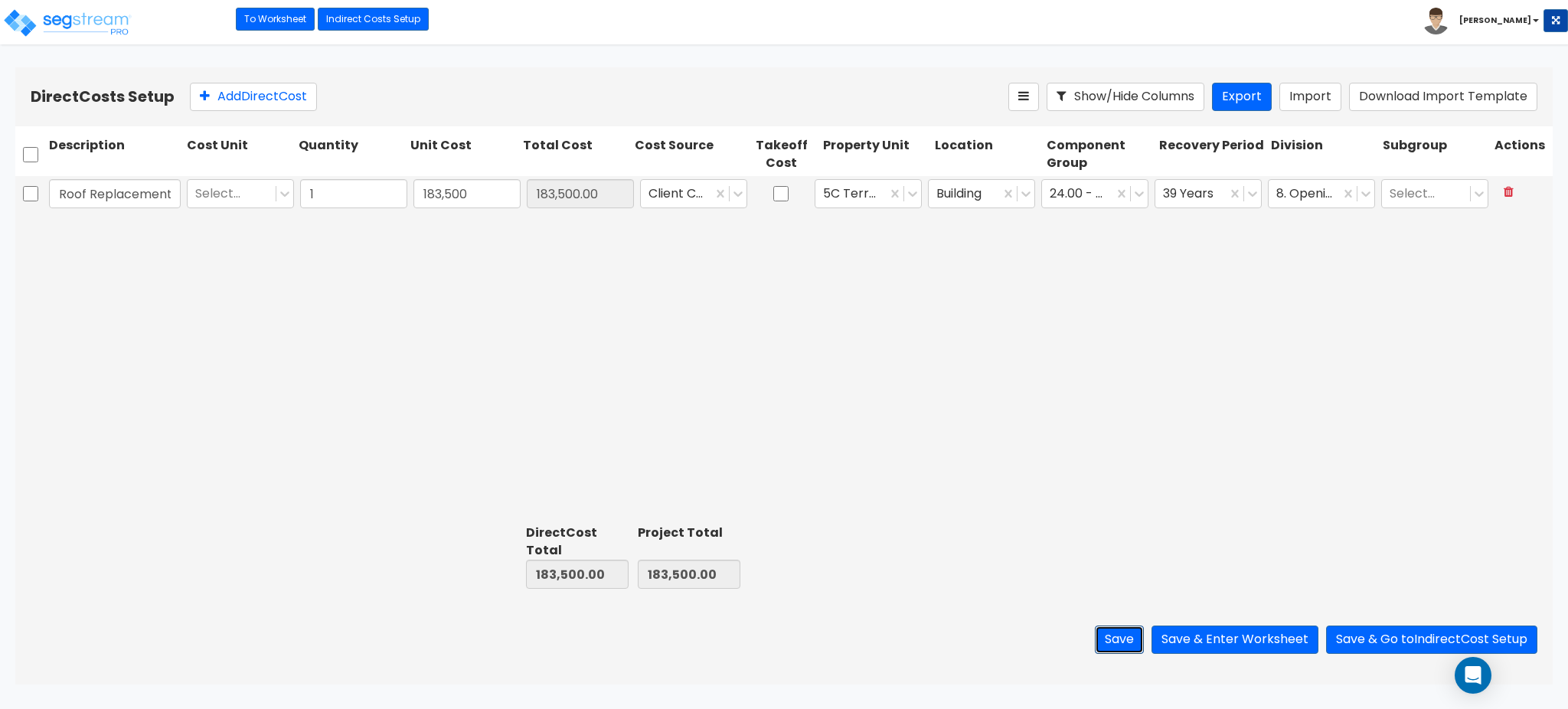
click at [1116, 630] on button "Save" at bounding box center [1119, 639] width 49 height 28
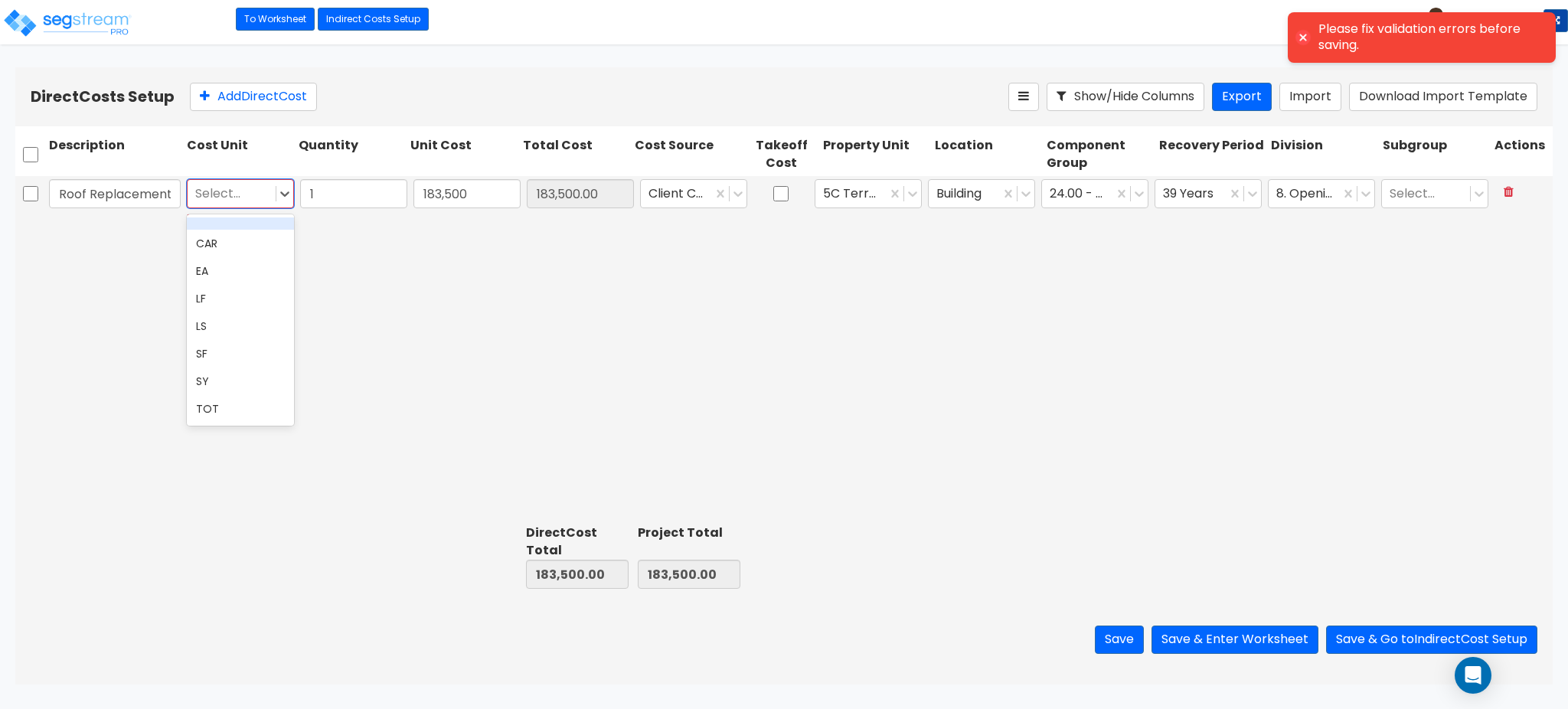
click at [216, 198] on div at bounding box center [231, 192] width 72 height 20
click at [204, 271] on div "EA" at bounding box center [240, 270] width 107 height 27
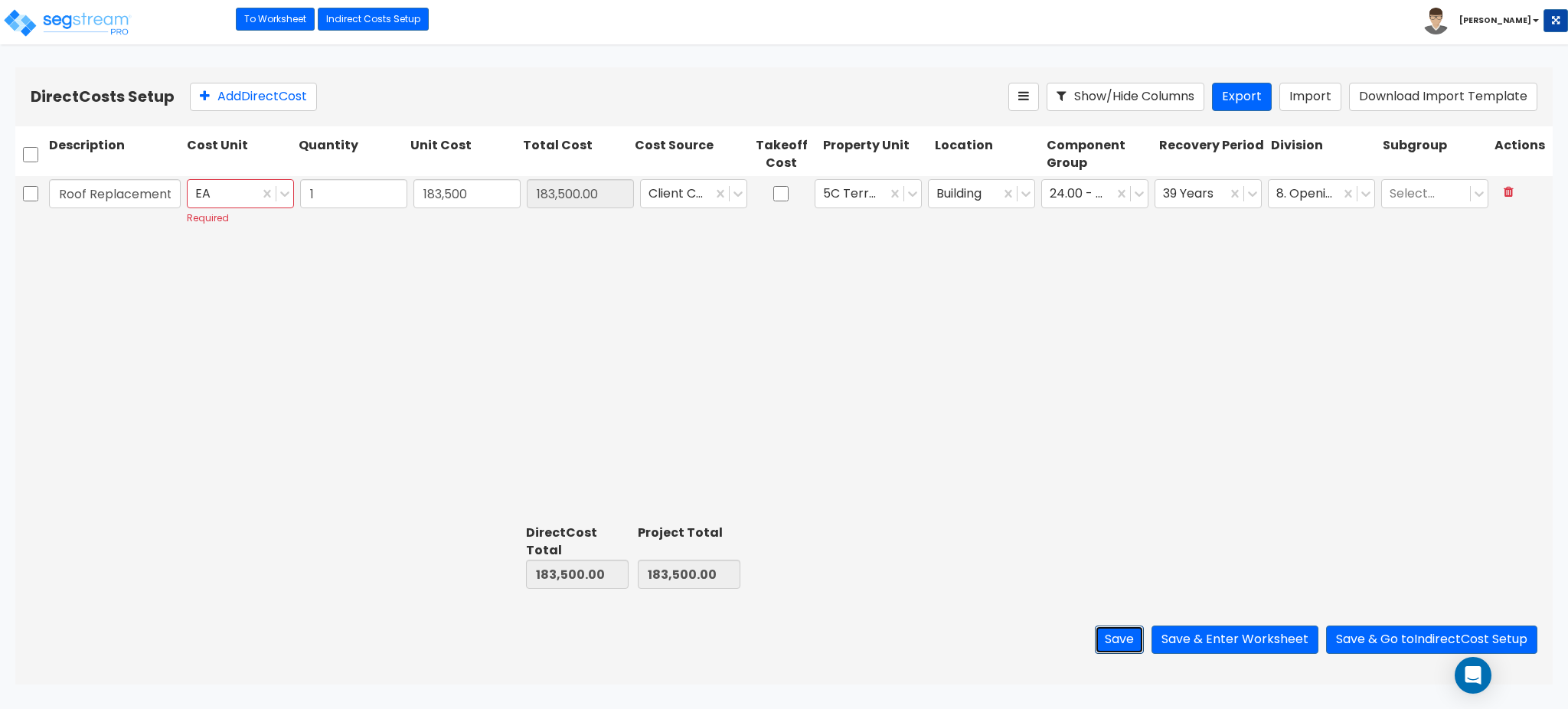
click at [1099, 631] on button "Save" at bounding box center [1119, 639] width 49 height 28
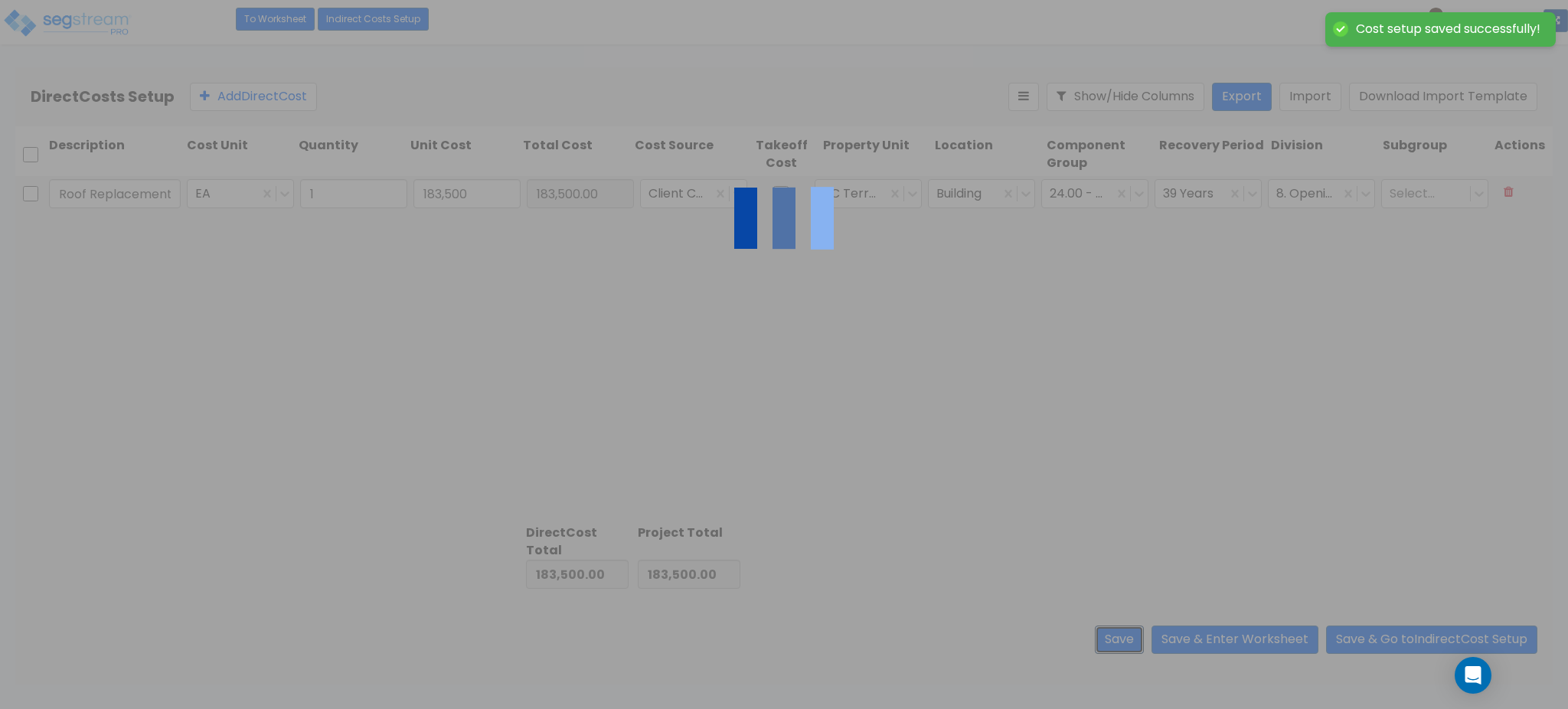
type input "1.00"
type input "183,500.00"
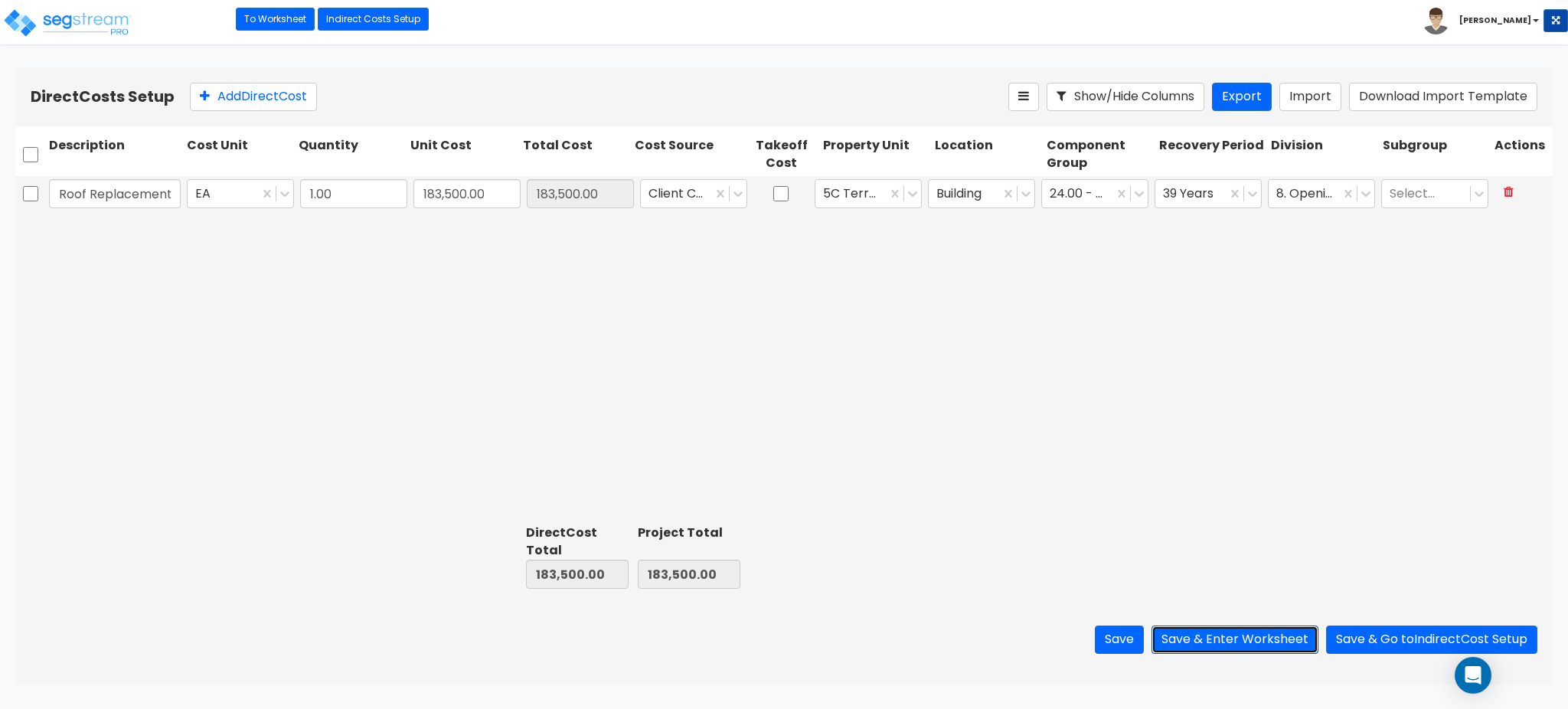
click at [1258, 637] on button "Save & Enter Worksheet" at bounding box center [1234, 639] width 167 height 28
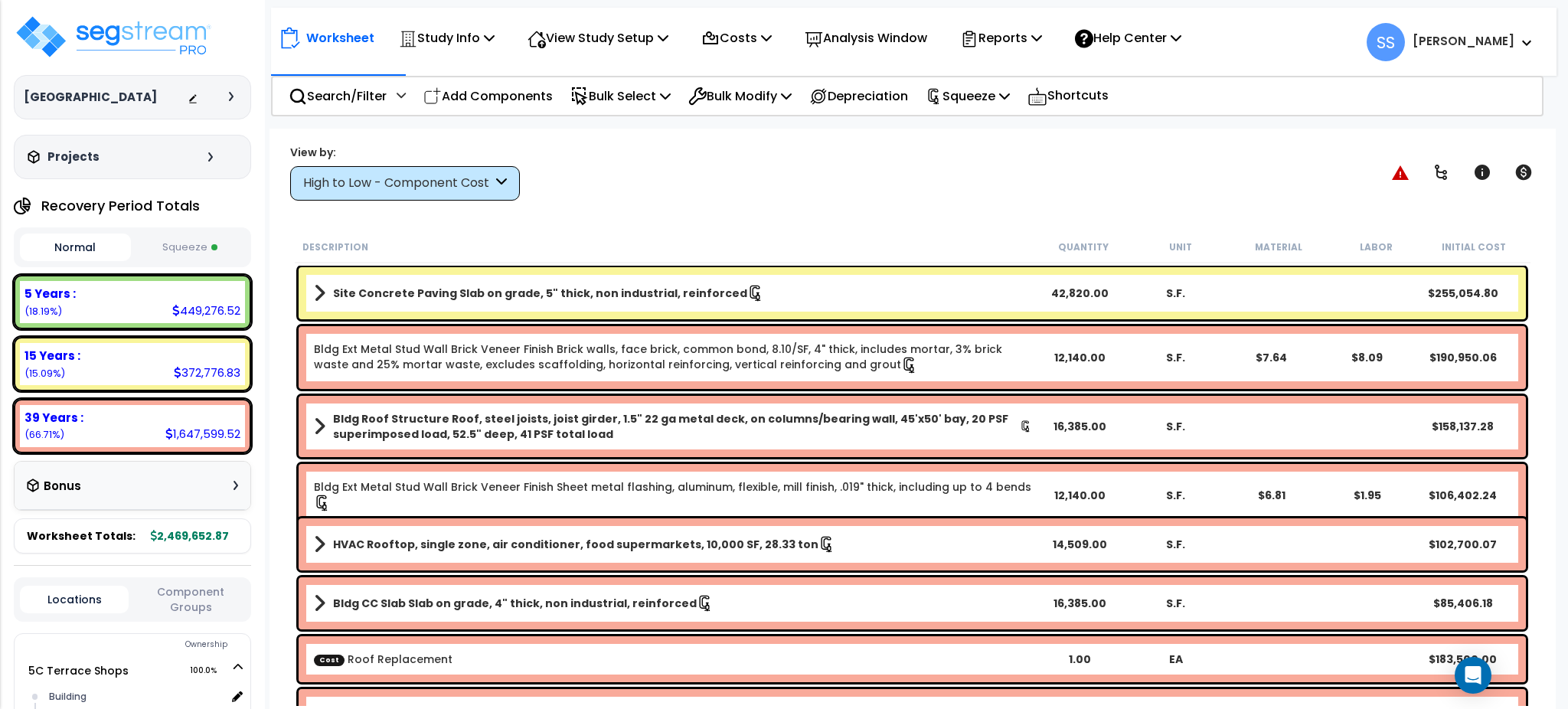
click at [739, 153] on div "View by: High to Low - Component Cost High to Low - Component Cost" at bounding box center [912, 172] width 1255 height 57
click at [177, 253] on button "Squeeze" at bounding box center [191, 247] width 111 height 26
drag, startPoint x: 726, startPoint y: 27, endPoint x: 717, endPoint y: 34, distance: 11.4
click at [727, 28] on p "Costs" at bounding box center [736, 37] width 71 height 20
click at [757, 109] on link "Direct Costs" at bounding box center [769, 104] width 152 height 31
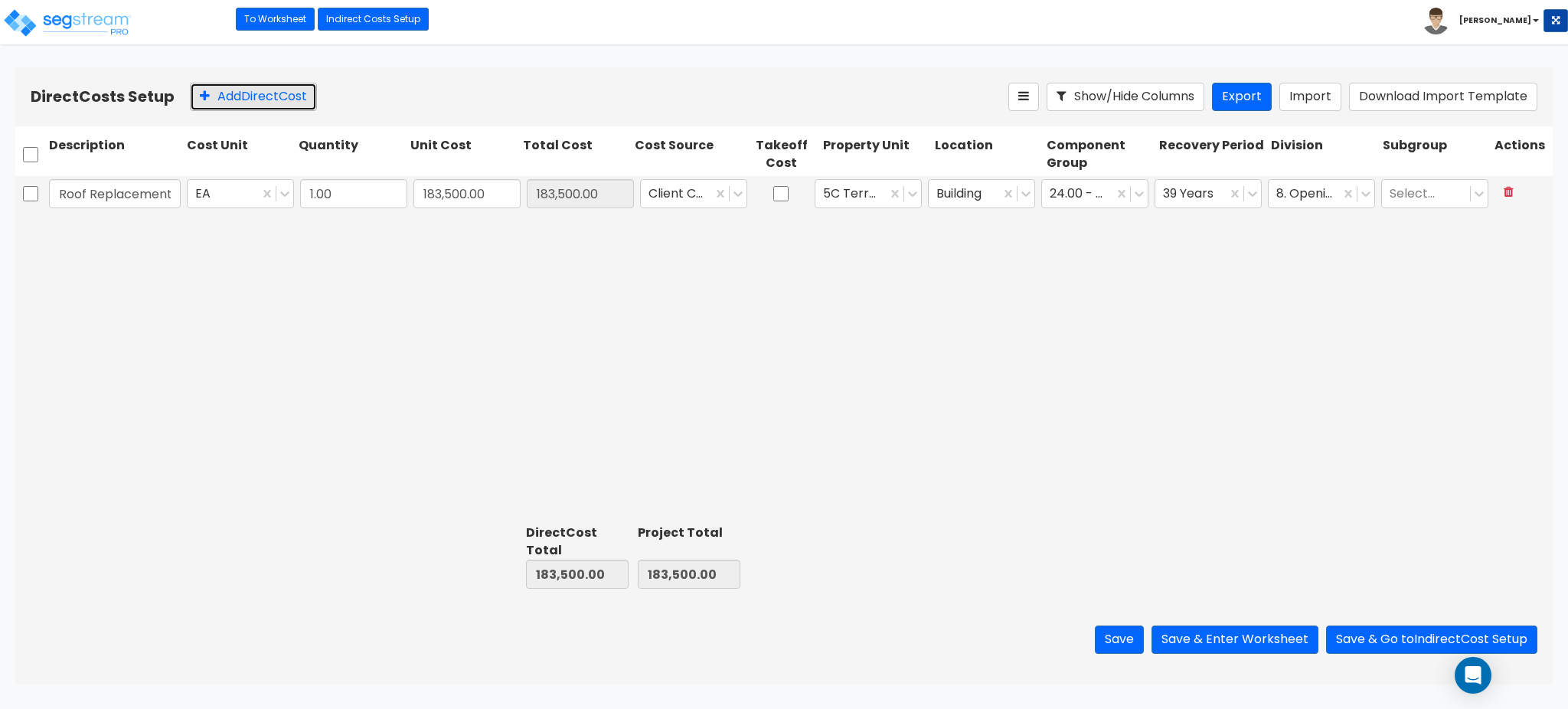
click at [267, 95] on button "Add Direct Cost" at bounding box center [253, 97] width 127 height 28
type input "Wall Packs Addition"
click at [455, 217] on input "0" at bounding box center [466, 230] width 107 height 29
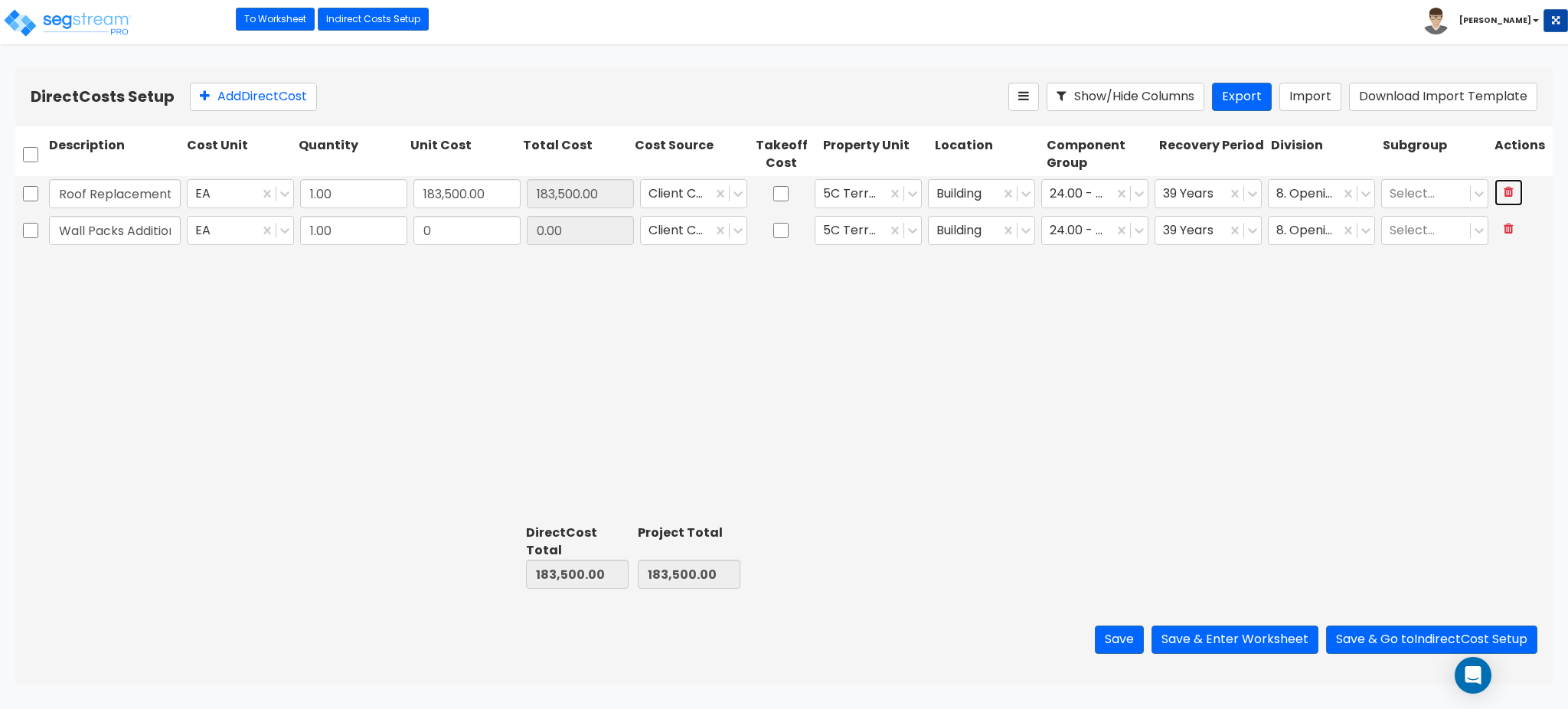
click at [1504, 195] on icon at bounding box center [1508, 192] width 10 height 12
type input "Wall Packs Addition"
type input "0.00"
type input "0"
click at [1509, 195] on icon at bounding box center [1508, 192] width 10 height 12
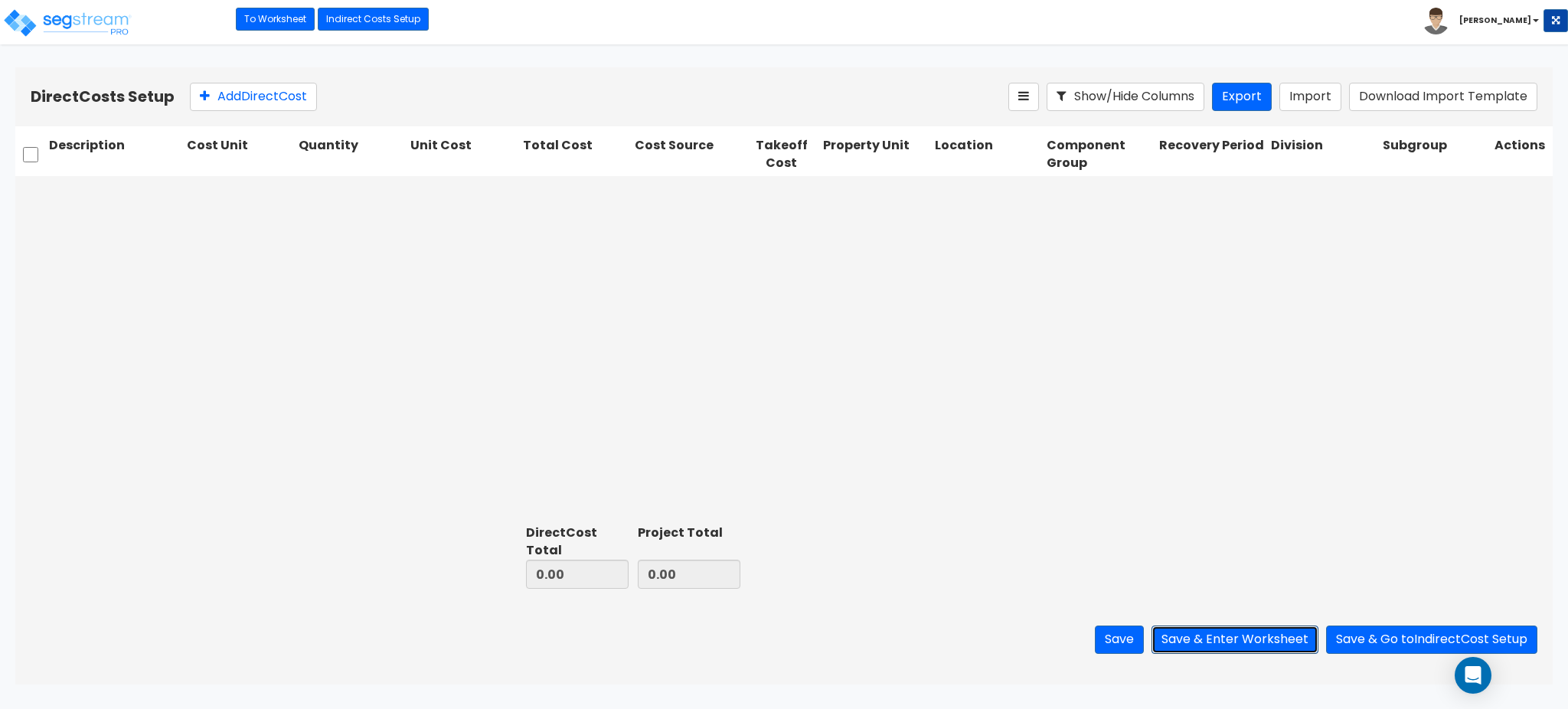
click at [1223, 637] on button "Save & Enter Worksheet" at bounding box center [1234, 639] width 167 height 28
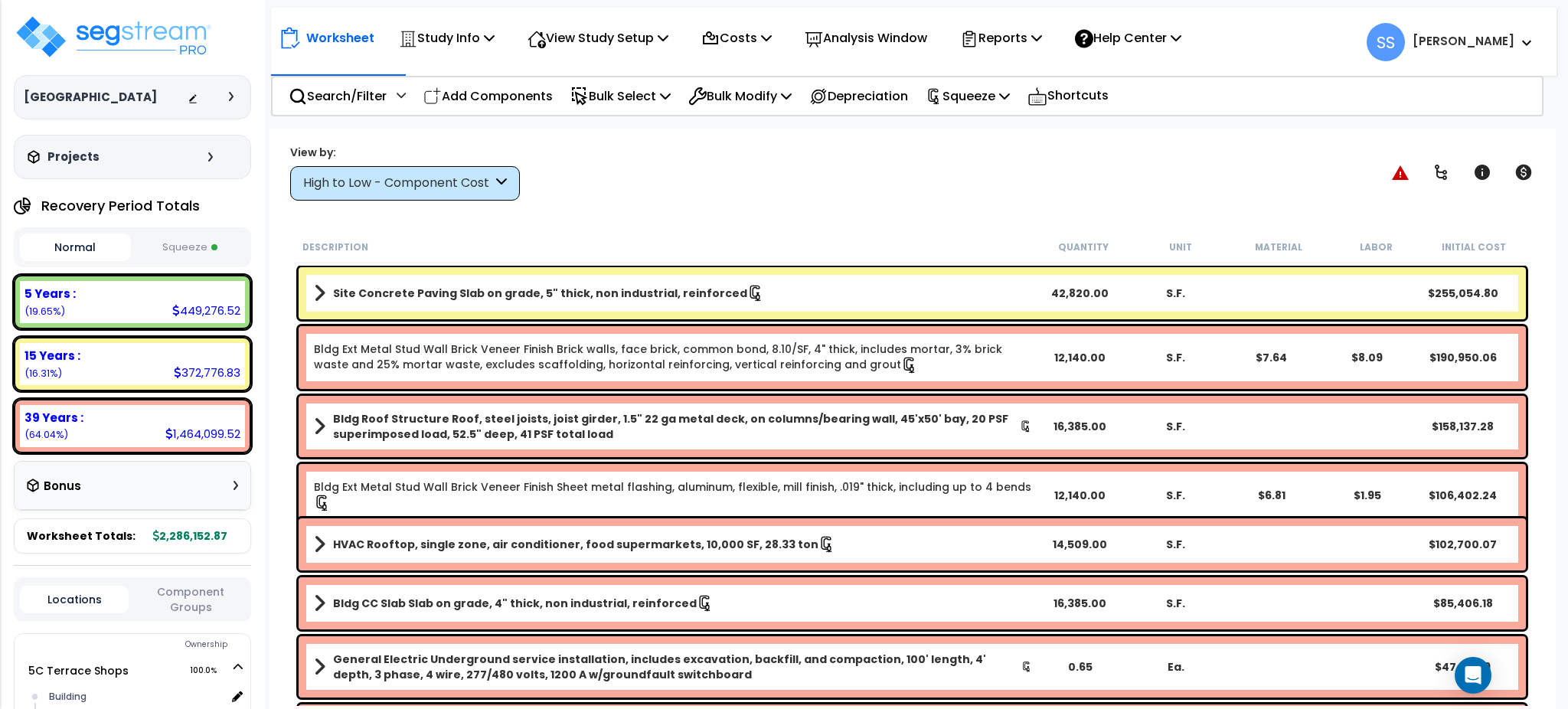
click at [203, 256] on button "Squeeze" at bounding box center [191, 247] width 111 height 26
click at [682, 170] on div "View by: High to Low - Component Cost High to Low - Component Cost" at bounding box center [912, 172] width 1255 height 57
click at [191, 248] on button "Squeeze" at bounding box center [191, 246] width 111 height 27
click at [923, 198] on div "View by: High to Low - Component Cost High to Low - Component Cost" at bounding box center [912, 172] width 1255 height 57
